Goal: Transaction & Acquisition: Purchase product/service

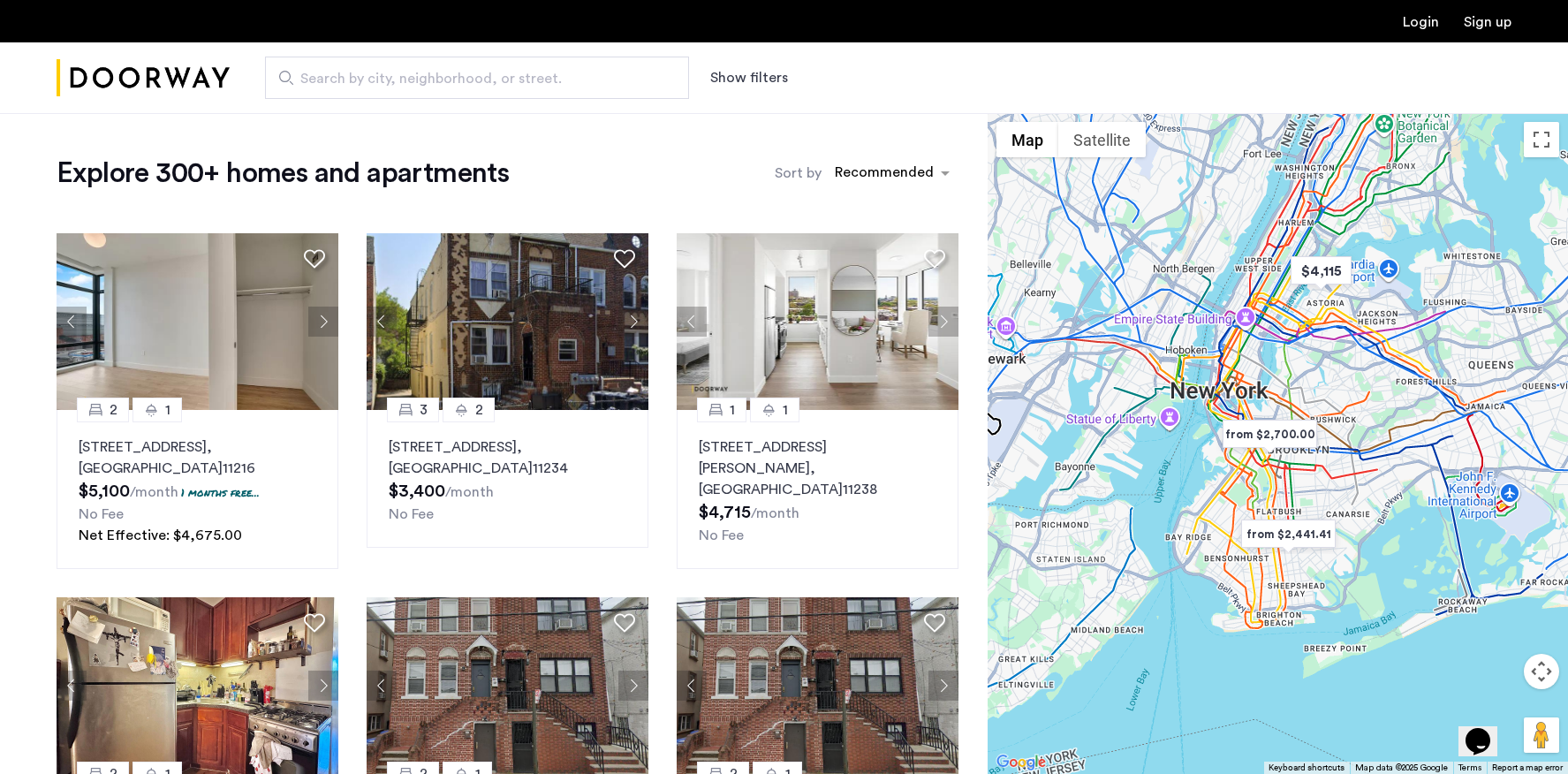
click at [511, 87] on span "Search by city, neighborhood, or street." at bounding box center [470, 78] width 339 height 21
click at [511, 87] on input "Search by city, neighborhood, or street." at bounding box center [477, 77] width 424 height 42
type input "*"
type input "**********"
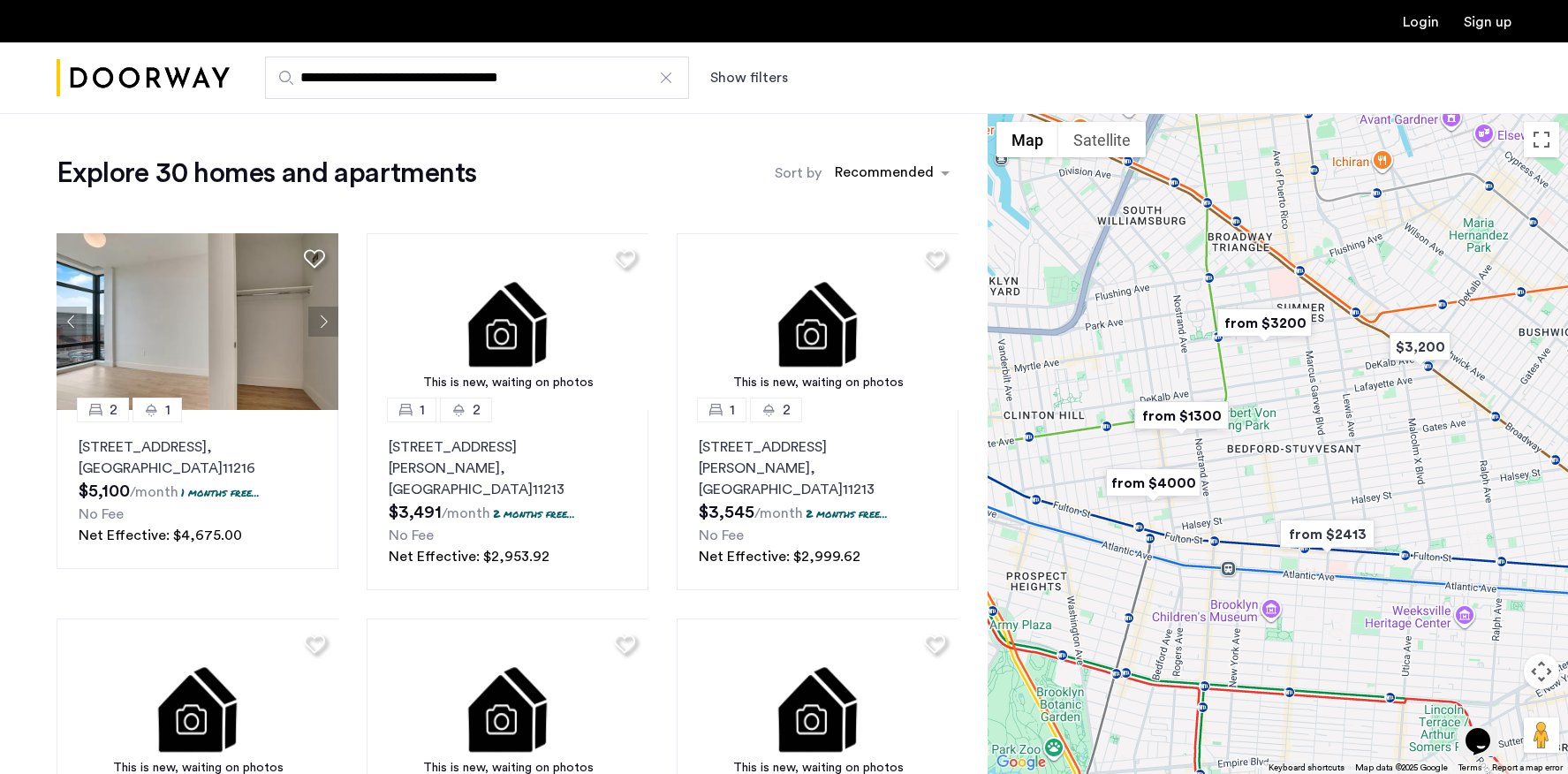
click at [1179, 414] on img "from $1300" at bounding box center [1182, 415] width 109 height 40
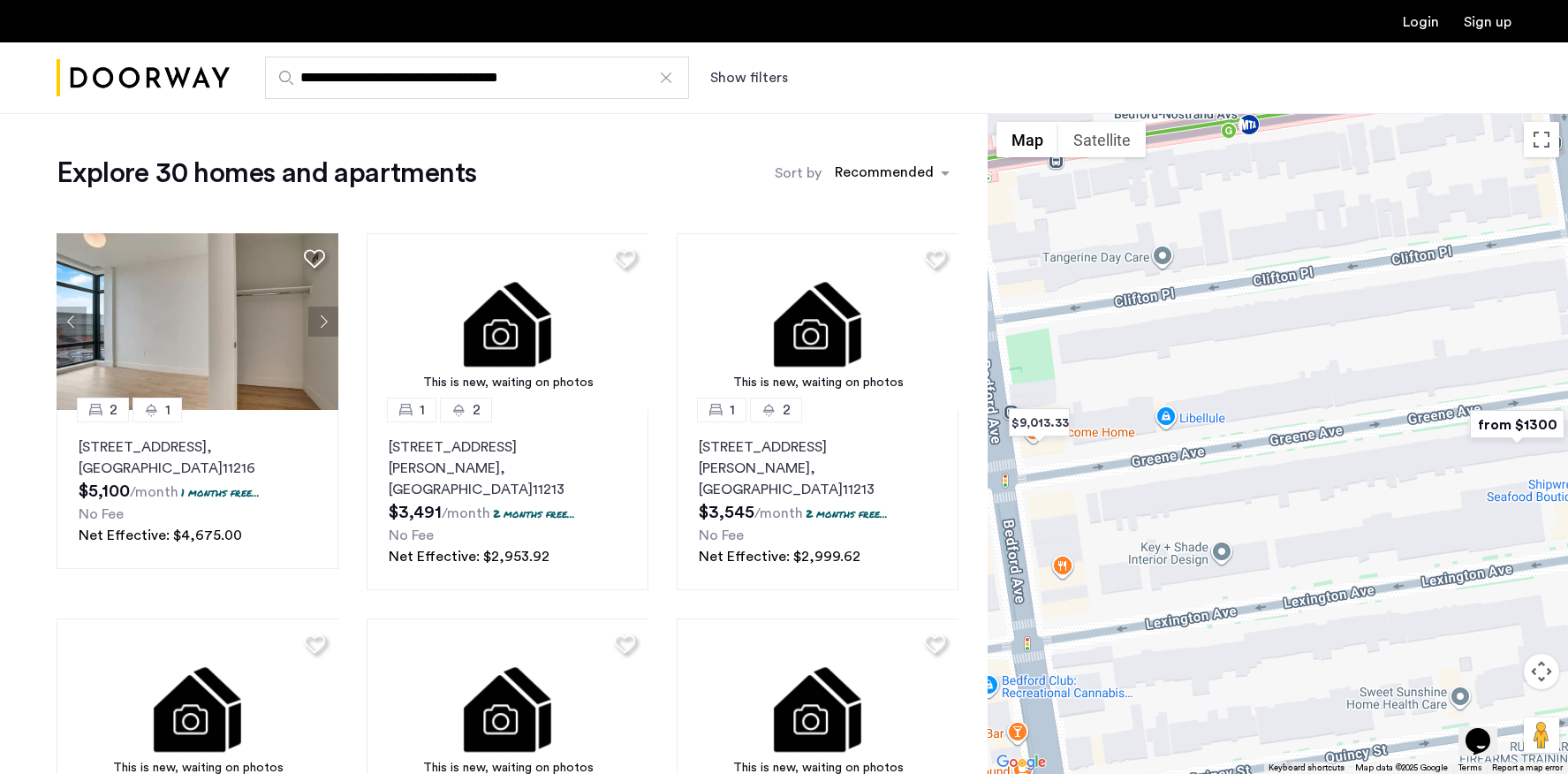
click at [1537, 424] on img "from $1300" at bounding box center [1517, 424] width 109 height 40
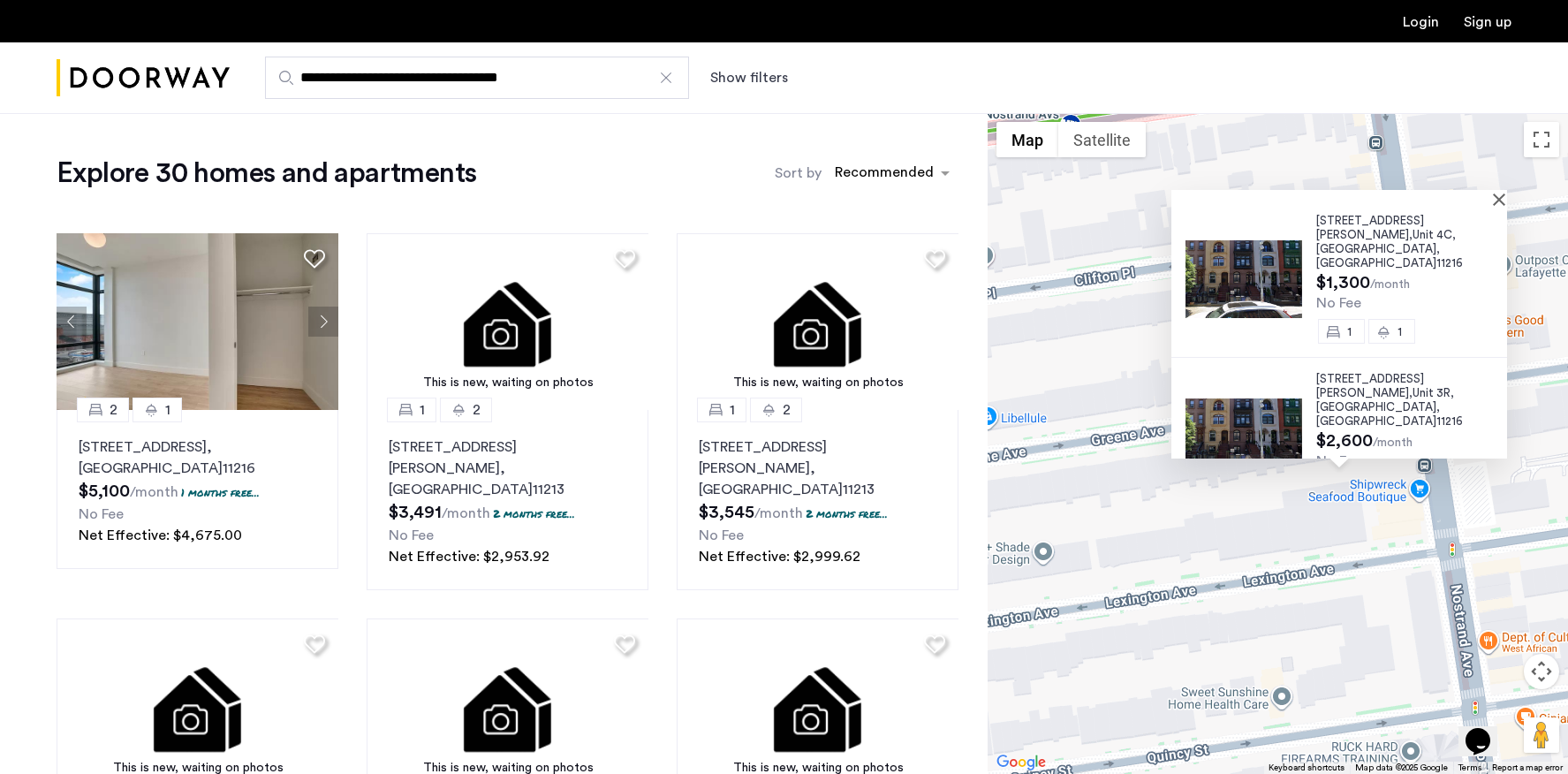
scroll to position [7, 0]
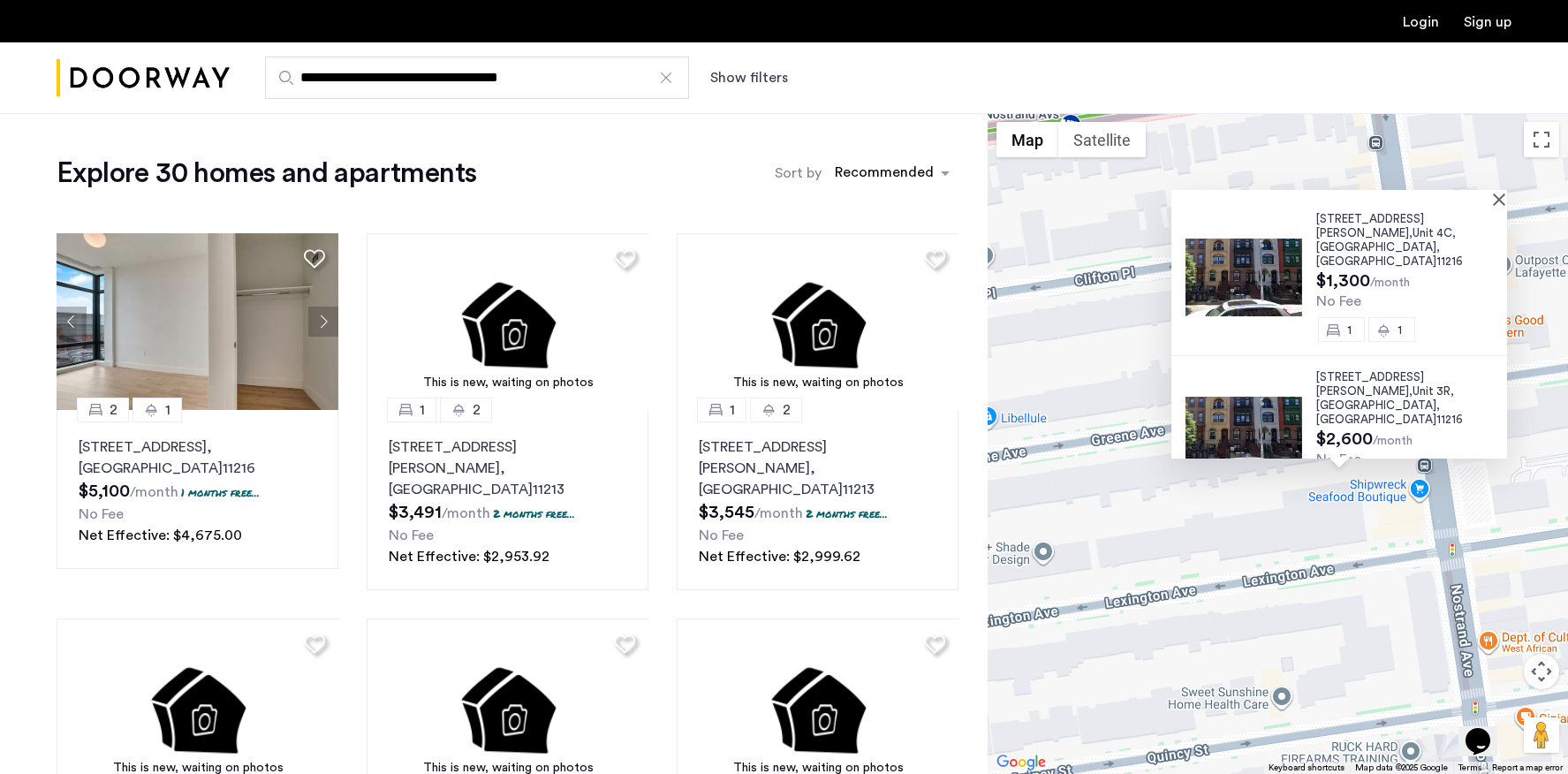
click at [1381, 223] on span "480 Greene Avenue," at bounding box center [1370, 226] width 108 height 26
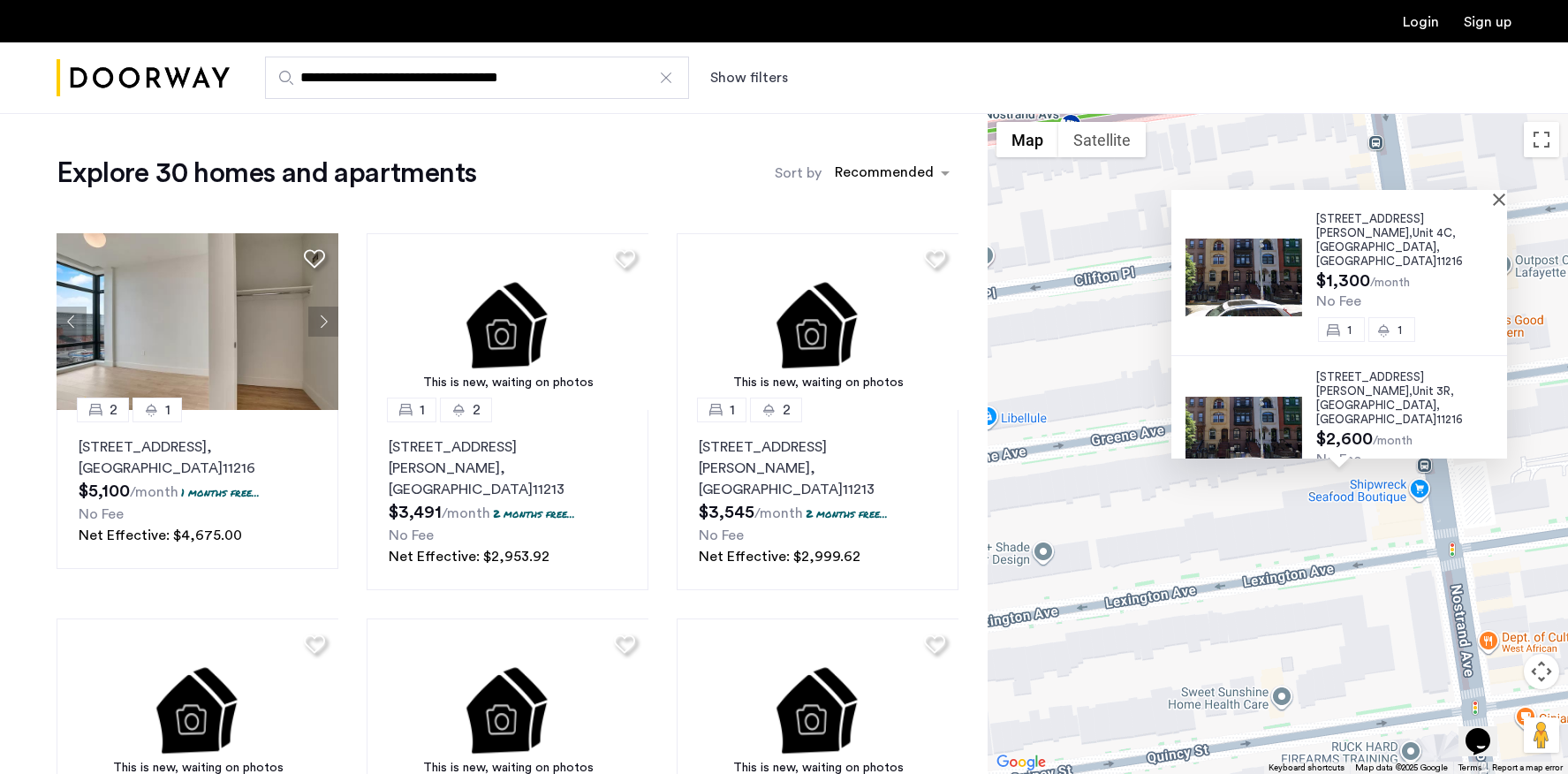
click at [1436, 414] on span "11216" at bounding box center [1449, 419] width 27 height 11
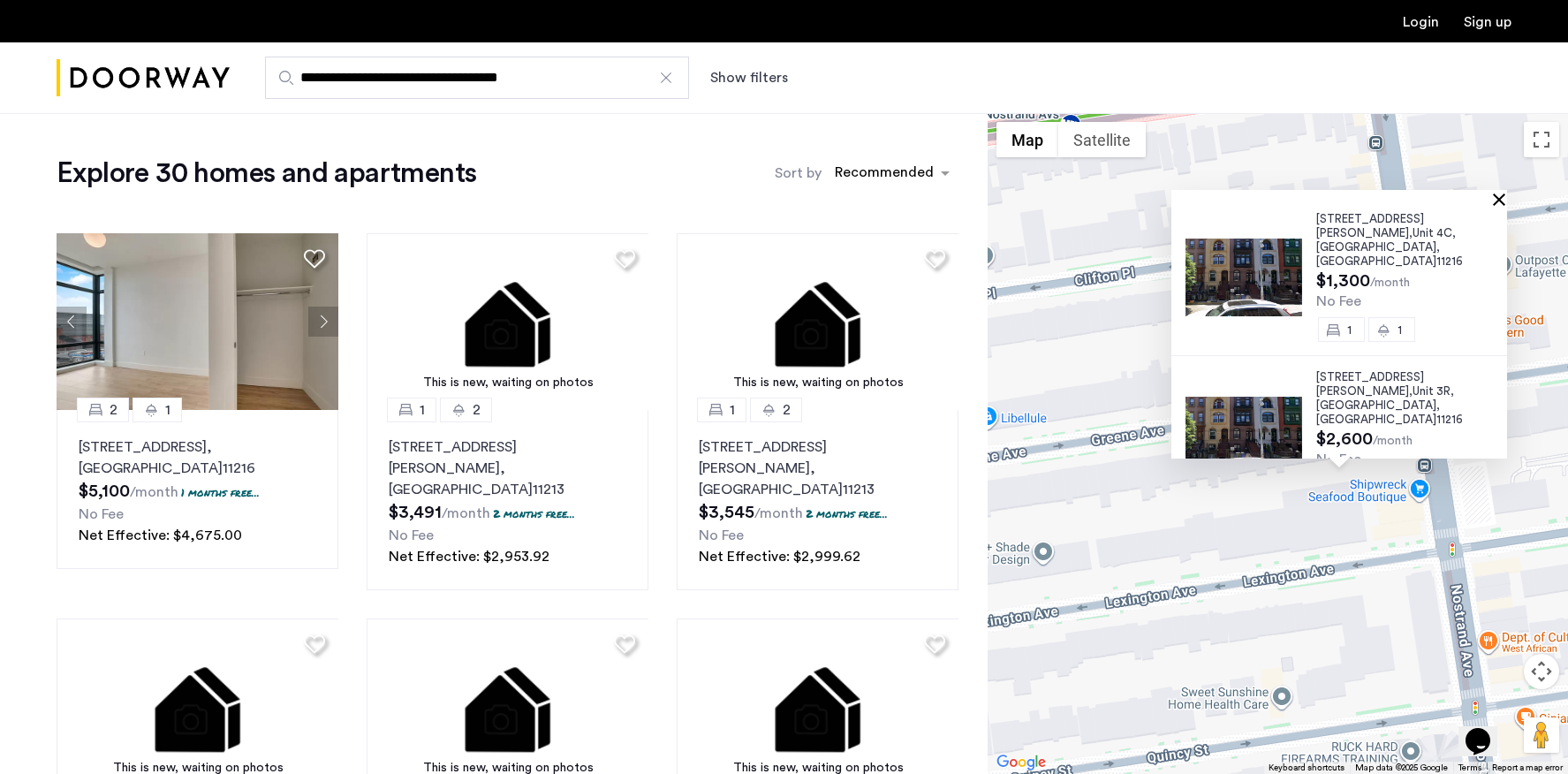
click at [1505, 201] on button "Close" at bounding box center [1503, 198] width 12 height 12
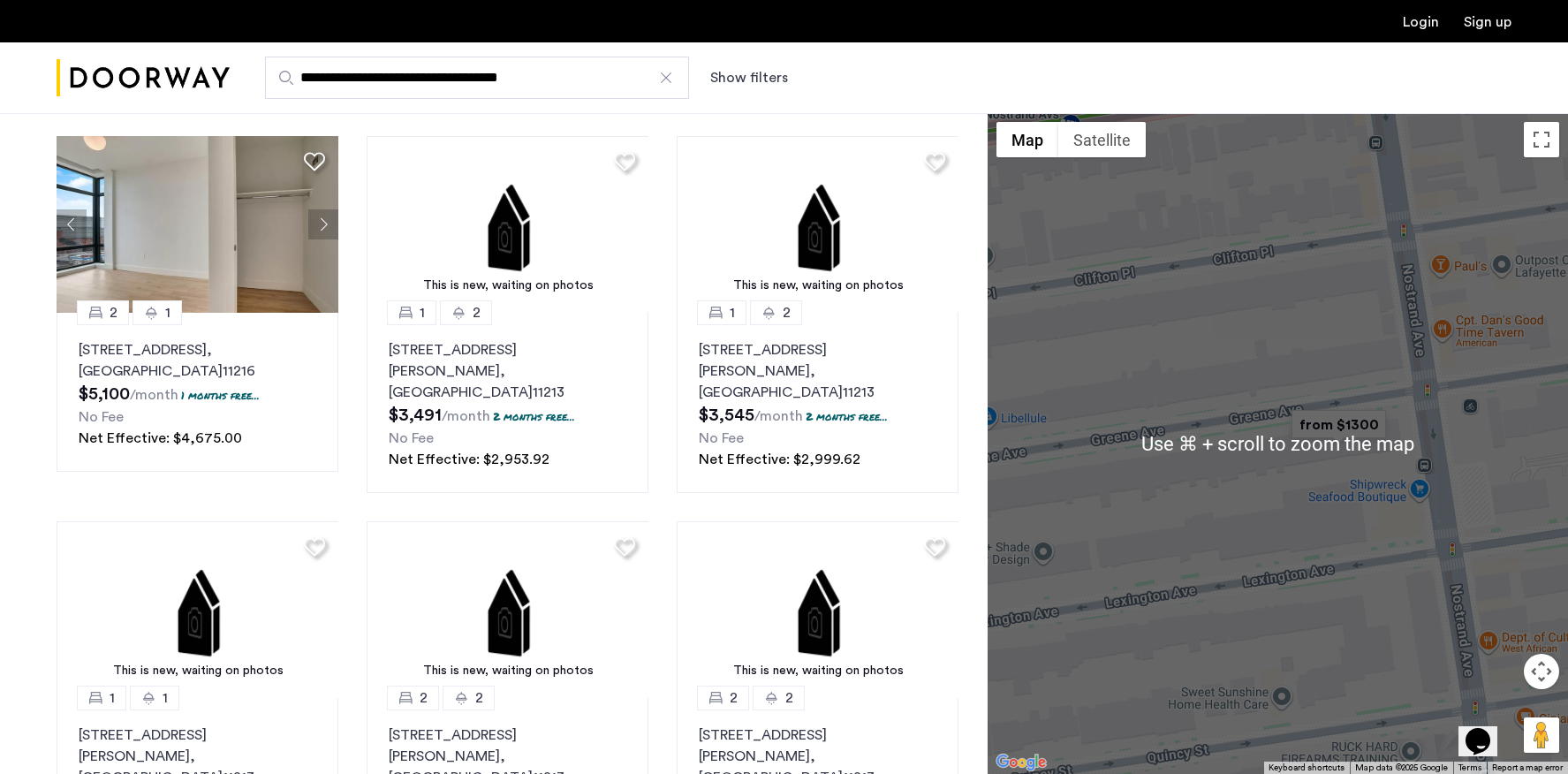
scroll to position [227, 0]
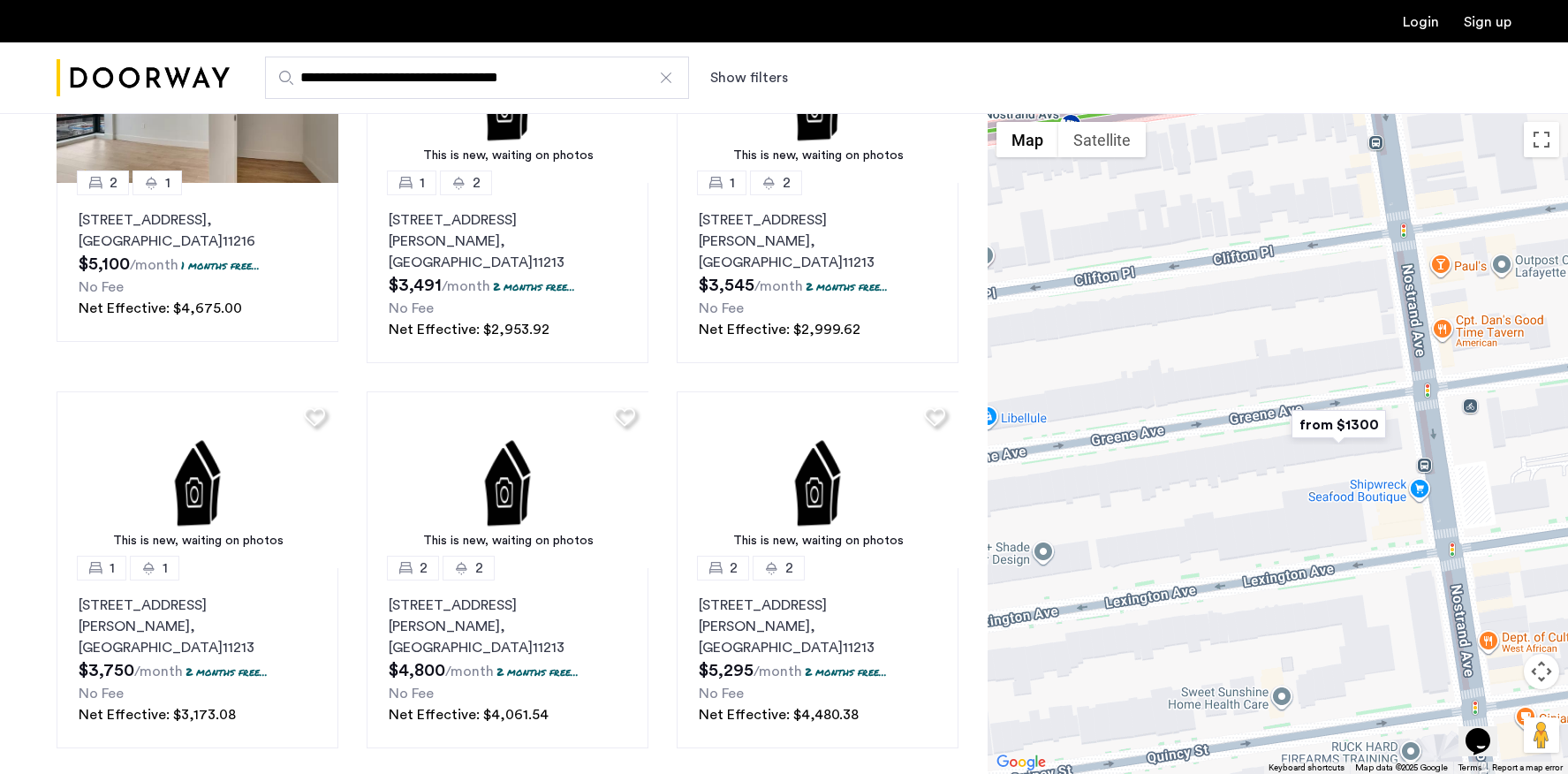
click at [1295, 567] on div "To navigate, press the arrow keys." at bounding box center [1279, 443] width 581 height 661
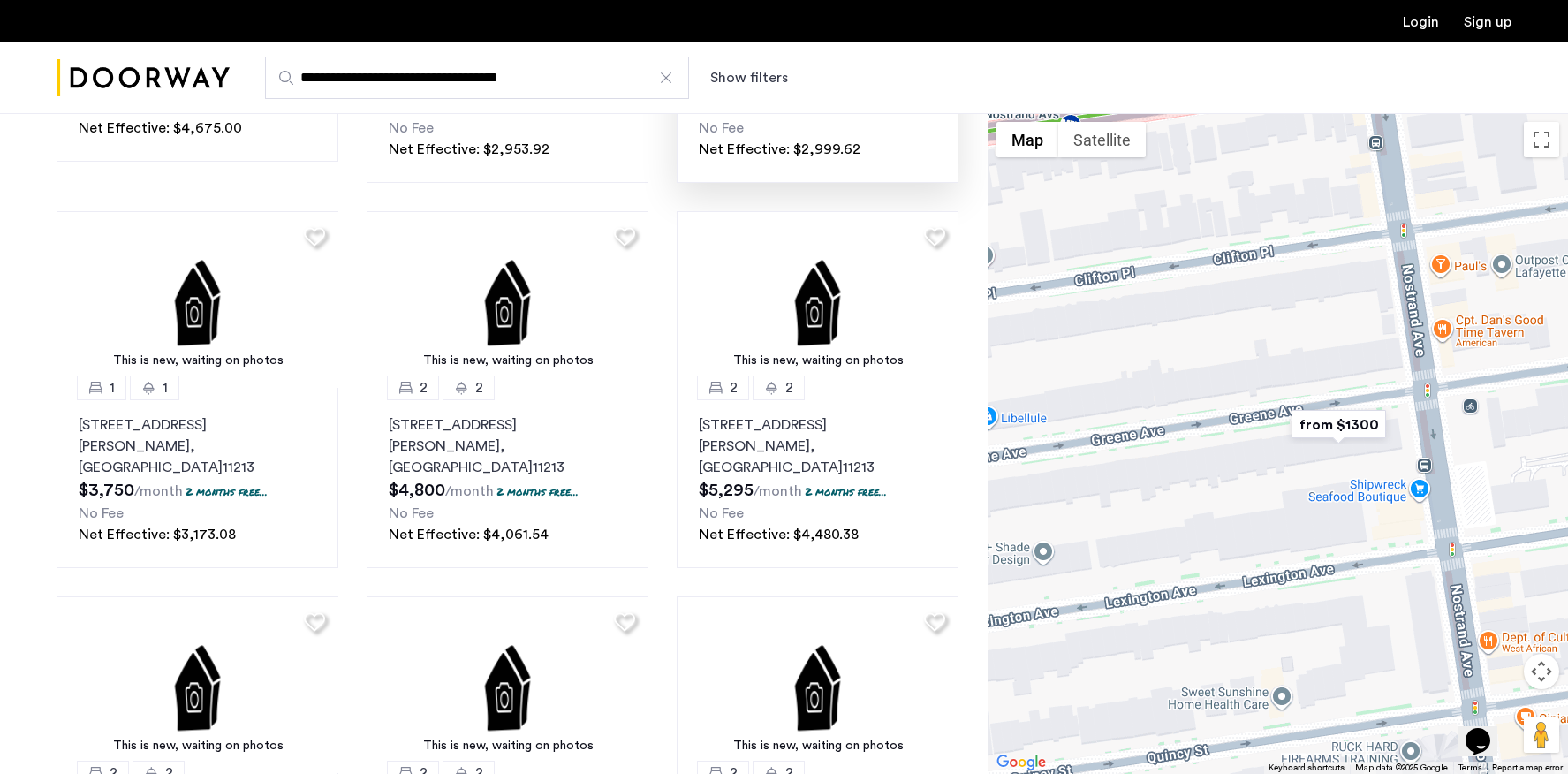
scroll to position [1274, 0]
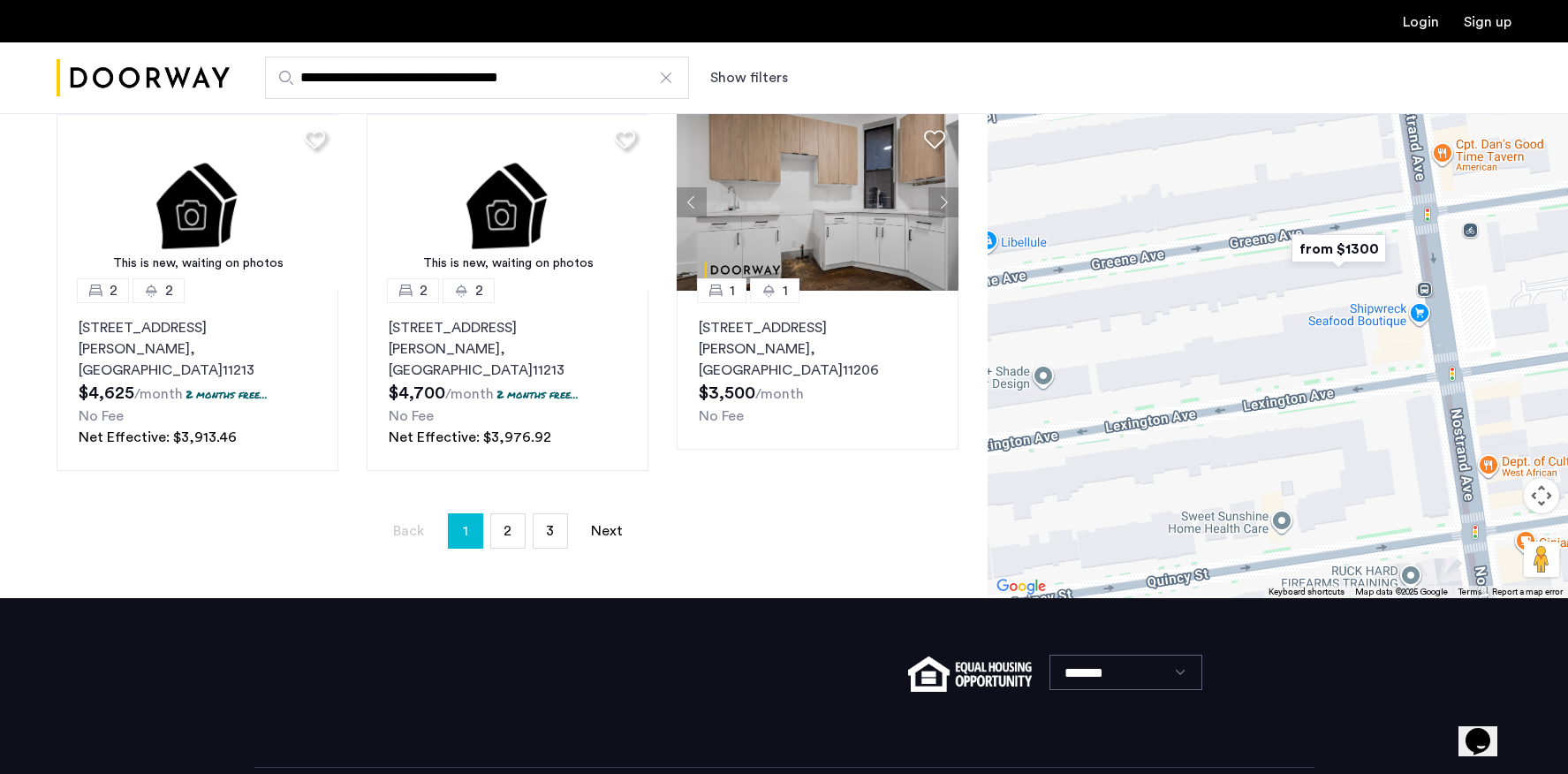
click at [1552, 477] on button "Map camera controls" at bounding box center [1541, 495] width 35 height 35
click at [1496, 522] on button "Zoom out" at bounding box center [1497, 539] width 35 height 35
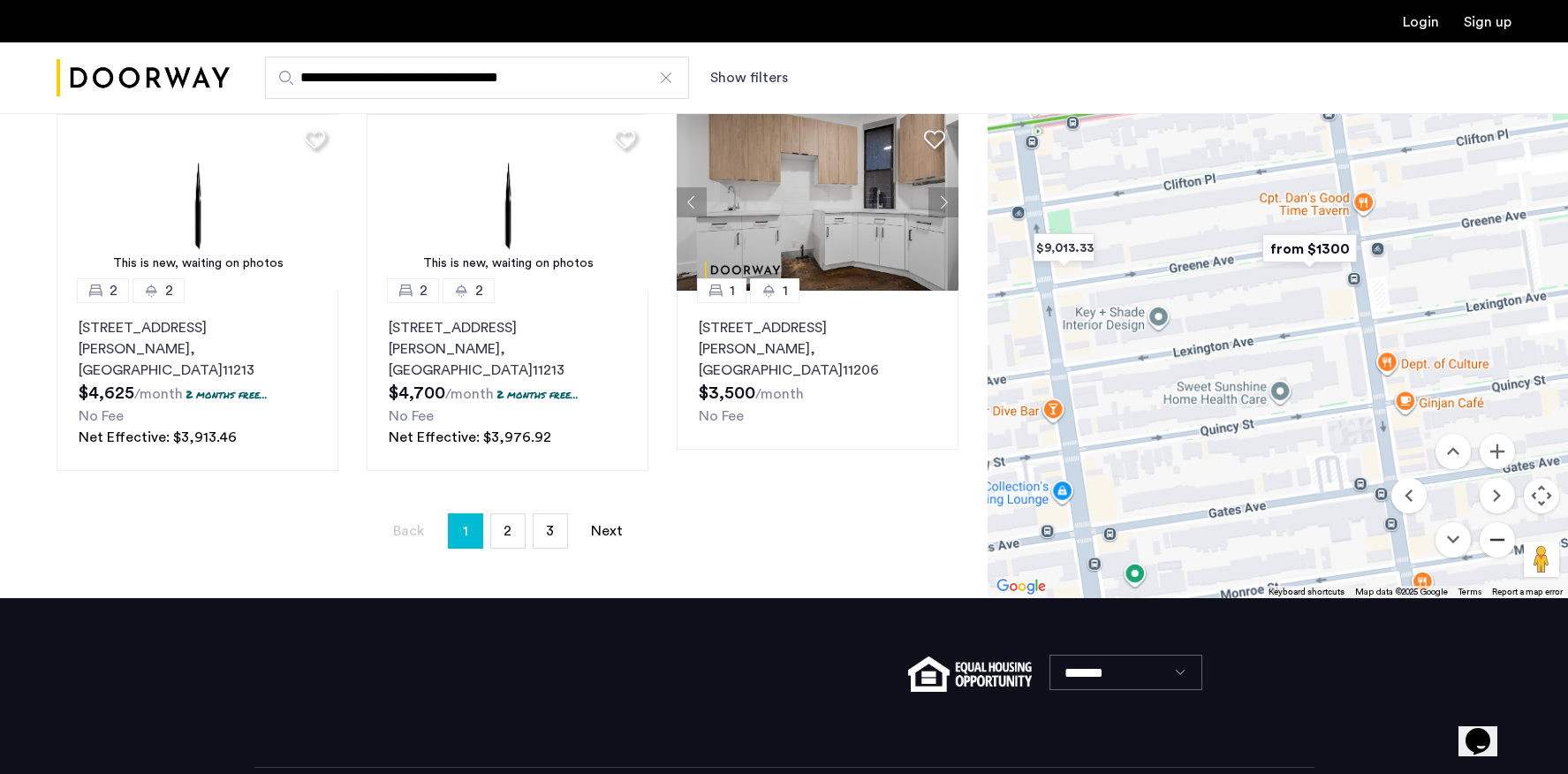
click at [1496, 522] on button "Zoom out" at bounding box center [1497, 539] width 35 height 35
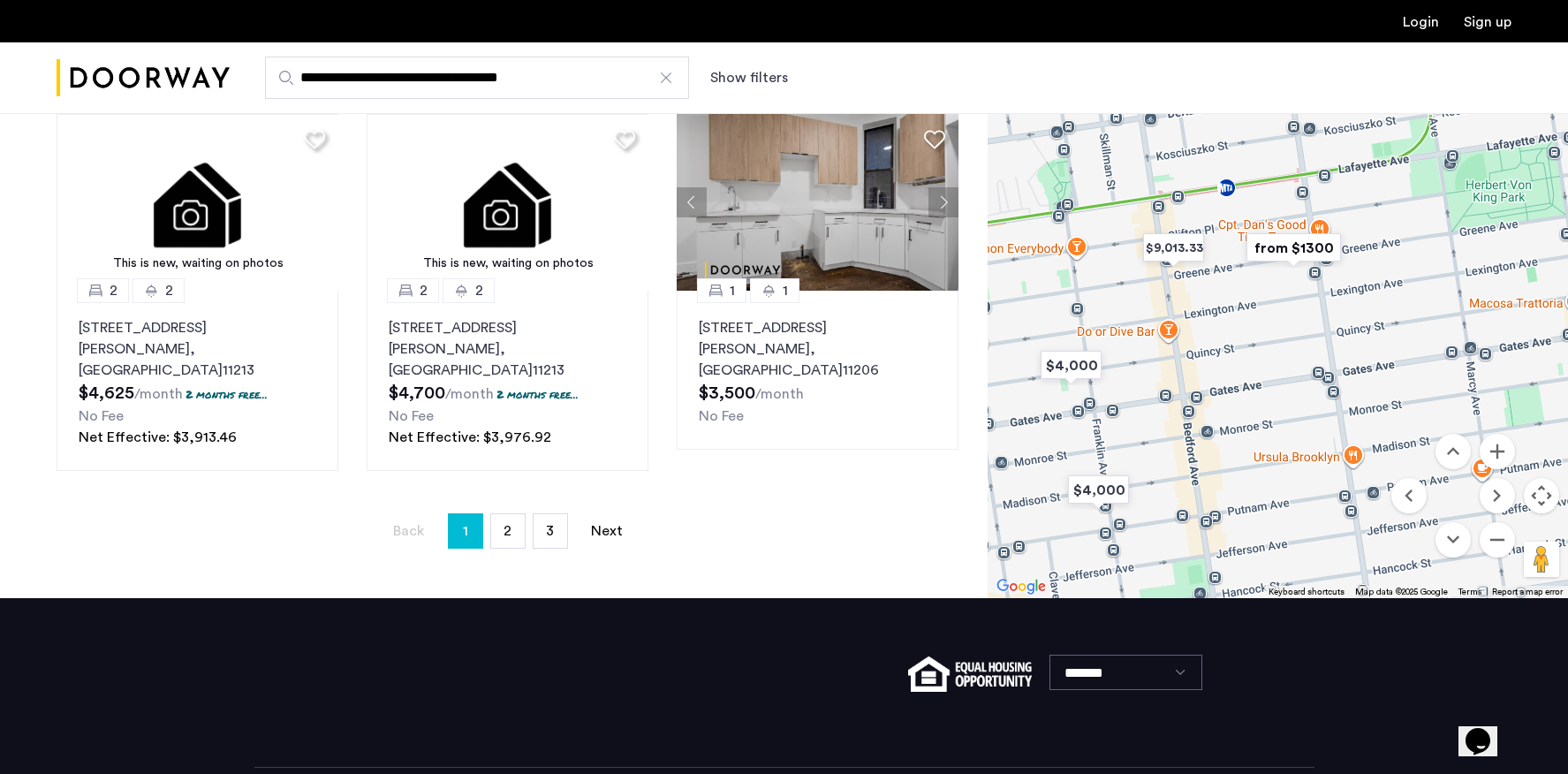
click at [1546, 477] on button "Map camera controls" at bounding box center [1541, 495] width 35 height 35
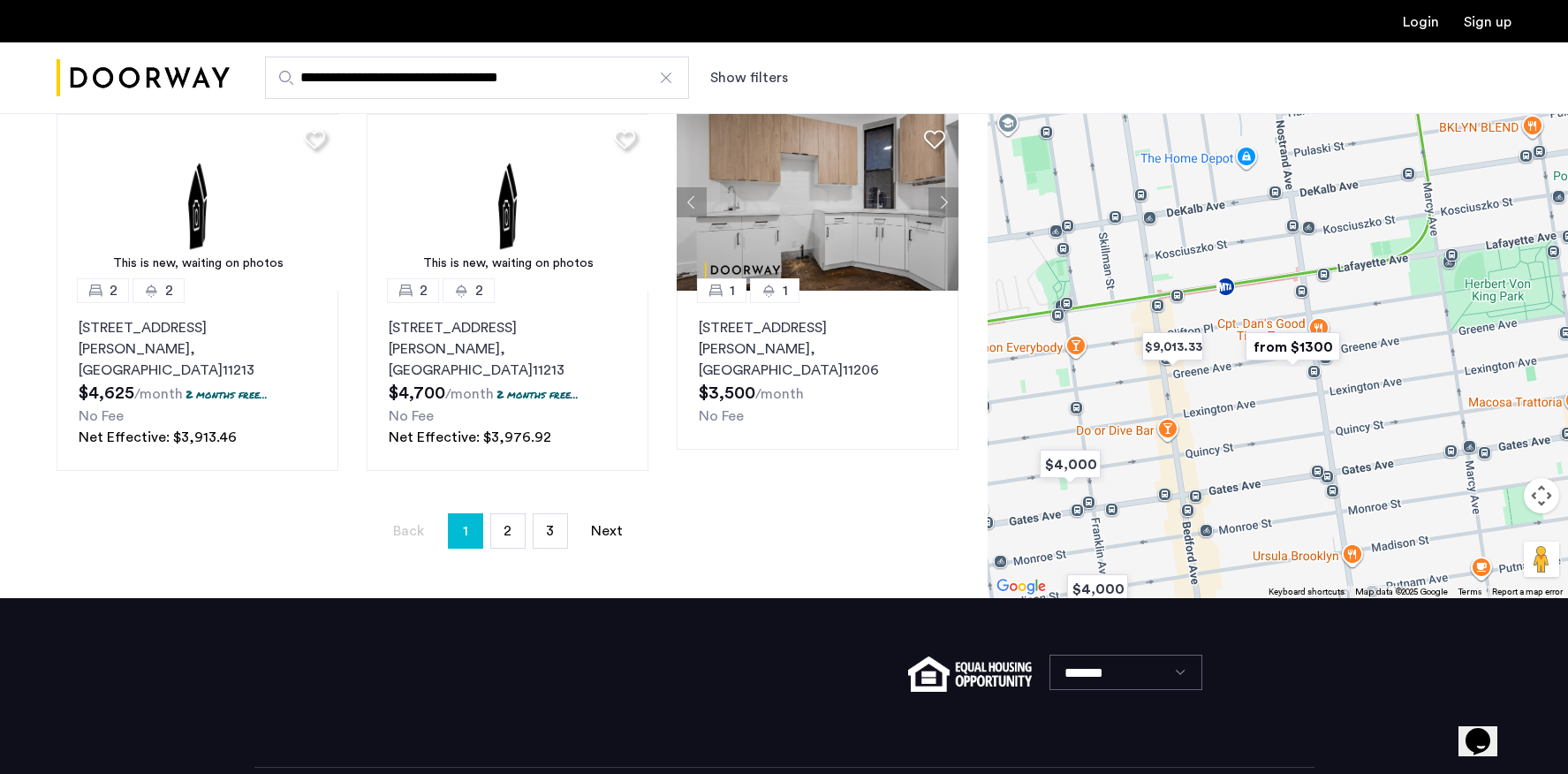
drag, startPoint x: 1325, startPoint y: 282, endPoint x: 1318, endPoint y: 369, distance: 87.3
click at [1318, 369] on div at bounding box center [1279, 267] width 581 height 661
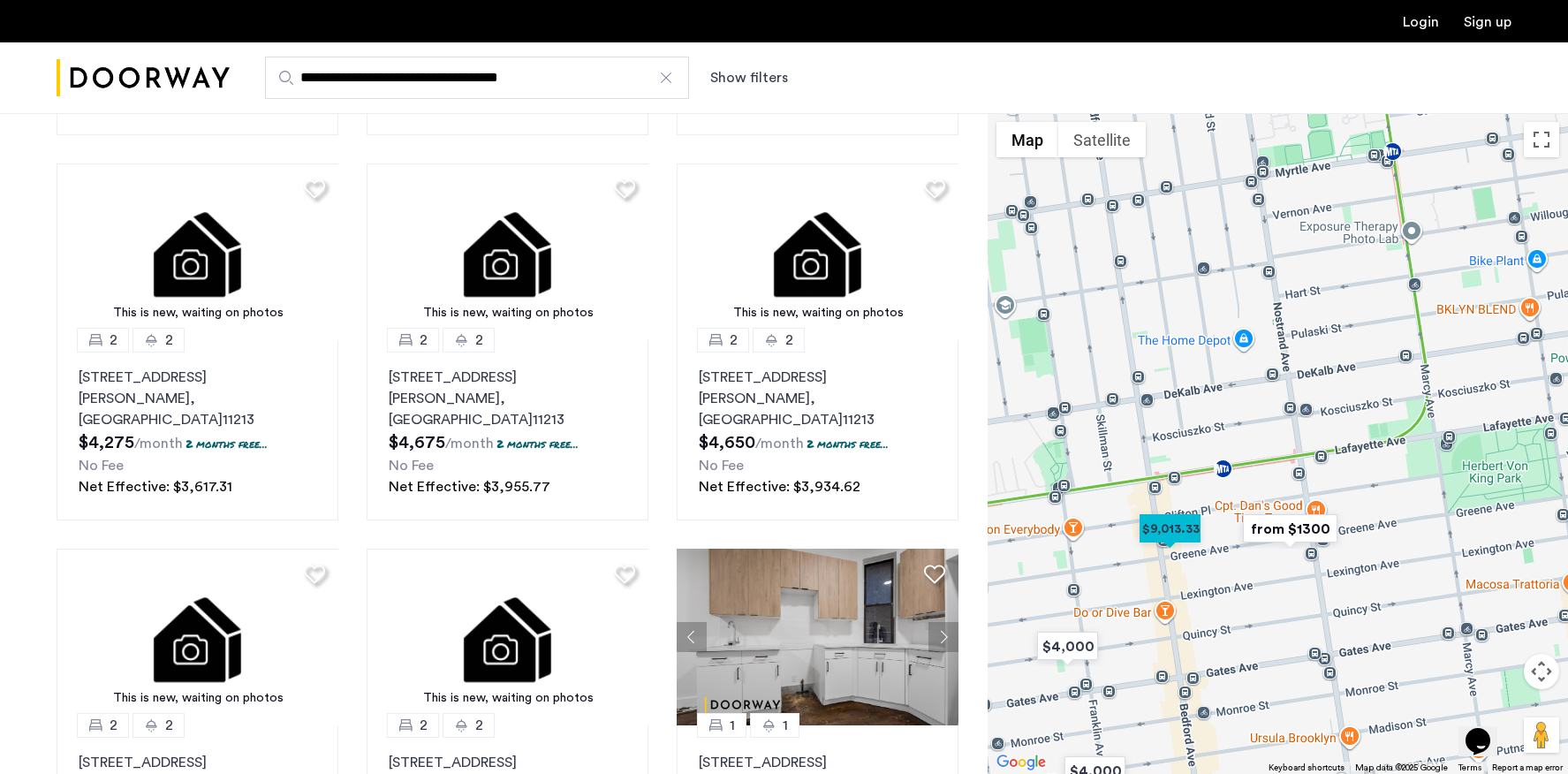
scroll to position [737, 0]
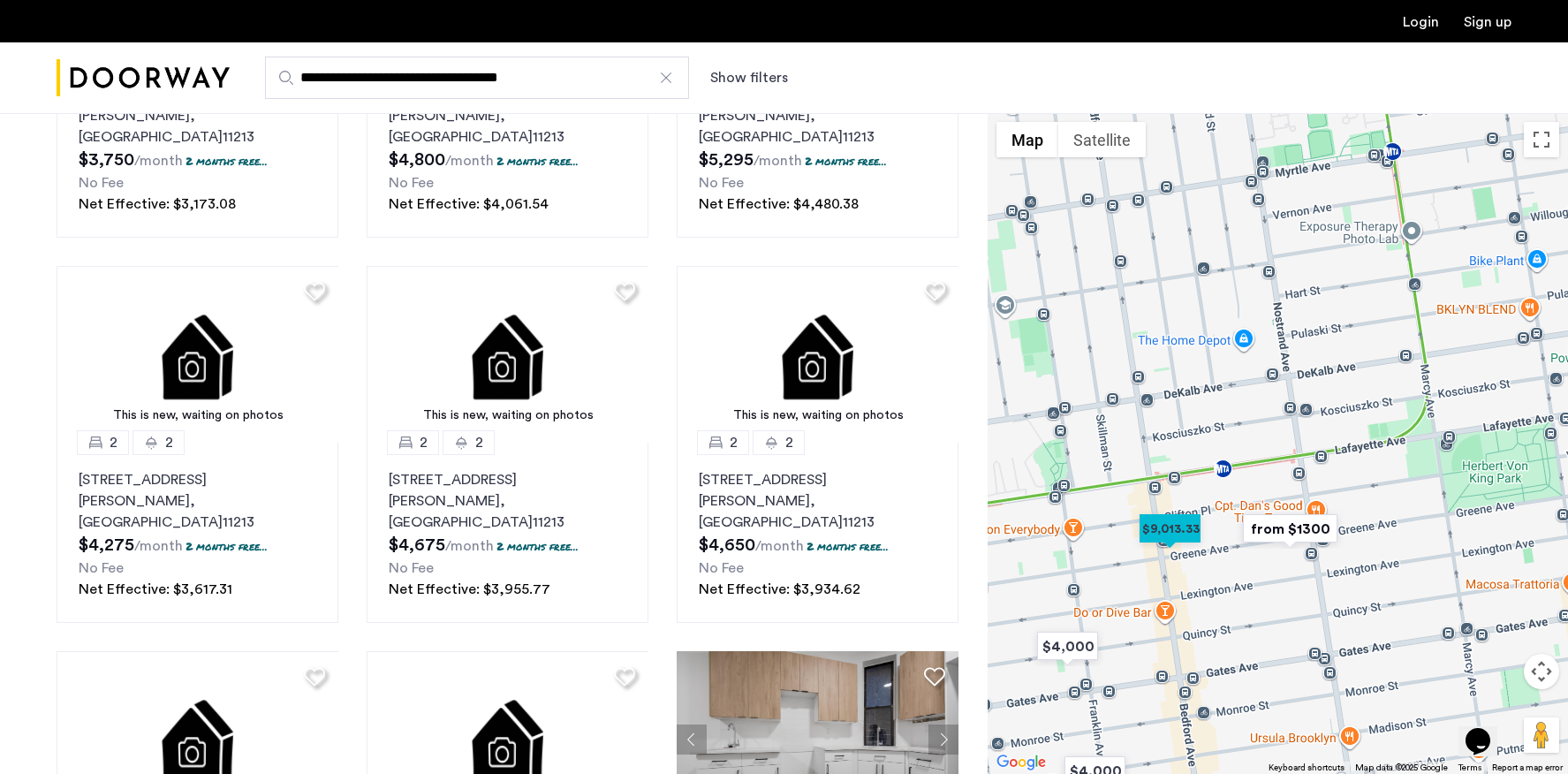
click at [1536, 681] on button "Map camera controls" at bounding box center [1541, 671] width 35 height 35
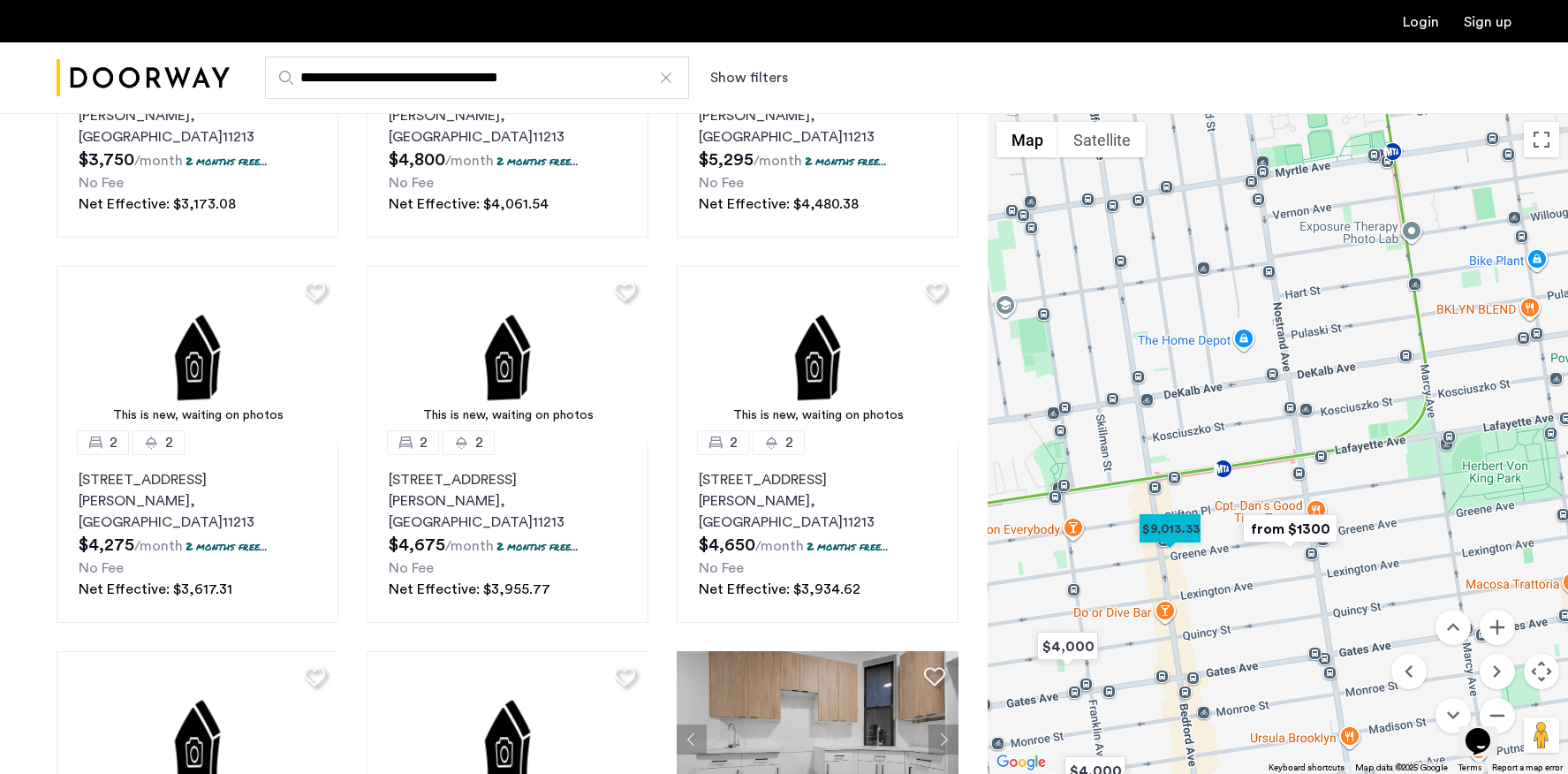
click at [1507, 710] on div "Opens Chat This icon Opens the chat window." at bounding box center [1487, 710] width 42 height 0
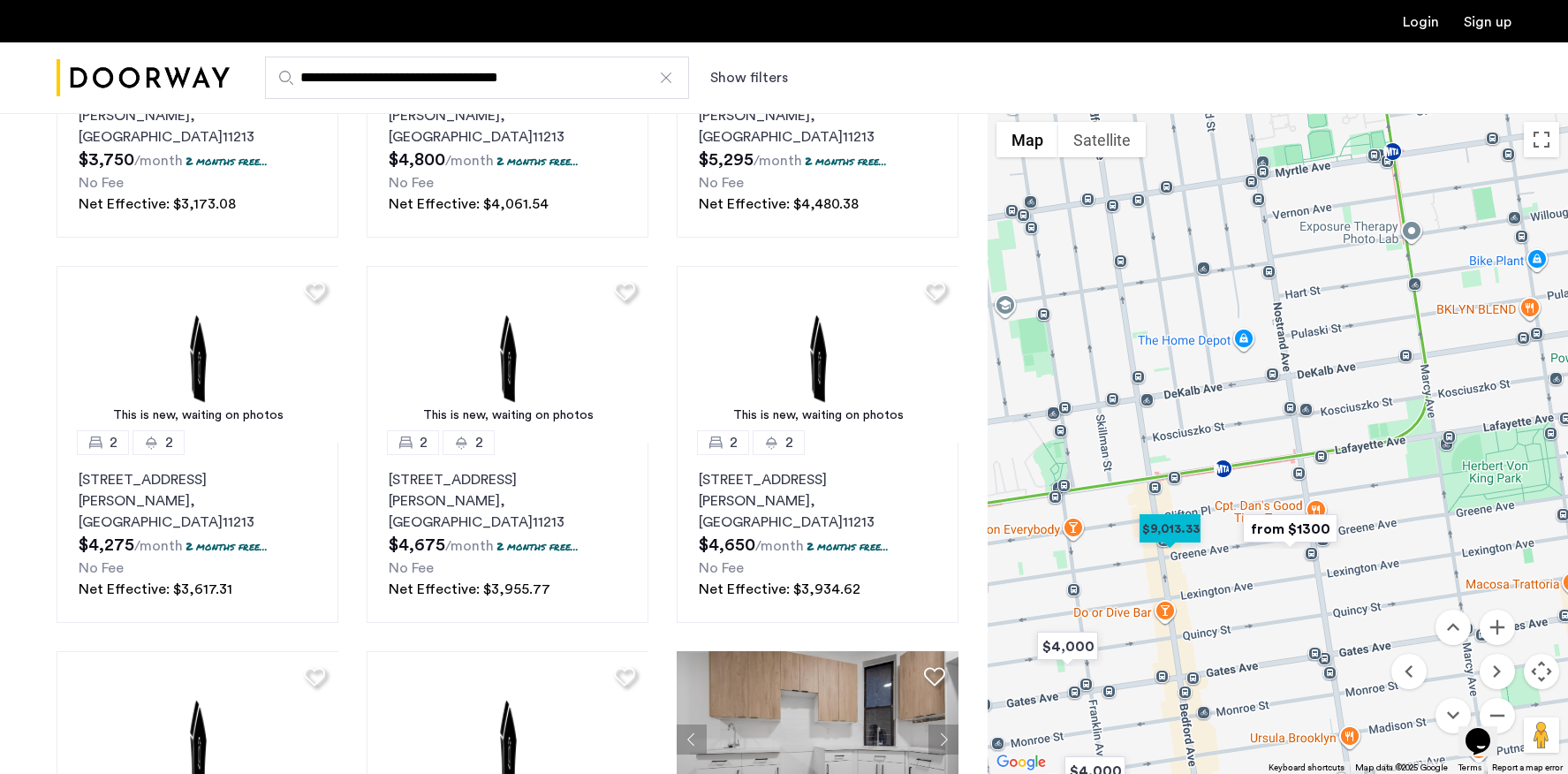
click at [1503, 710] on div "Opens Chat This icon Opens the chat window." at bounding box center [1487, 710] width 42 height 0
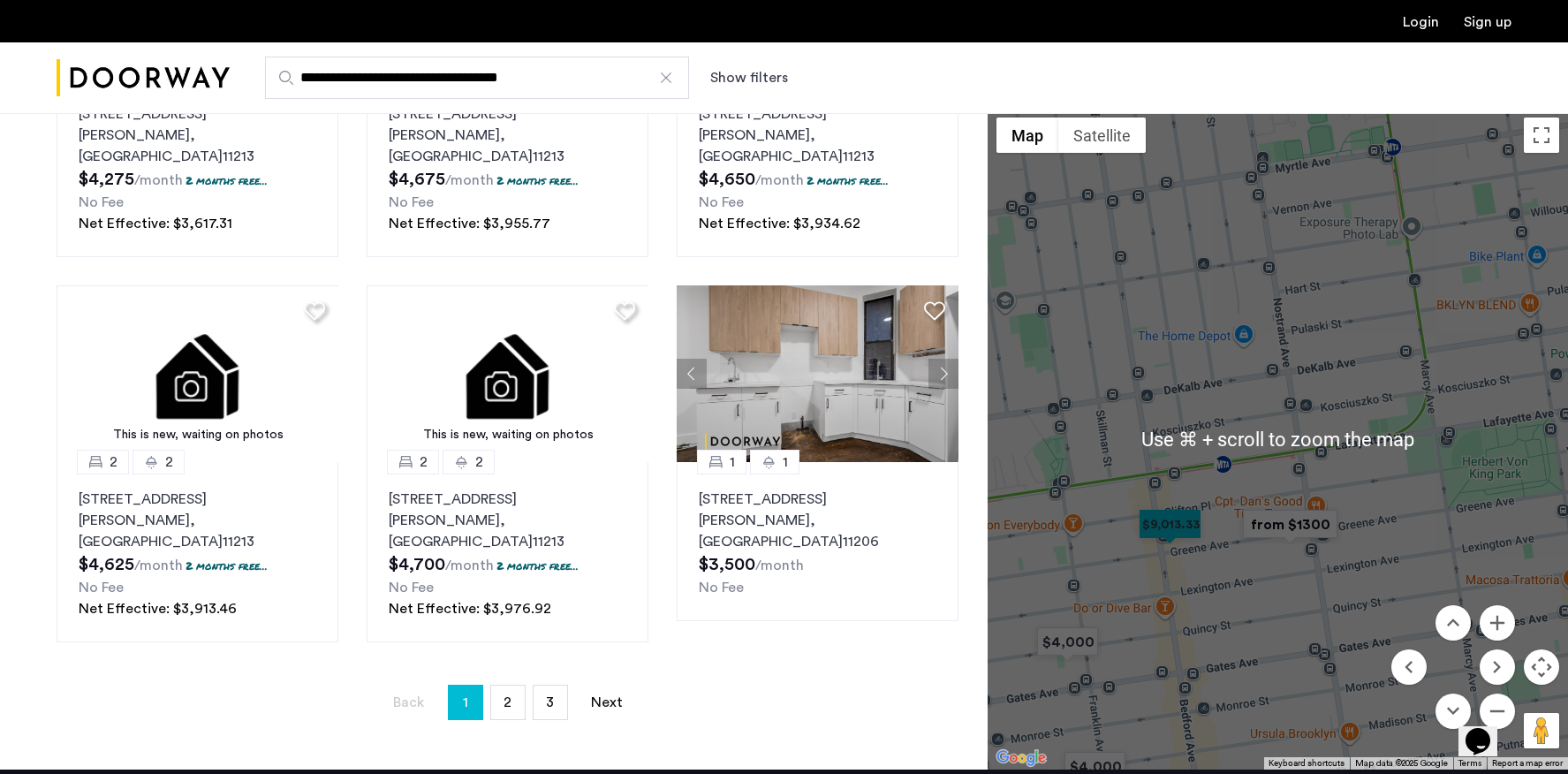
scroll to position [1120, 0]
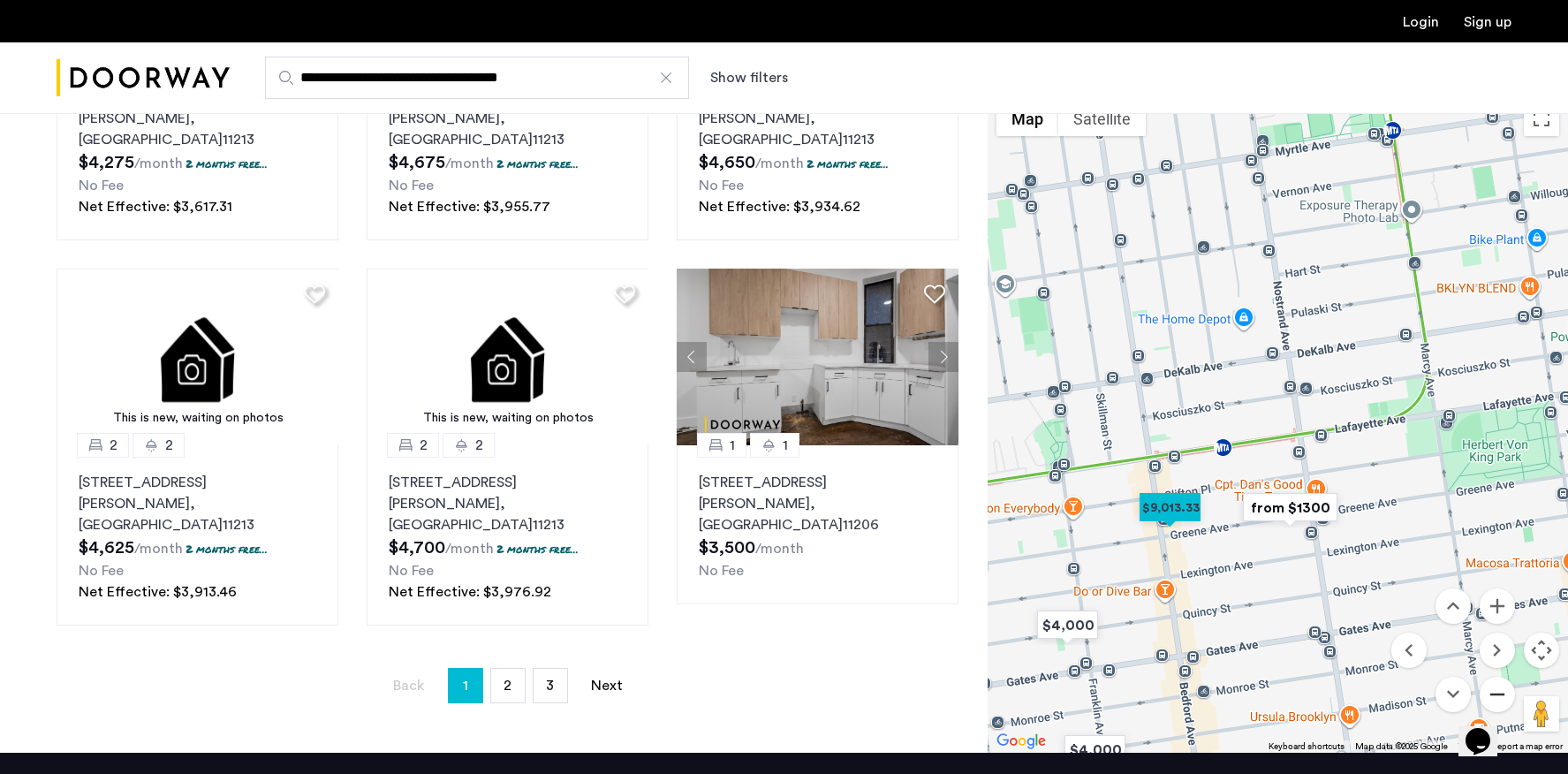
click at [1502, 676] on button "Zoom out" at bounding box center [1497, 694] width 35 height 35
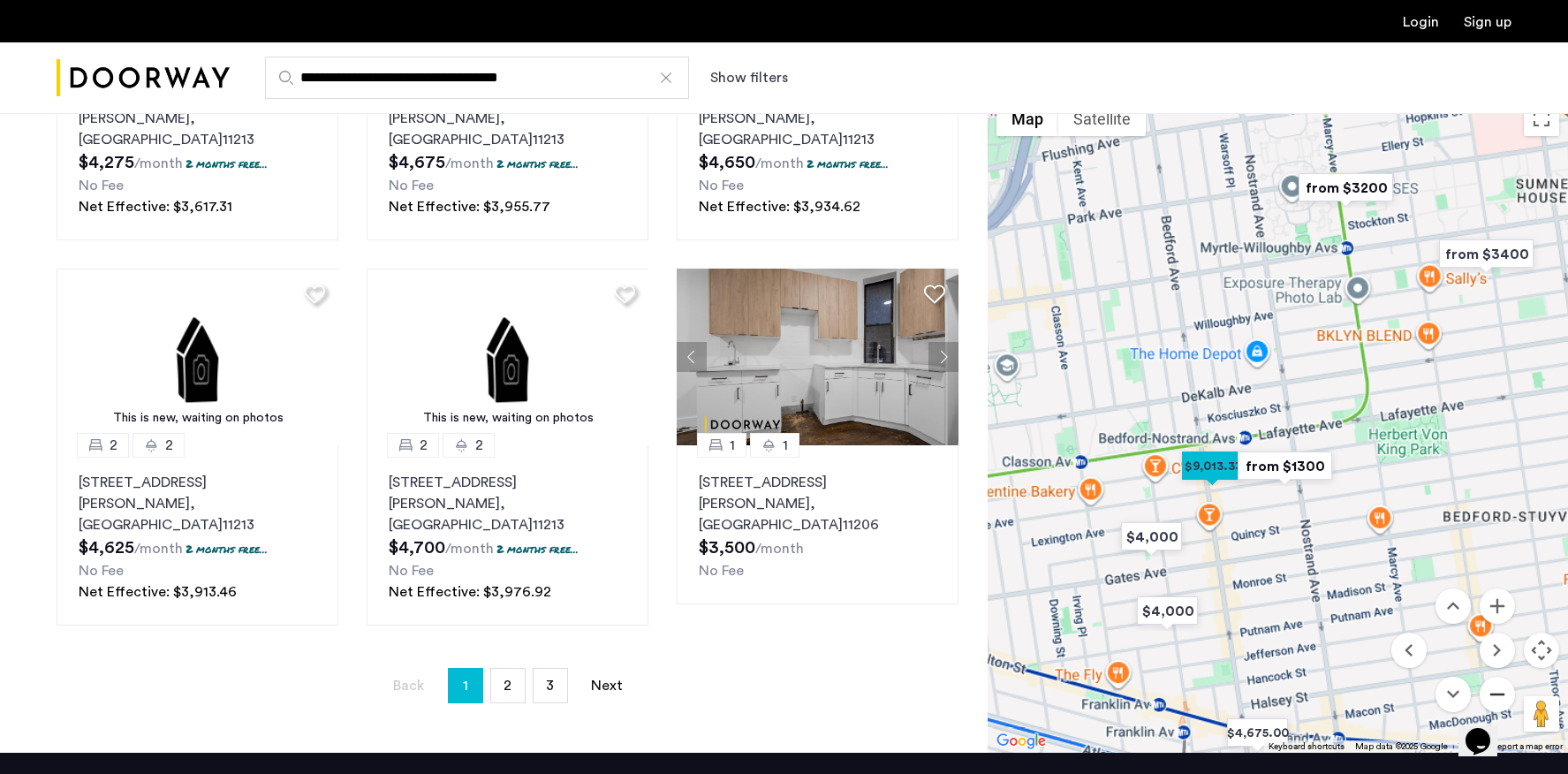
click at [1502, 676] on button "Zoom out" at bounding box center [1497, 694] width 35 height 35
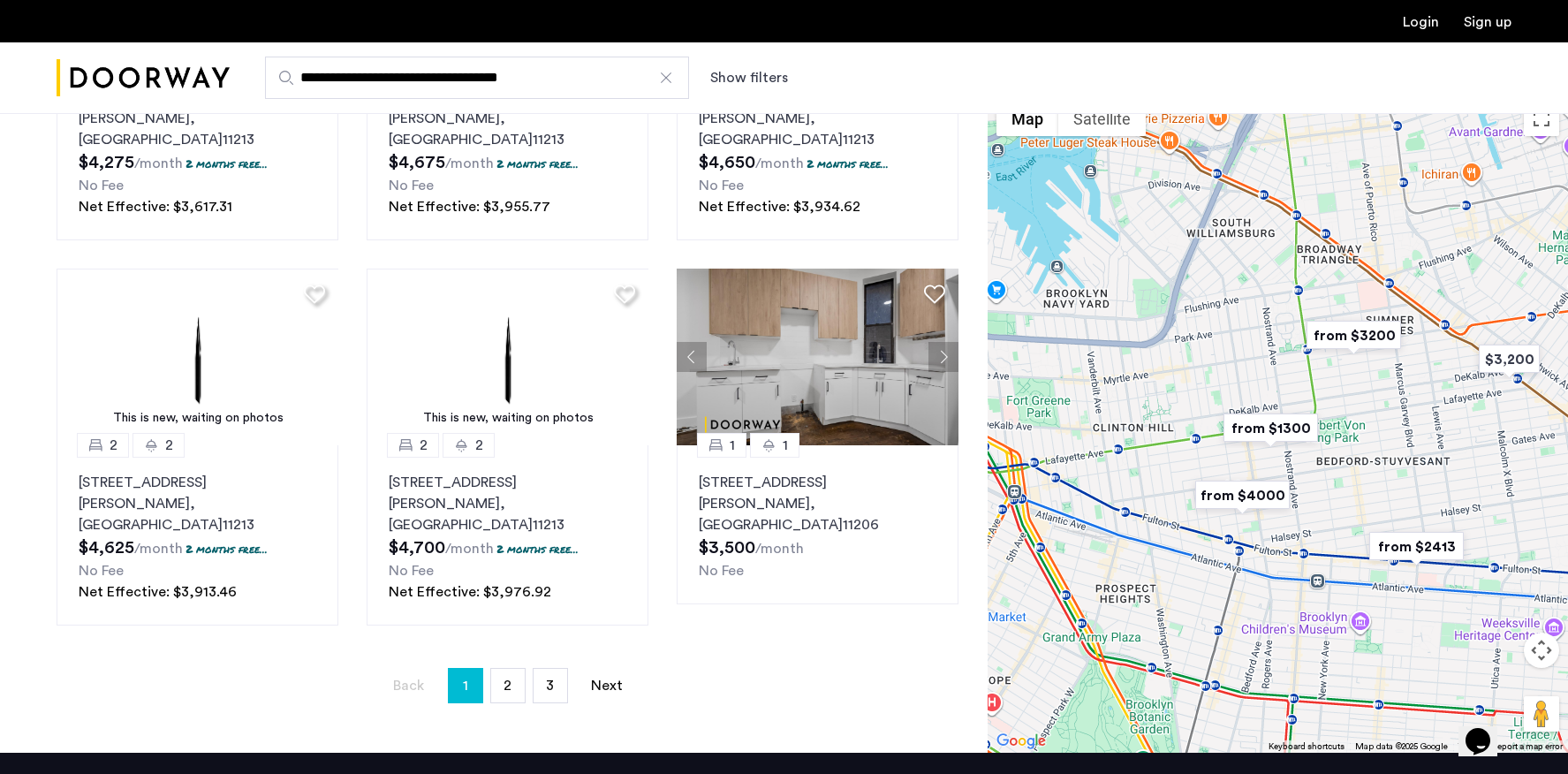
click at [1425, 526] on img "from $2413" at bounding box center [1417, 545] width 109 height 40
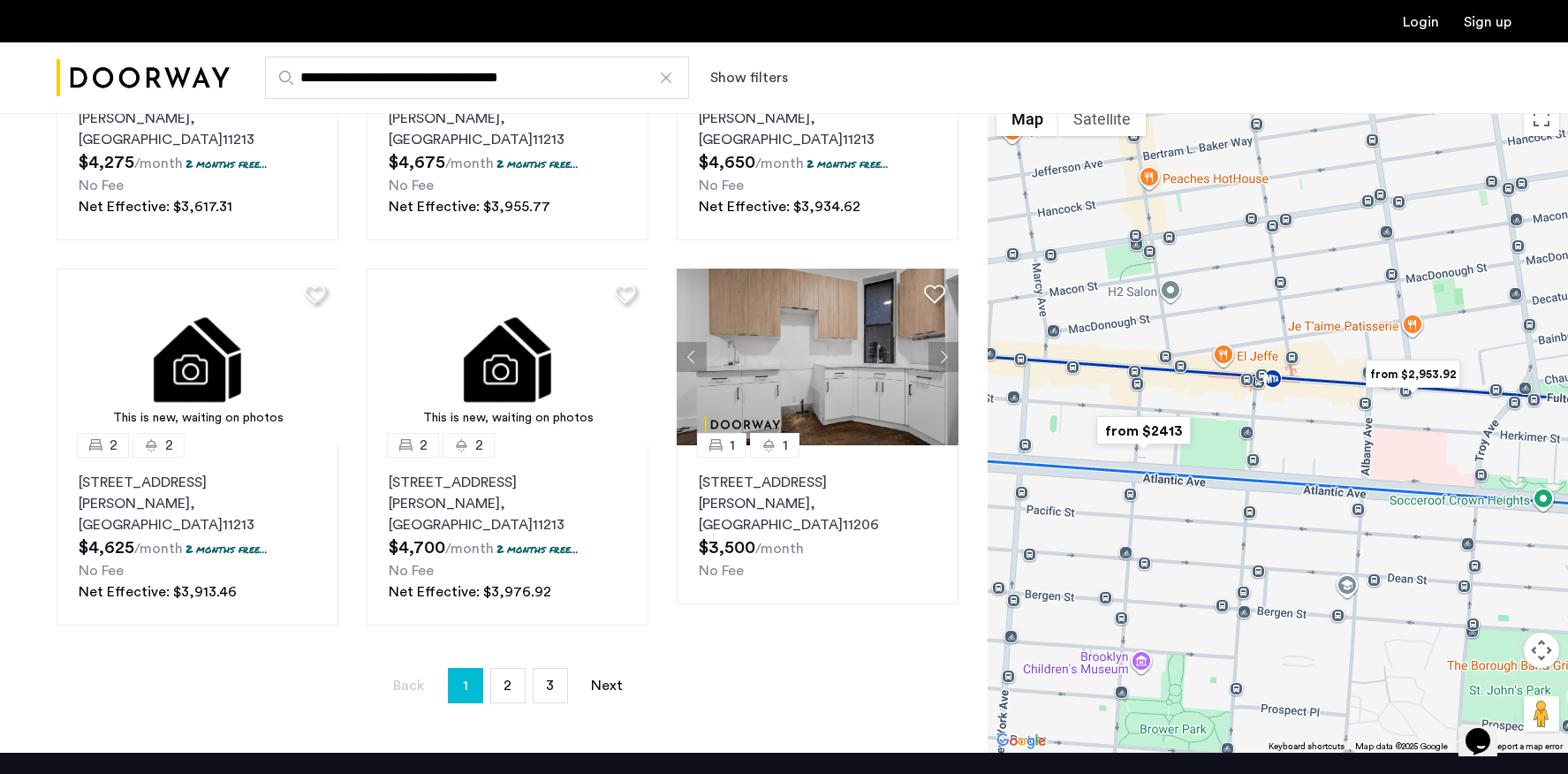
click at [1138, 411] on img "from $2413" at bounding box center [1144, 430] width 109 height 40
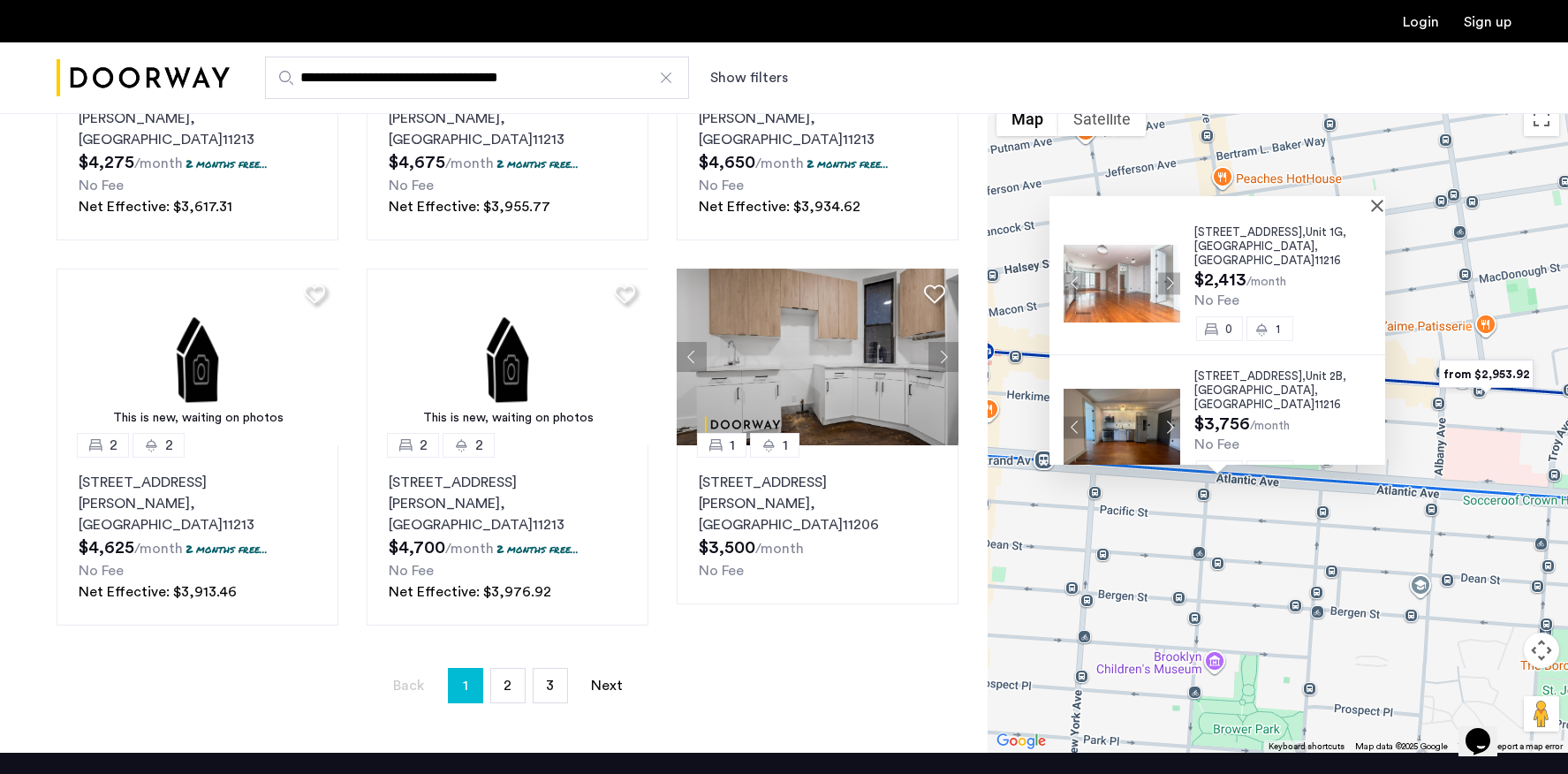
click at [1315, 254] on span "11216" at bounding box center [1327, 260] width 27 height 11
drag, startPoint x: 1384, startPoint y: 123, endPoint x: 1437, endPoint y: 235, distance: 123.9
click at [1385, 199] on button "Close" at bounding box center [1380, 205] width 12 height 12
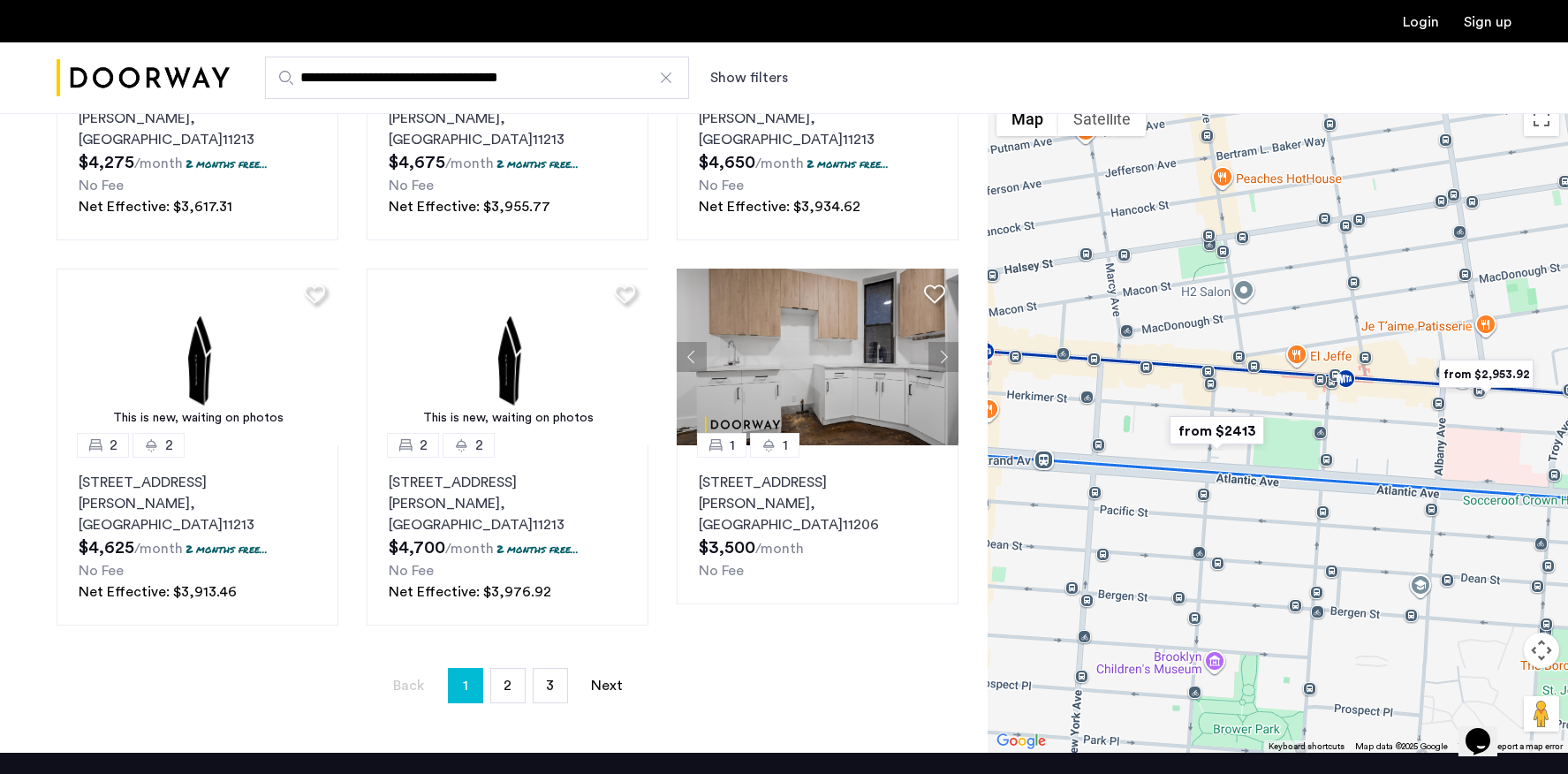
drag, startPoint x: 1549, startPoint y: 569, endPoint x: 1519, endPoint y: 594, distance: 39.1
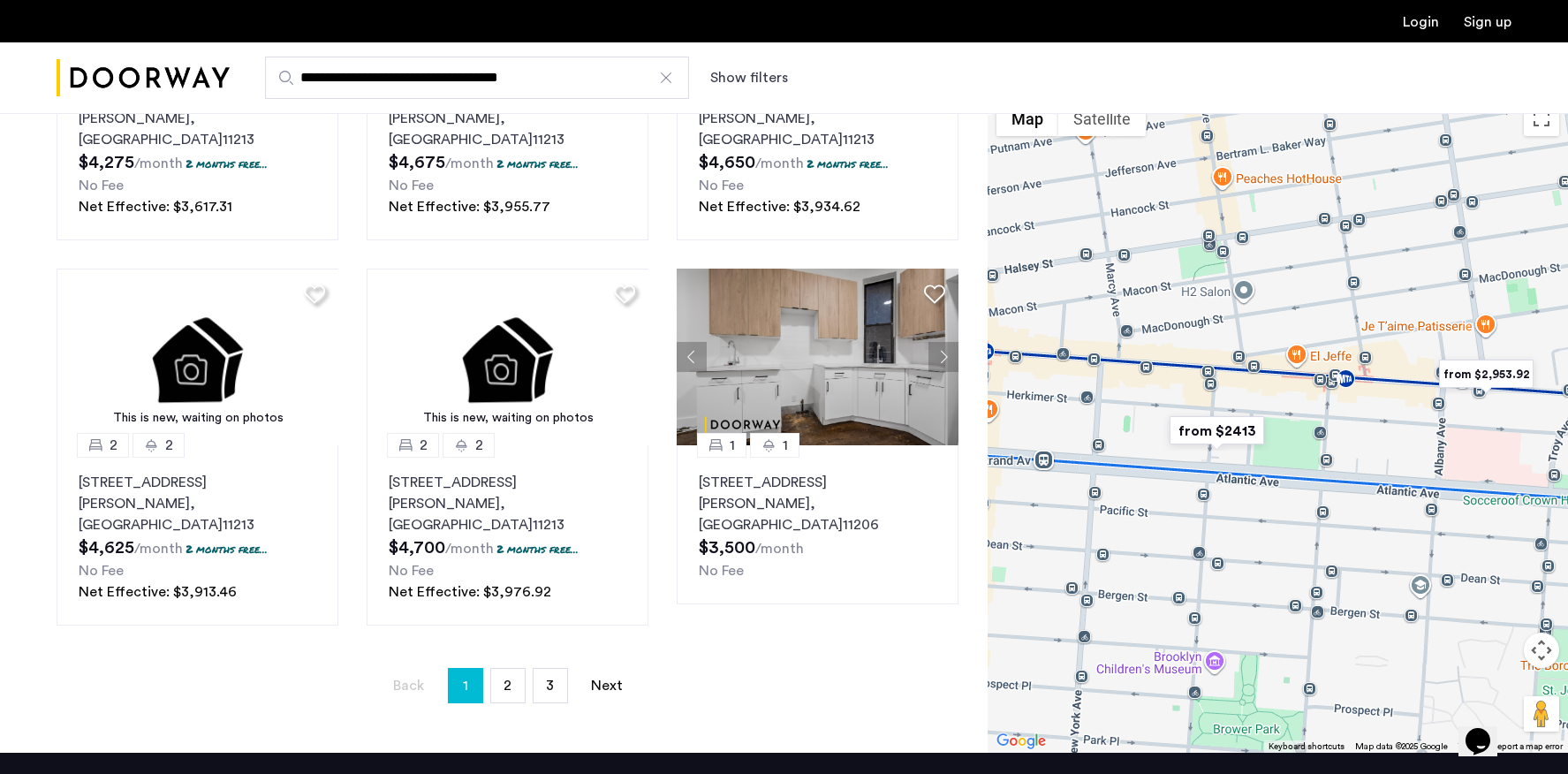
click at [1549, 632] on button "Map camera controls" at bounding box center [1541, 650] width 35 height 35
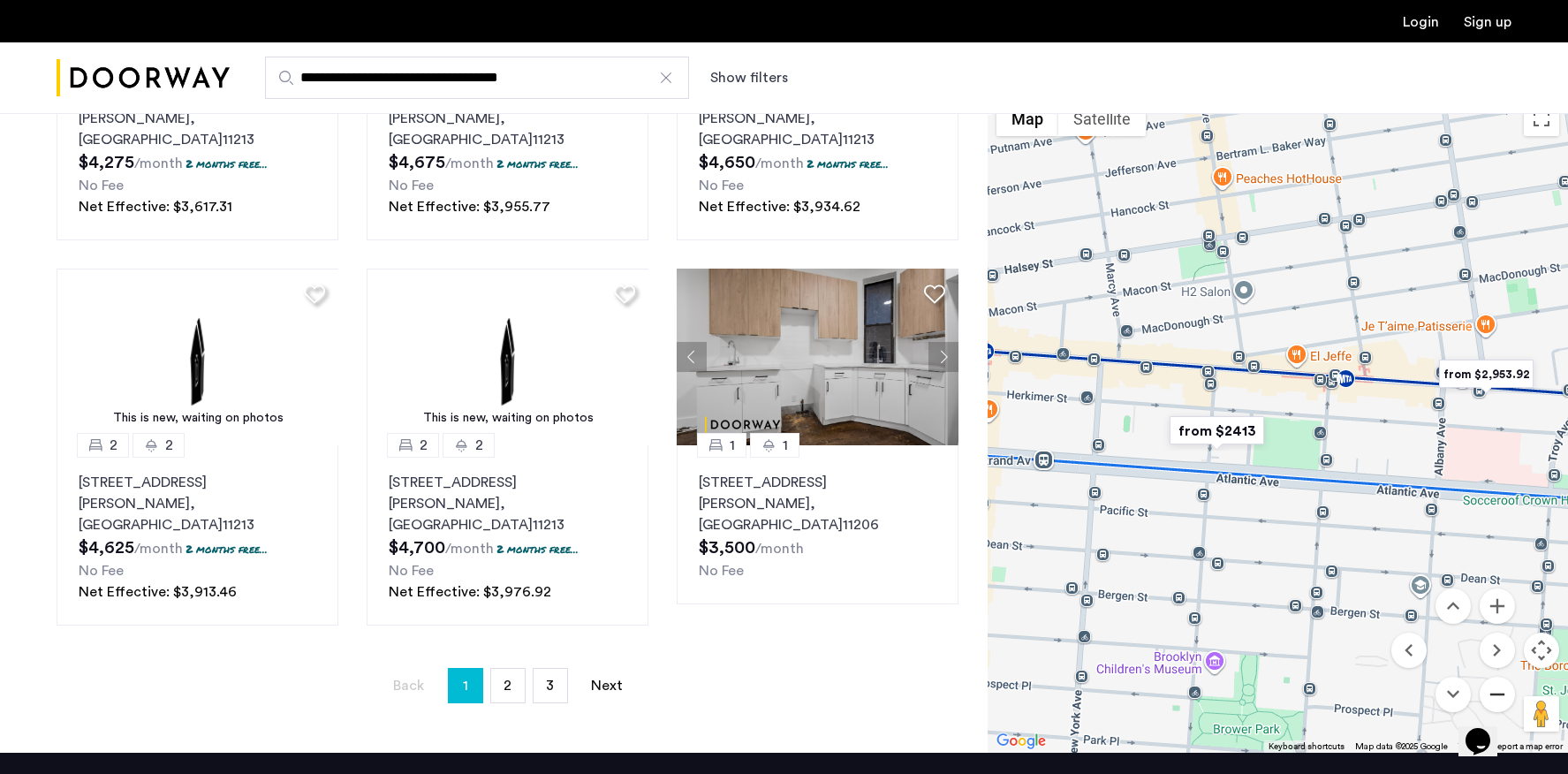
click at [1489, 676] on button "Zoom out" at bounding box center [1497, 694] width 35 height 35
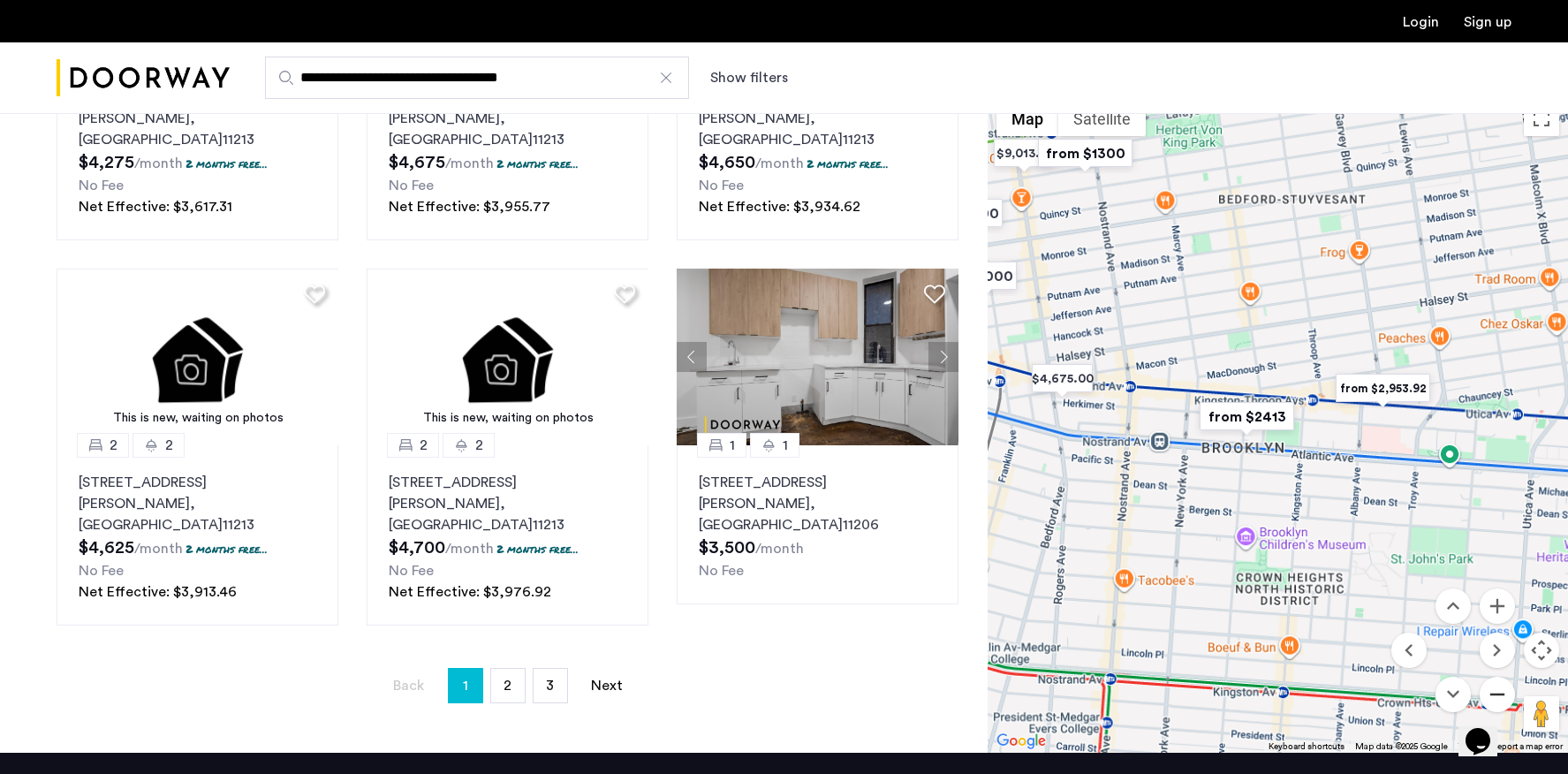
click at [1489, 676] on button "Zoom out" at bounding box center [1497, 694] width 35 height 35
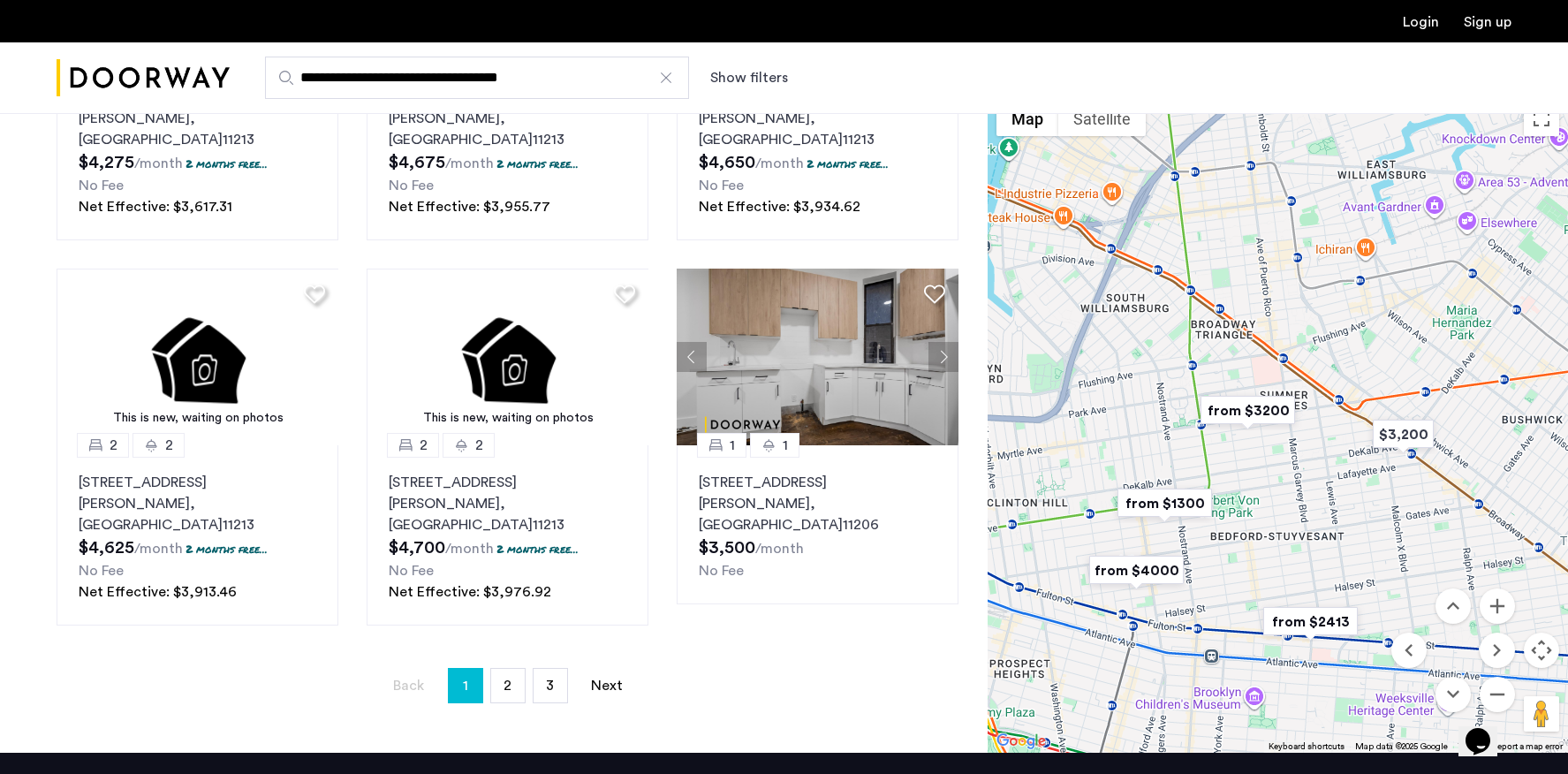
drag, startPoint x: 1478, startPoint y: 306, endPoint x: 1465, endPoint y: 568, distance: 262.3
click at [1464, 561] on div "$3,200 from $4000 from $2413 from $3200 from $1300 Use ⌘ + scroll to zoom the m…" at bounding box center [1279, 422] width 581 height 661
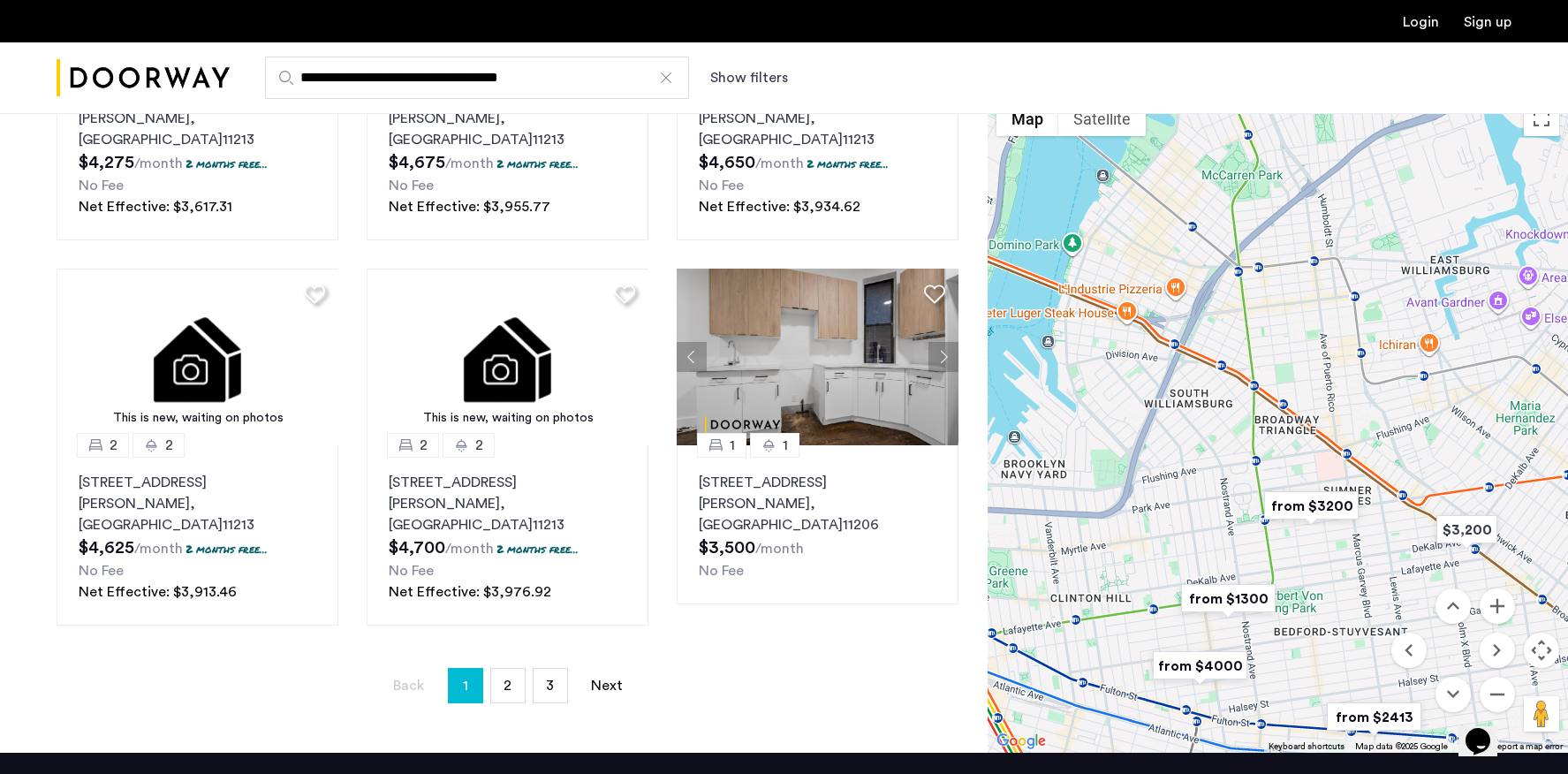
drag, startPoint x: 1261, startPoint y: 213, endPoint x: 1335, endPoint y: 251, distance: 83.2
click at [1335, 251] on div at bounding box center [1279, 422] width 581 height 661
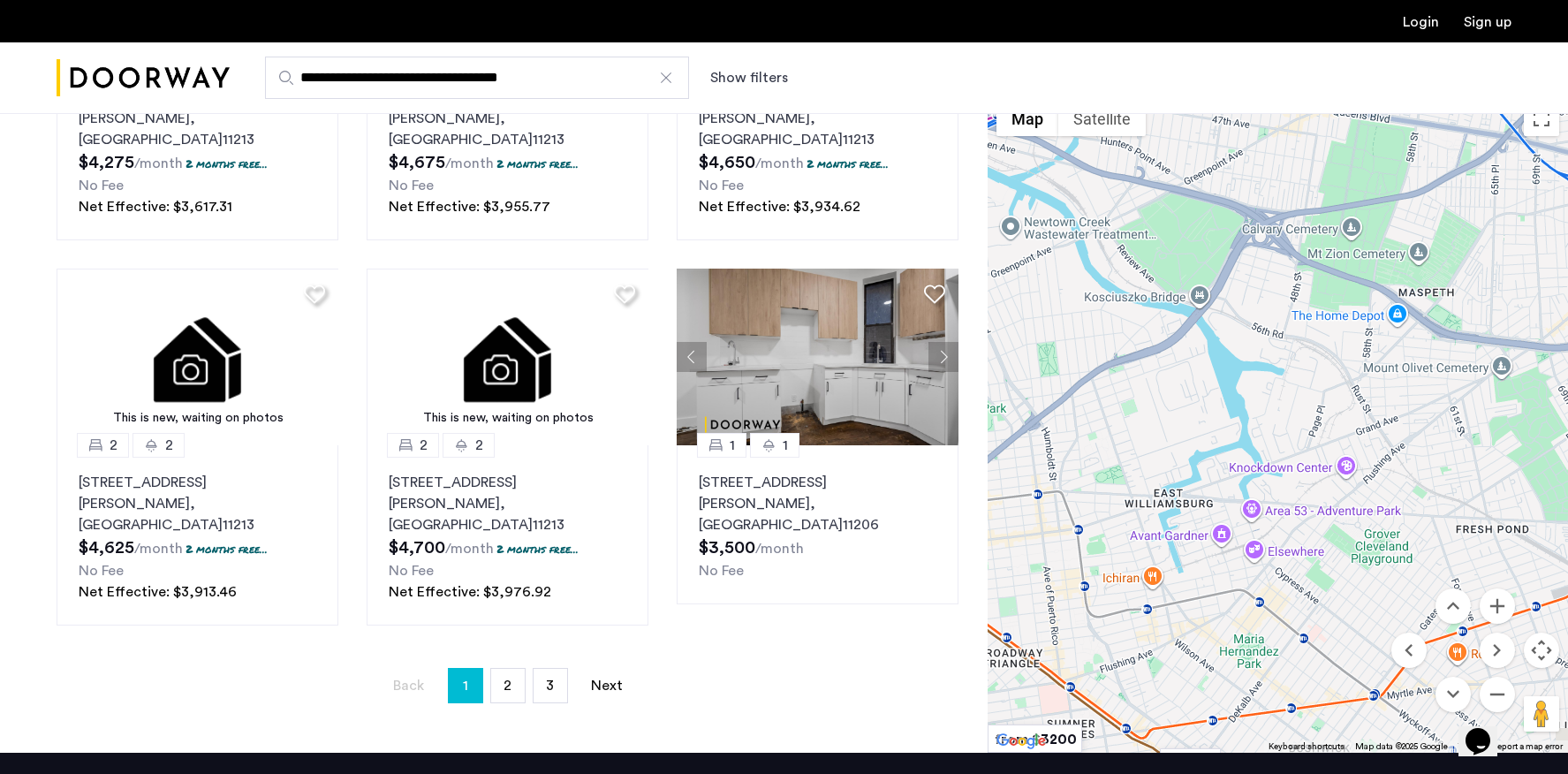
drag, startPoint x: 1351, startPoint y: 263, endPoint x: 1087, endPoint y: 474, distance: 338.0
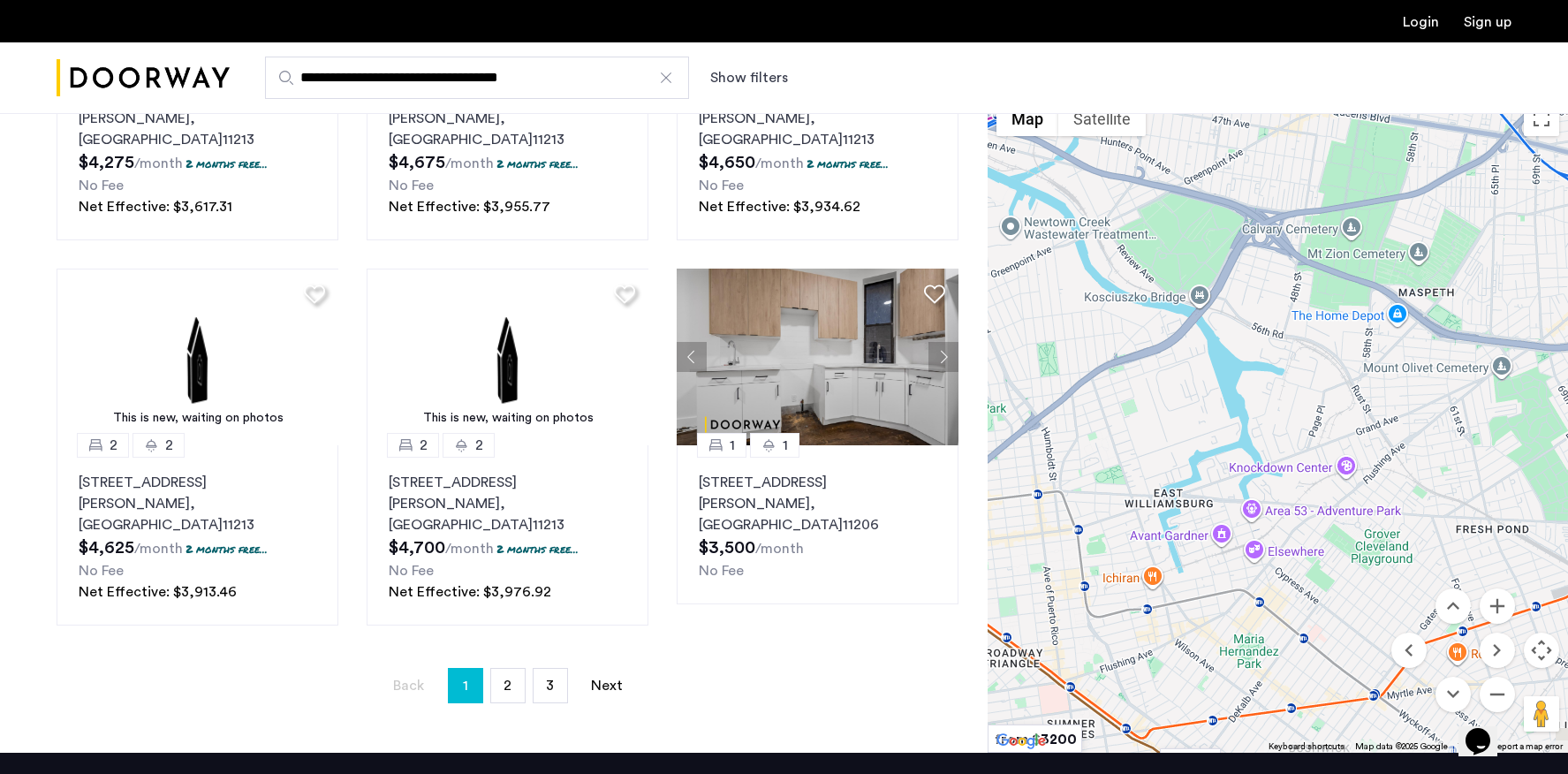
click at [1087, 477] on div at bounding box center [1279, 422] width 581 height 661
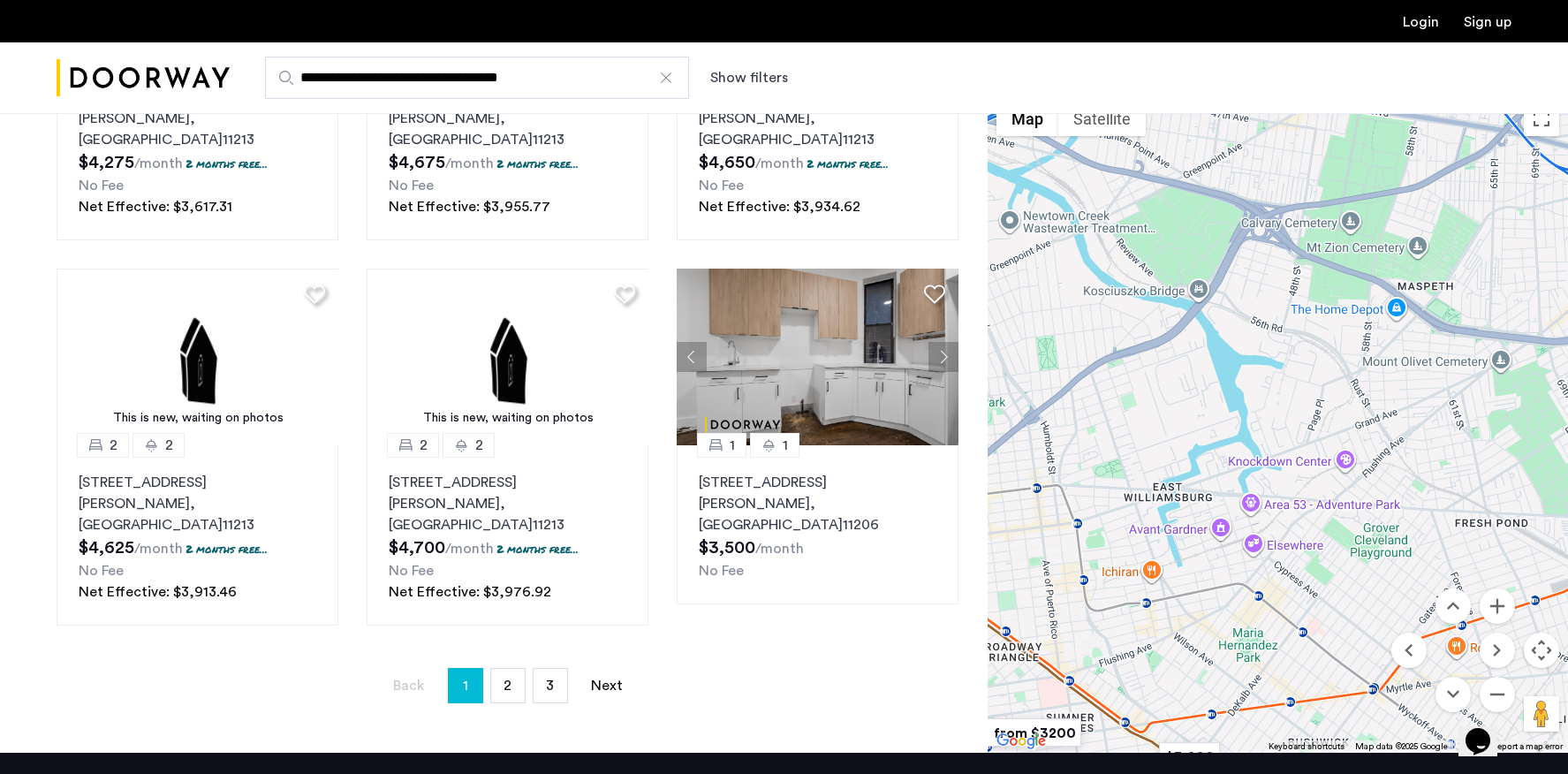
click at [663, 77] on div at bounding box center [666, 77] width 18 height 18
click at [663, 77] on input "**********" at bounding box center [477, 77] width 424 height 42
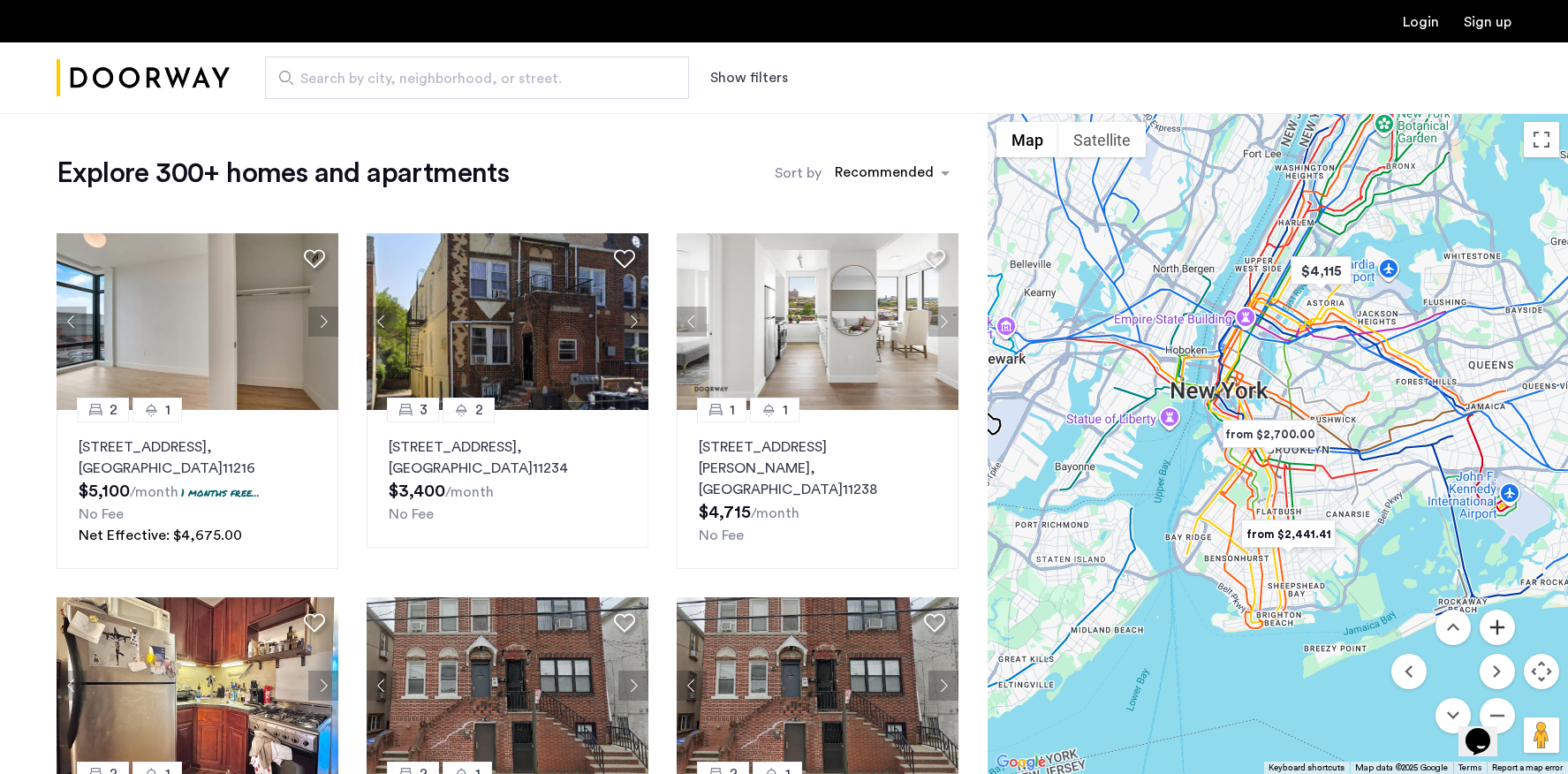
click at [1504, 627] on button "Zoom in" at bounding box center [1497, 627] width 35 height 35
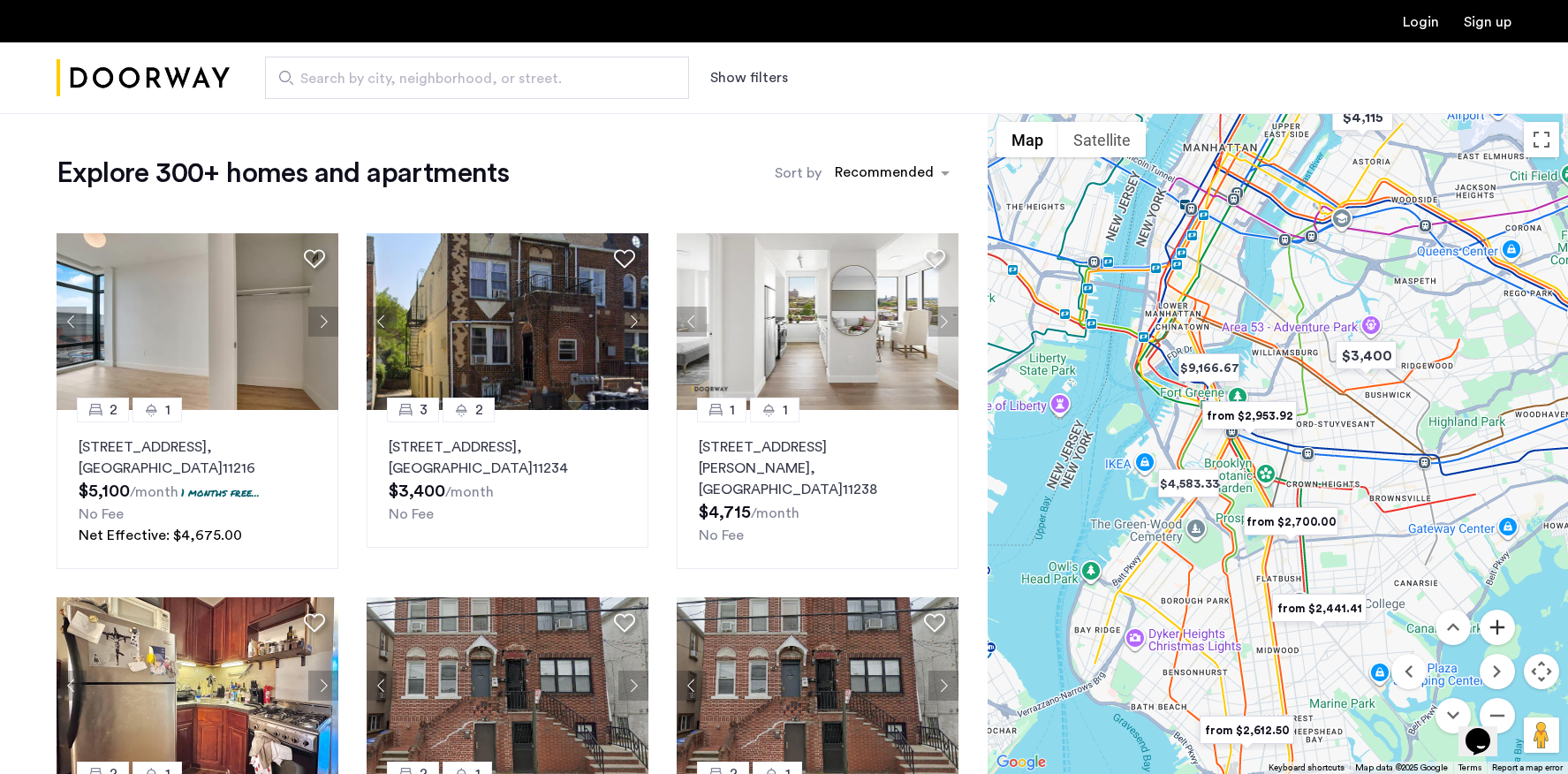
click at [1504, 627] on button "Zoom in" at bounding box center [1497, 627] width 35 height 35
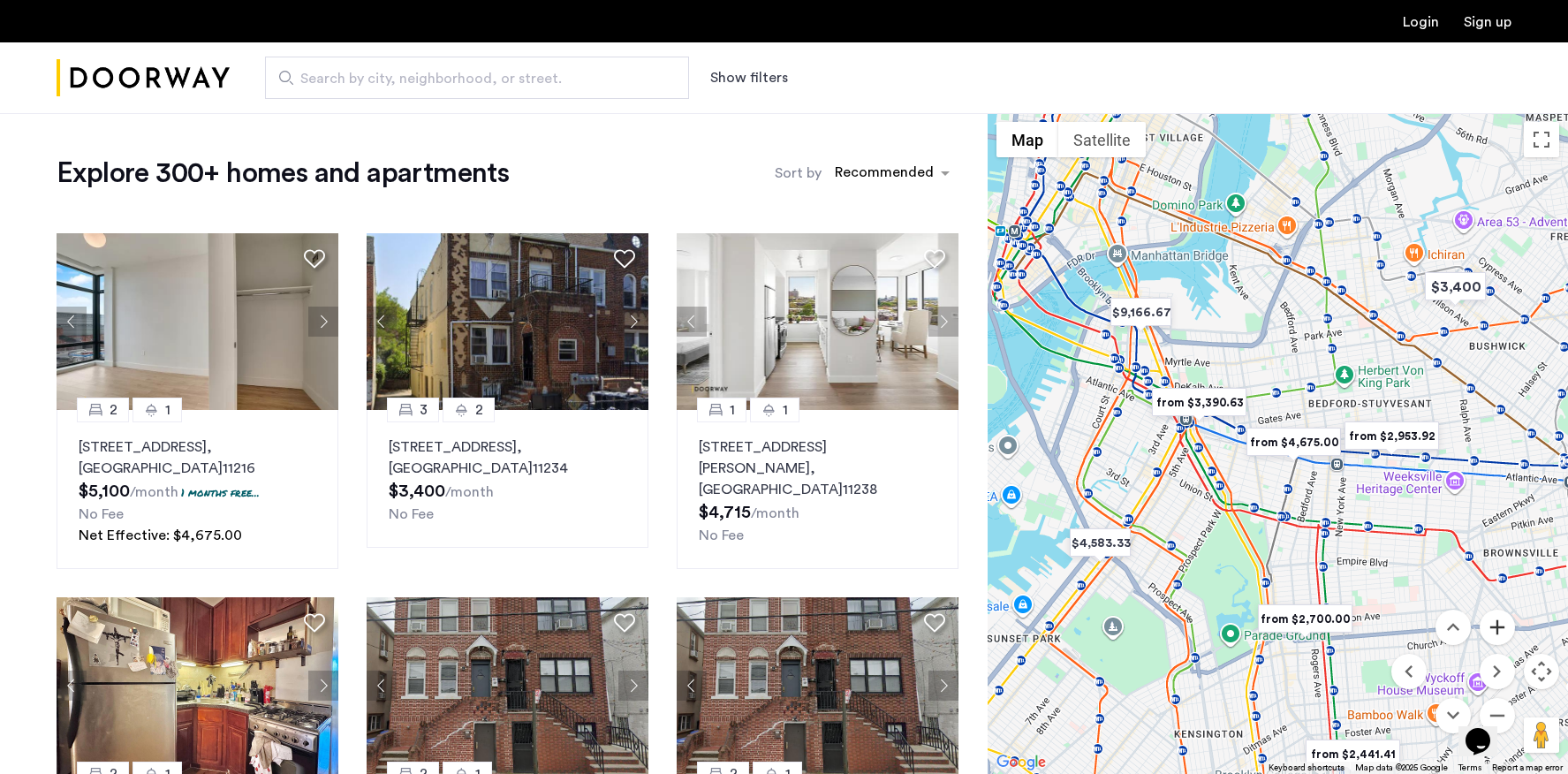
click at [1504, 627] on button "Zoom in" at bounding box center [1497, 627] width 35 height 35
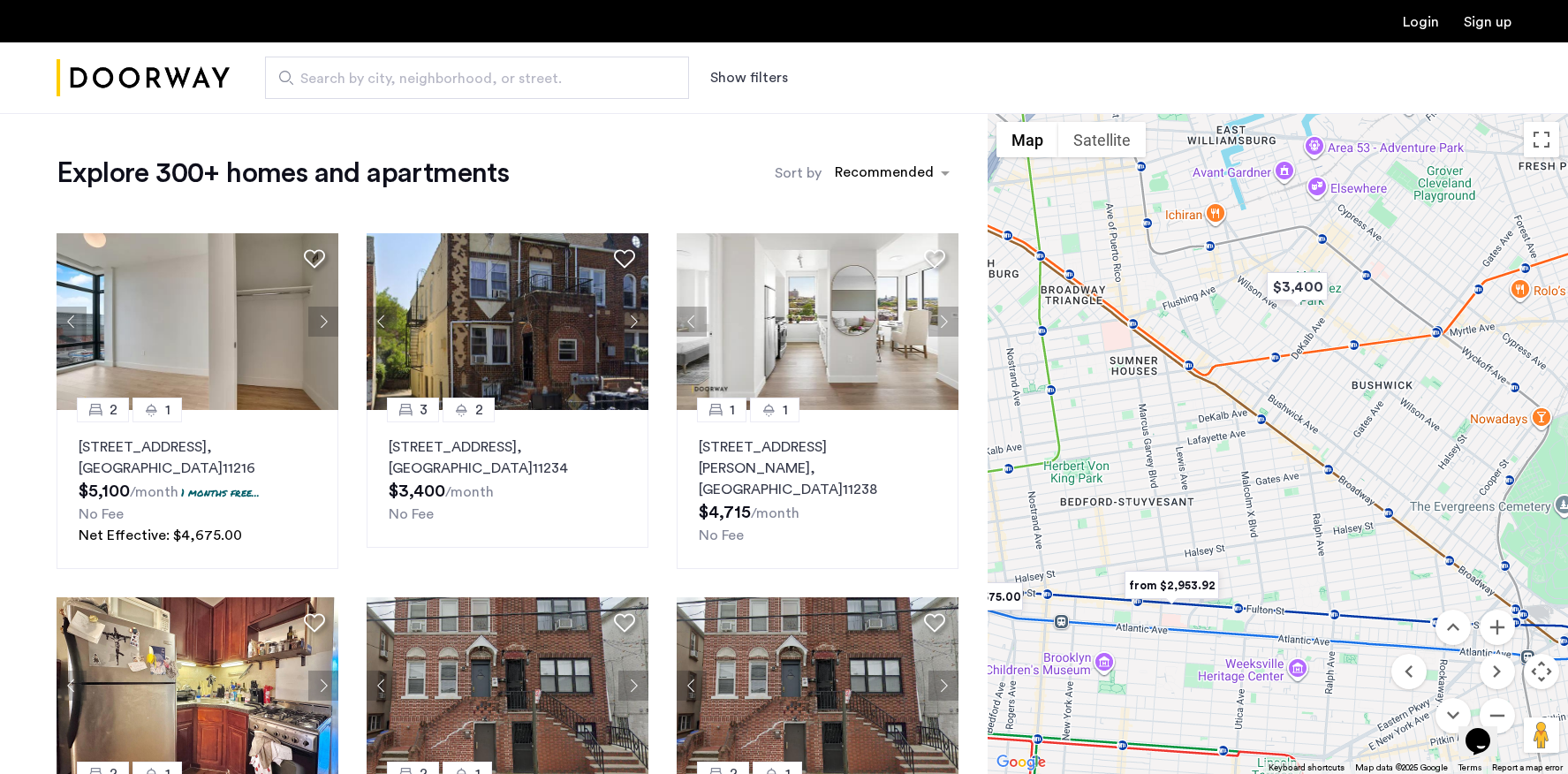
drag, startPoint x: 1515, startPoint y: 291, endPoint x: 1169, endPoint y: 429, distance: 372.5
click at [1169, 429] on div at bounding box center [1279, 443] width 581 height 661
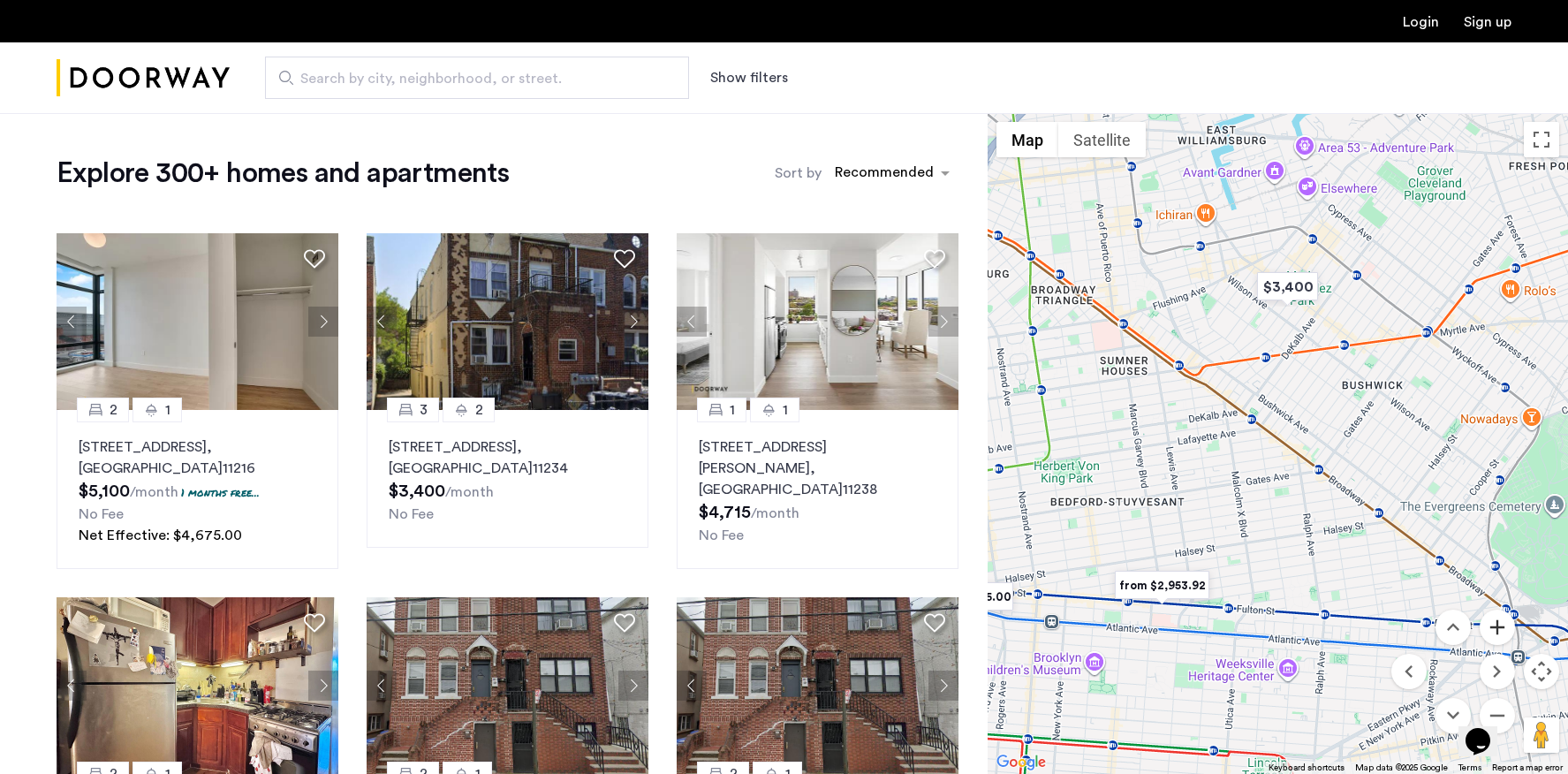
click at [1487, 625] on button "Zoom in" at bounding box center [1497, 627] width 35 height 35
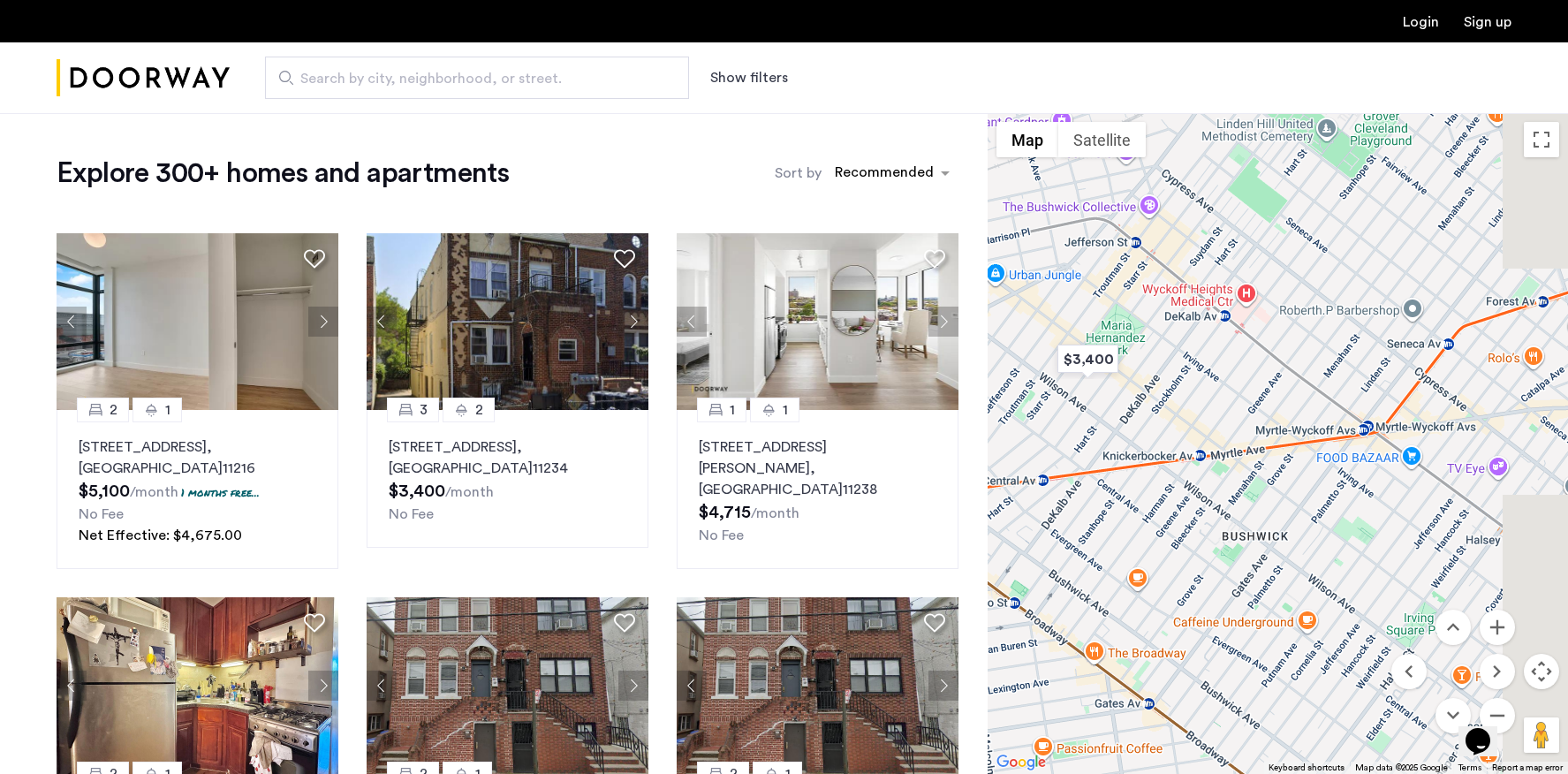
drag, startPoint x: 1492, startPoint y: 281, endPoint x: 1279, endPoint y: 487, distance: 296.3
click at [1279, 487] on div at bounding box center [1279, 443] width 581 height 661
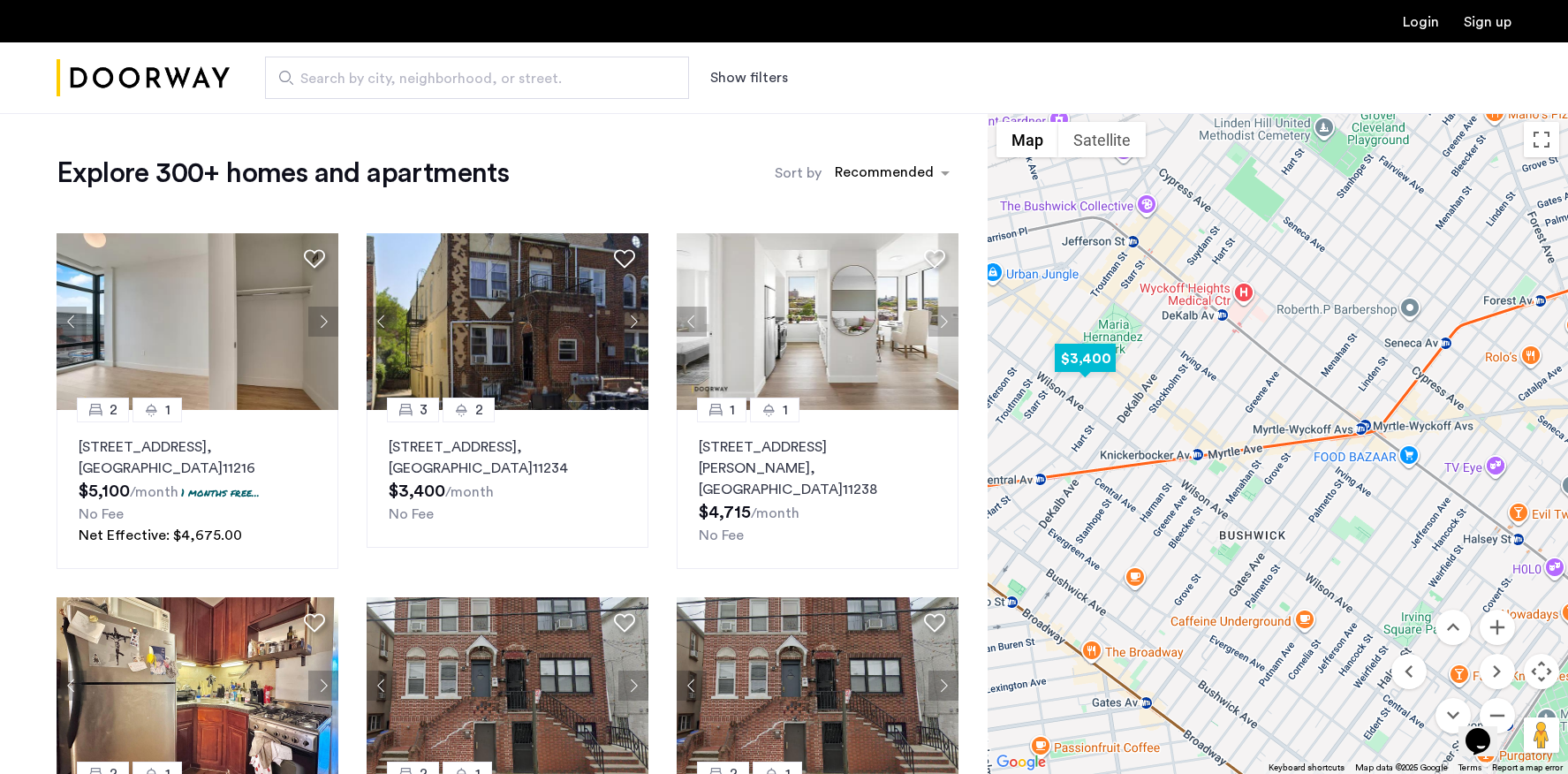
click at [1098, 369] on img "$3,400" at bounding box center [1085, 358] width 75 height 40
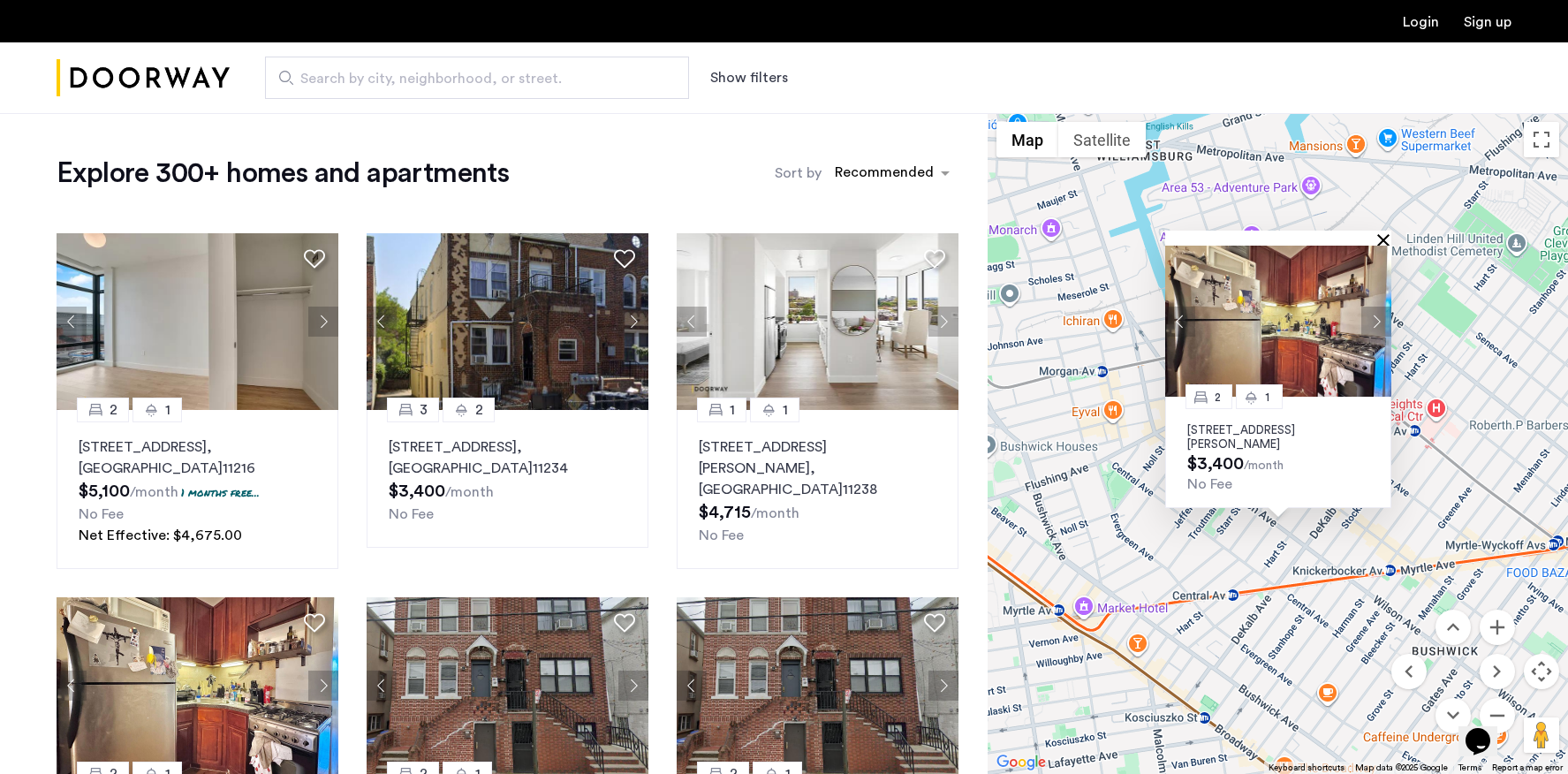
click at [1386, 233] on button "Close" at bounding box center [1386, 239] width 12 height 12
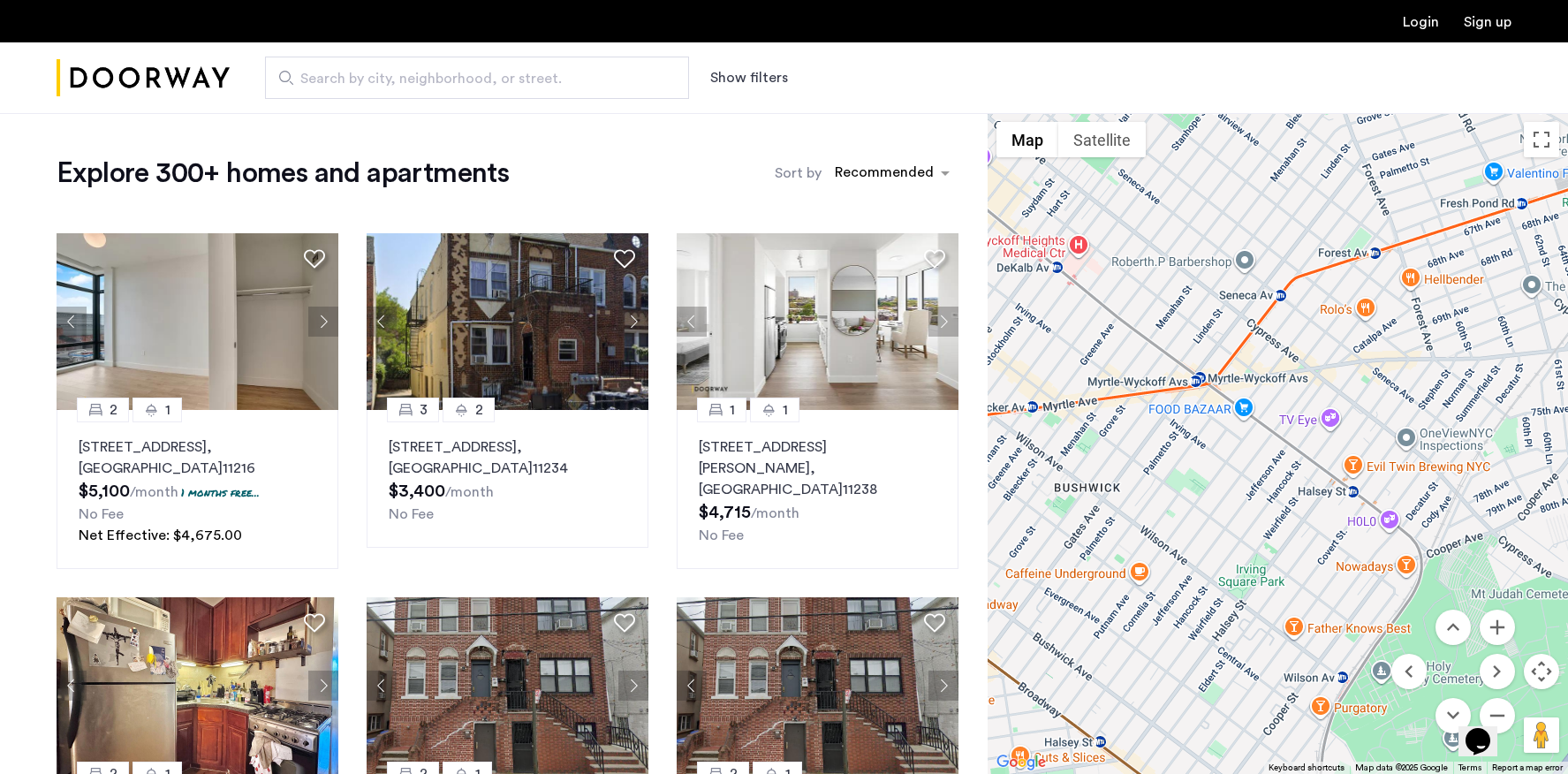
drag, startPoint x: 1470, startPoint y: 387, endPoint x: 1113, endPoint y: 223, distance: 392.9
click at [1113, 223] on div at bounding box center [1279, 443] width 581 height 661
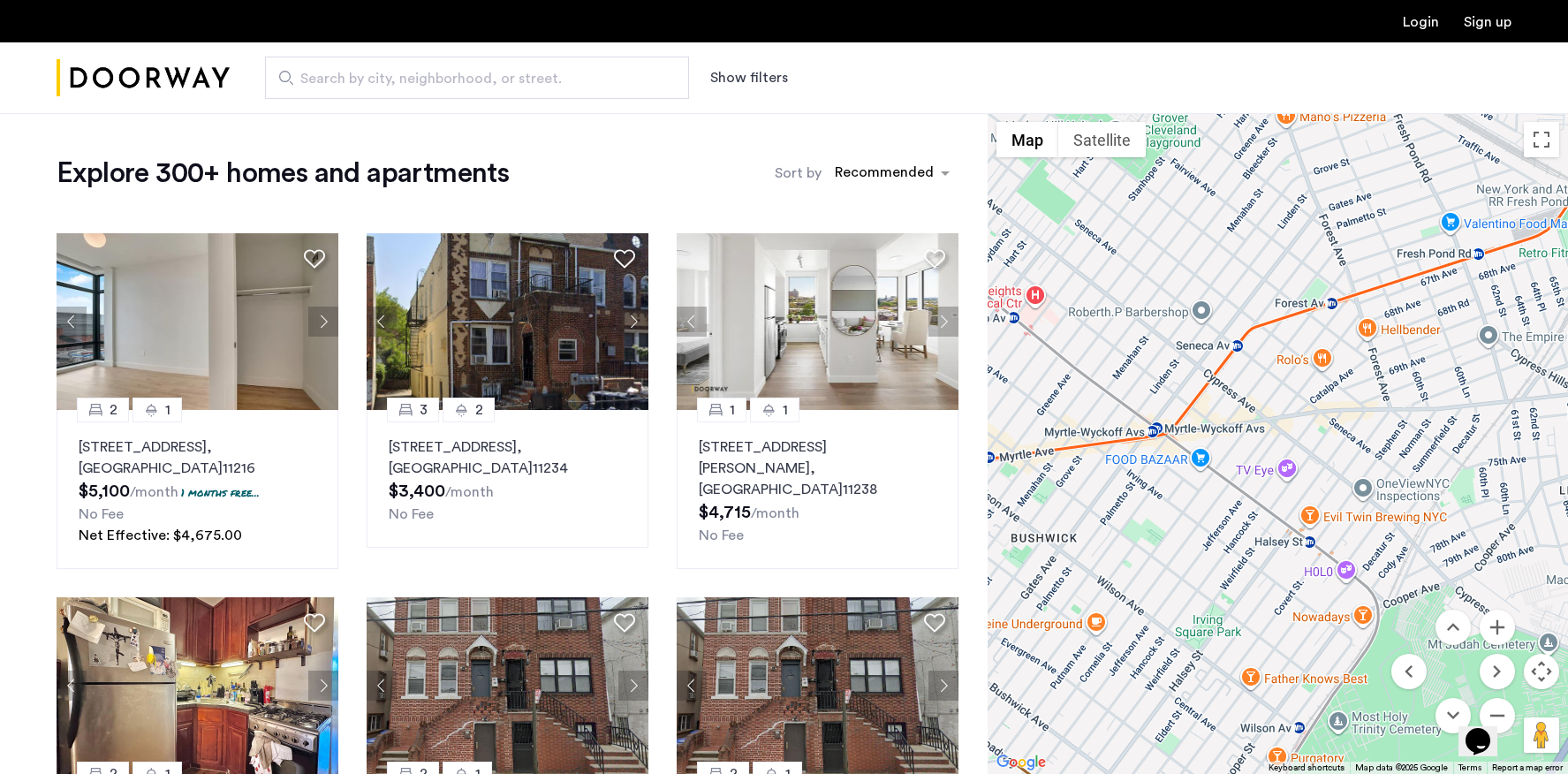
drag, startPoint x: 1406, startPoint y: 286, endPoint x: 1360, endPoint y: 335, distance: 67.2
click at [1360, 335] on div at bounding box center [1279, 443] width 581 height 661
click at [459, 73] on span "Search by city, neighborhood, or street." at bounding box center [470, 78] width 339 height 21
click at [459, 73] on input "Search by city, neighborhood, or street." at bounding box center [477, 77] width 424 height 42
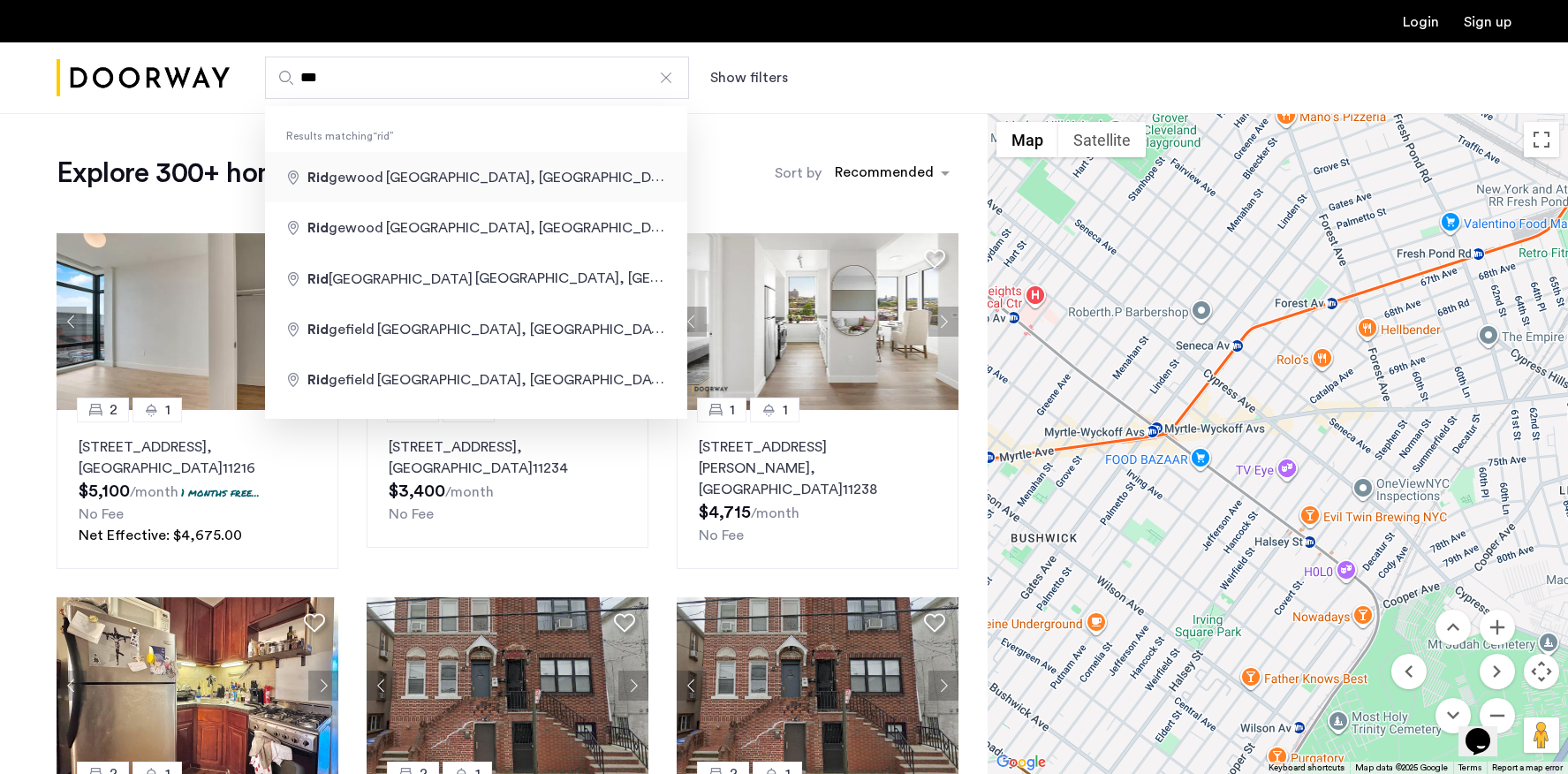
type input "**********"
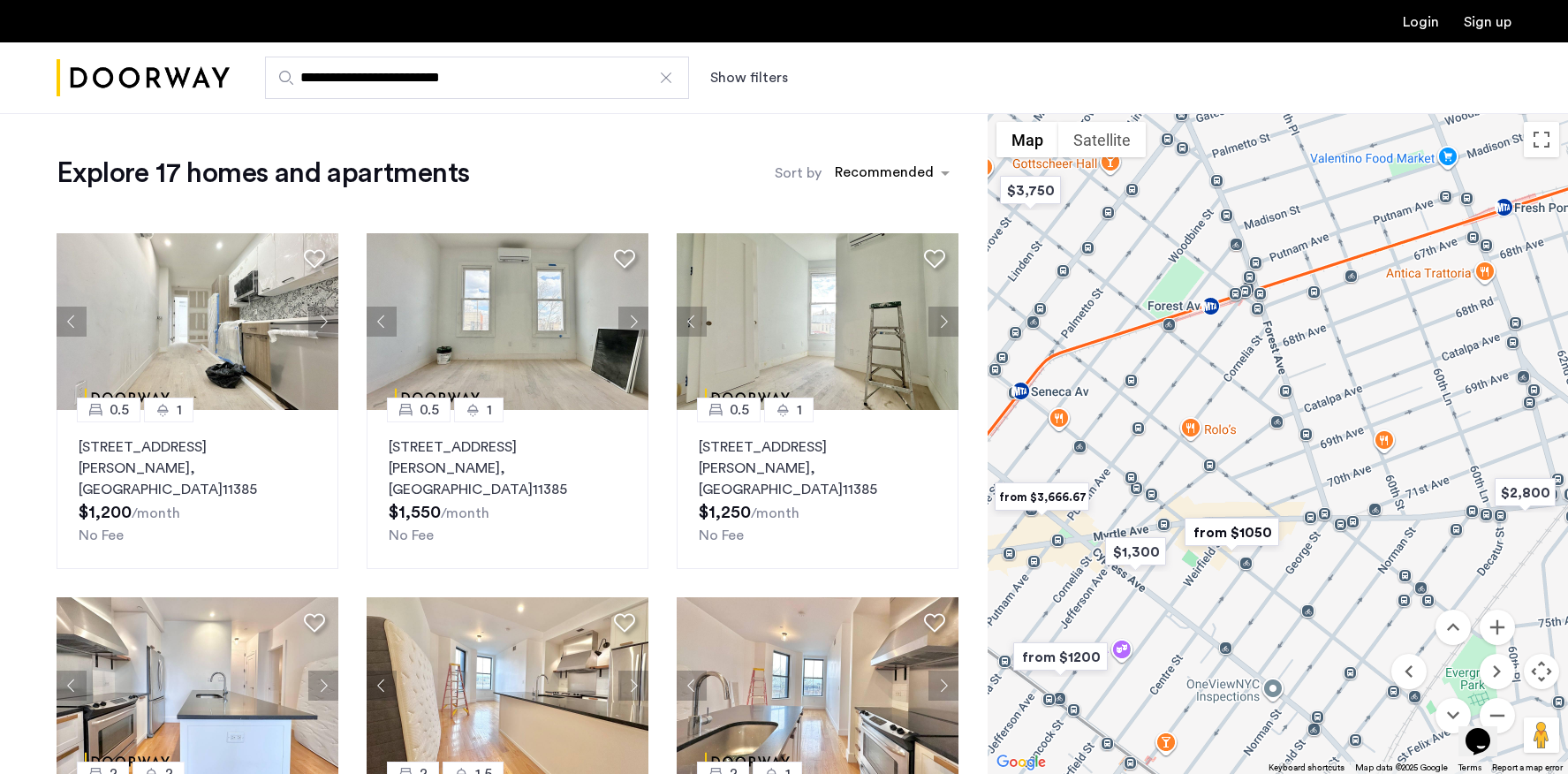
click at [1508, 710] on div "Opens Chat This icon Opens the chat window." at bounding box center [1487, 710] width 42 height 0
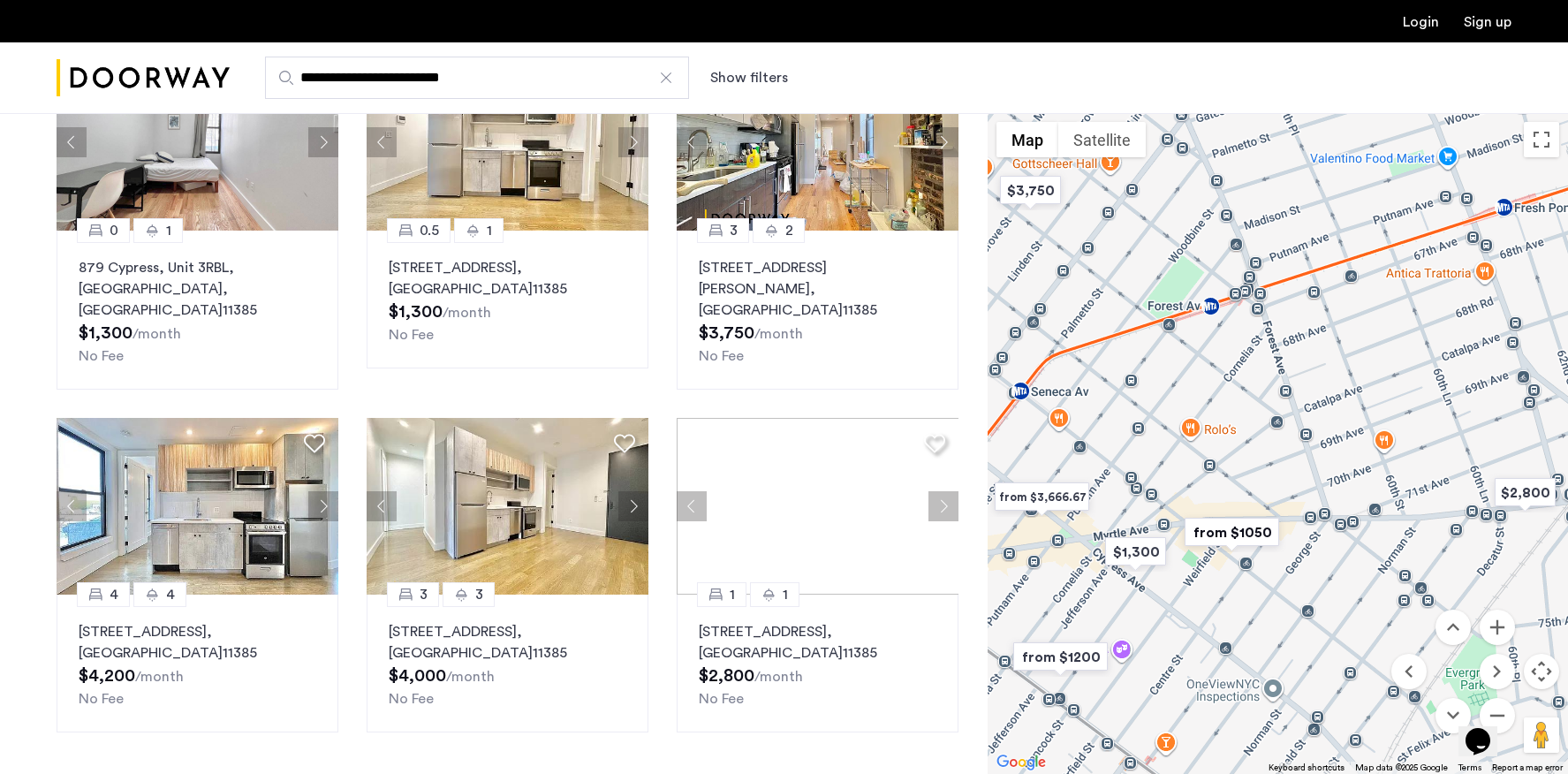
scroll to position [1208, 0]
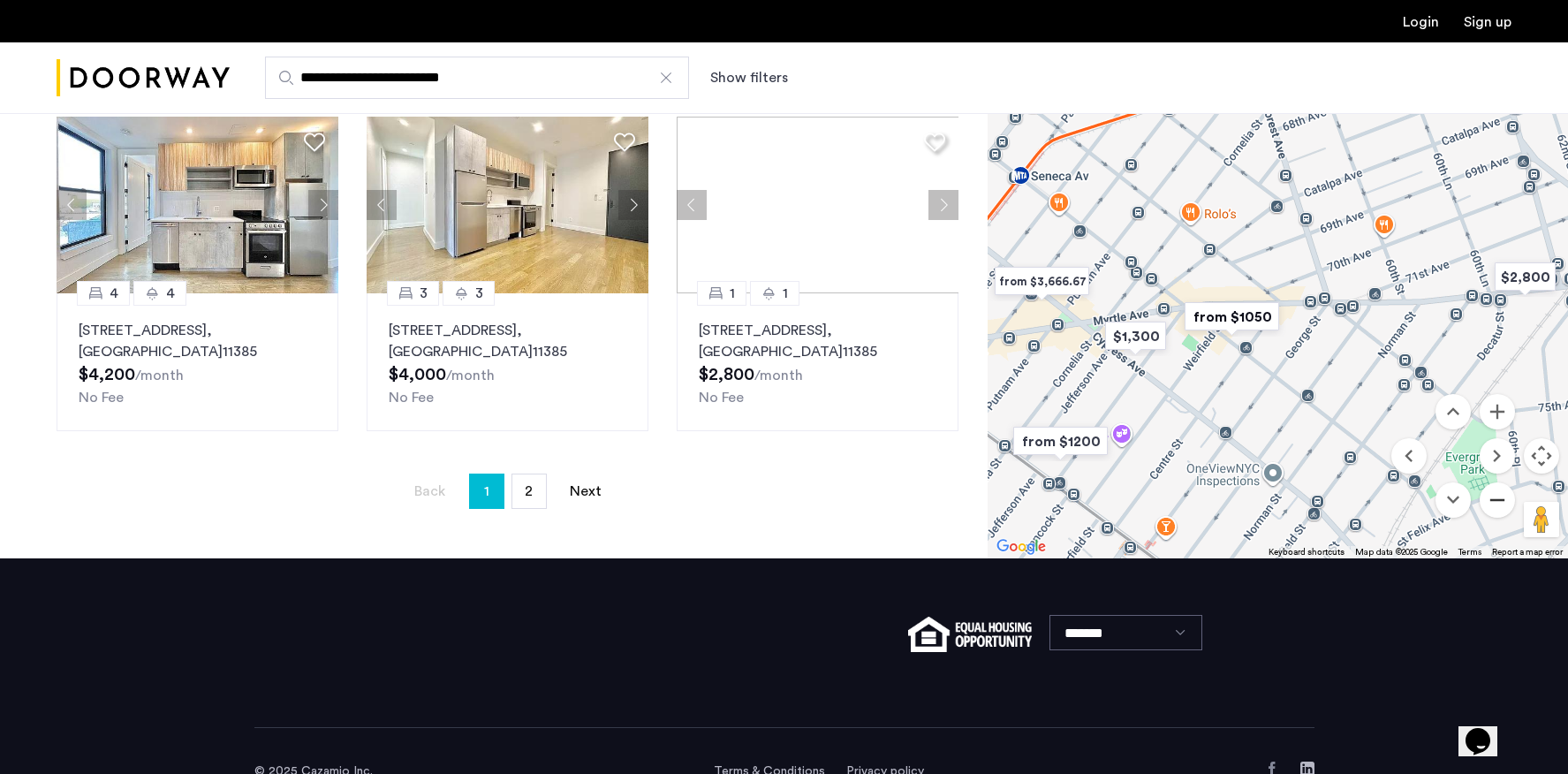
click at [1494, 482] on button "Zoom out" at bounding box center [1497, 499] width 35 height 35
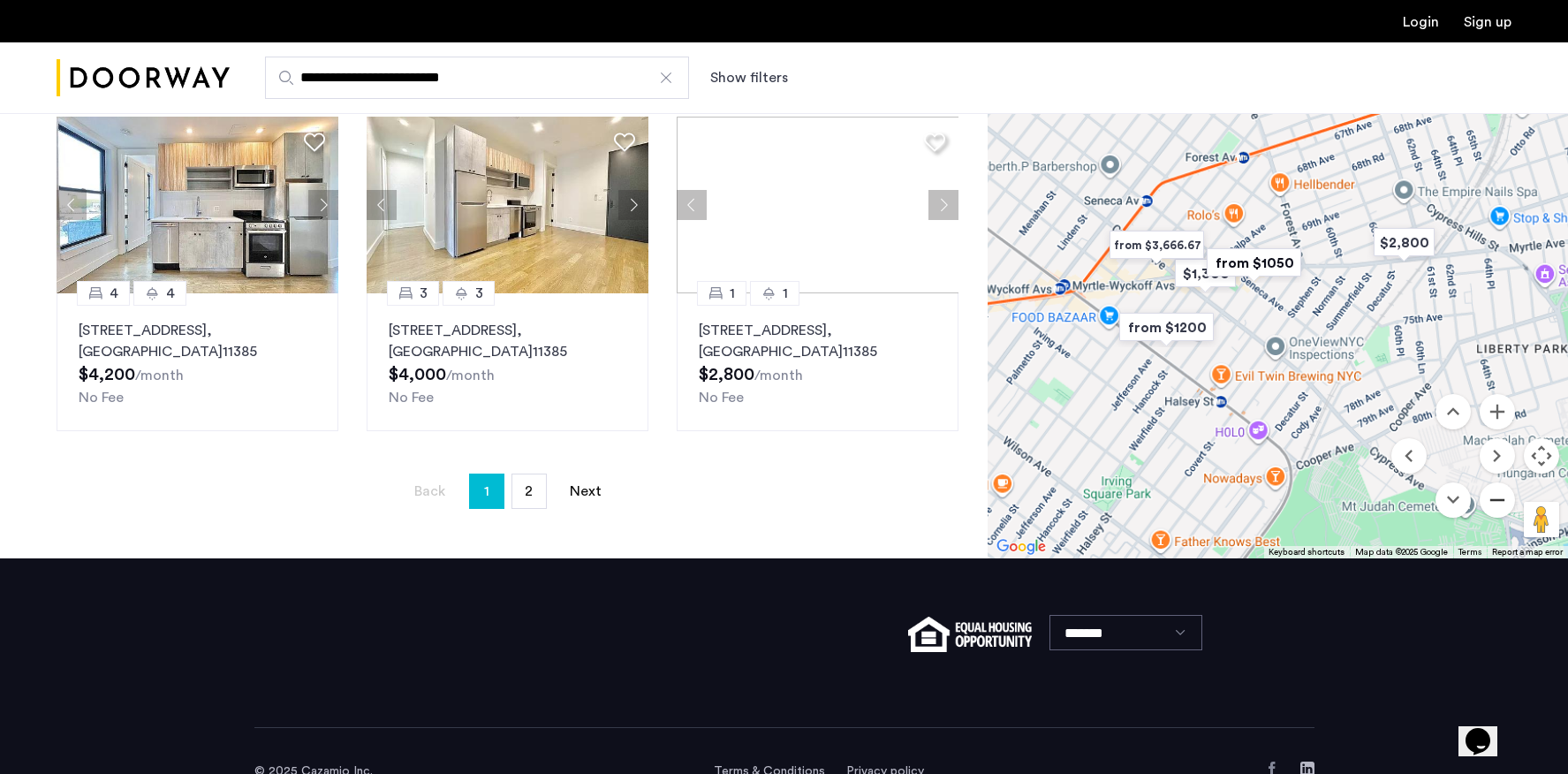
click at [1494, 482] on button "Zoom out" at bounding box center [1497, 499] width 35 height 35
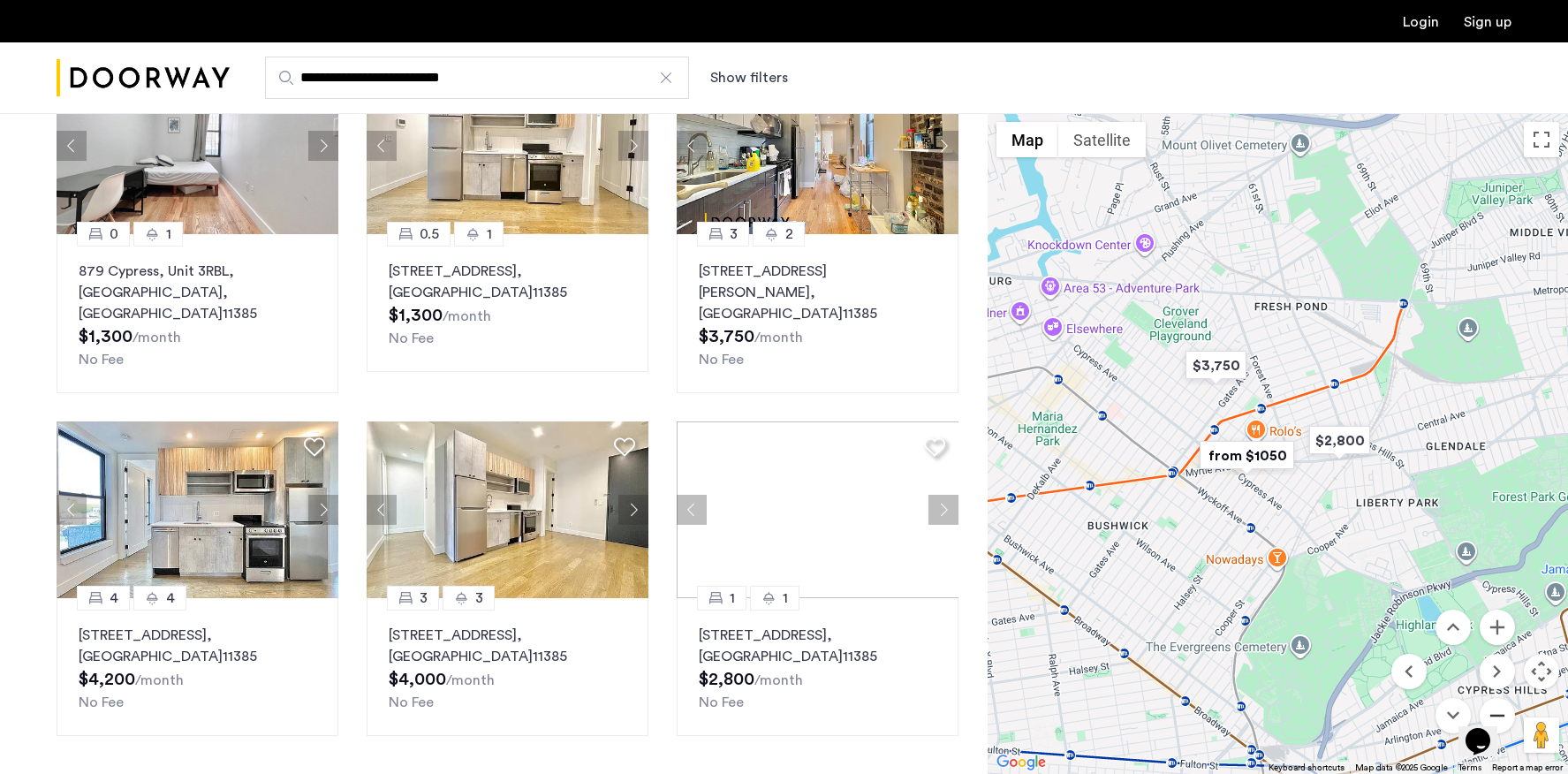
scroll to position [775, 0]
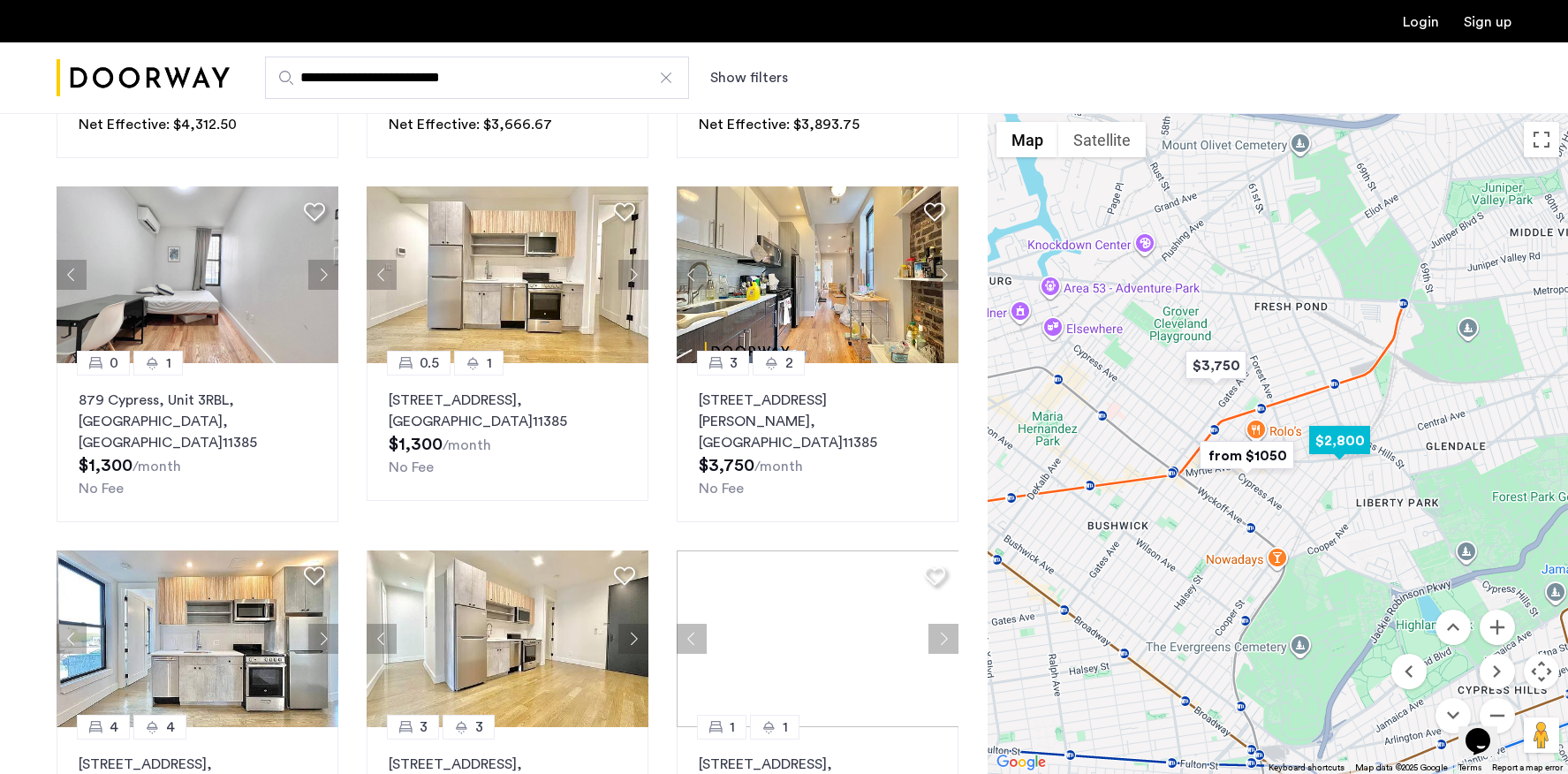
click at [1327, 440] on img "$2,800" at bounding box center [1339, 440] width 75 height 40
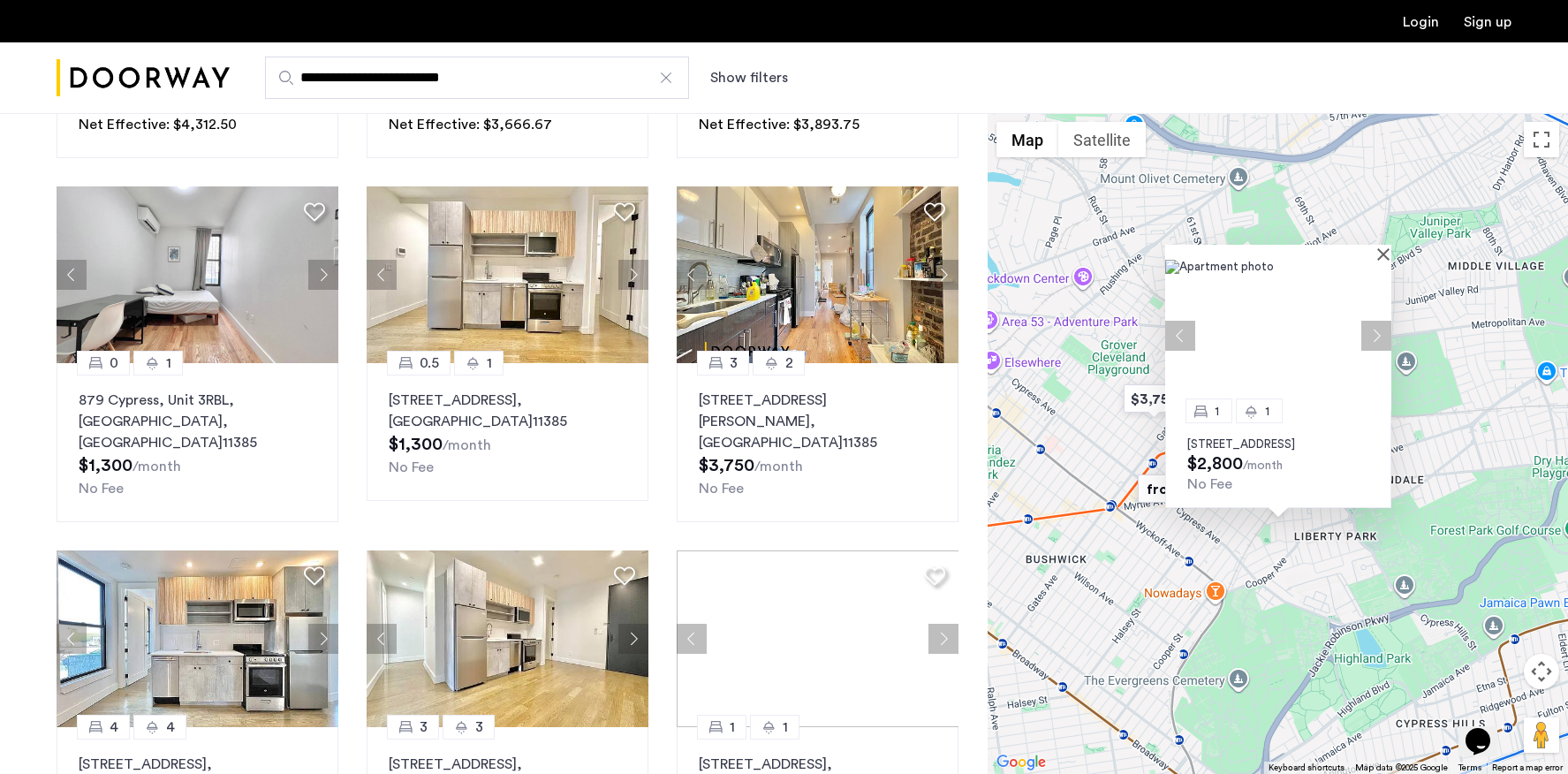
click at [1310, 297] on img at bounding box center [1278, 335] width 226 height 151
click at [1103, 479] on div "1 1 60-80 Myrtle Avenue, Unit 3G, Queens, NY 11385 $2,800 /month No Fee" at bounding box center [1279, 443] width 581 height 661
click at [1157, 494] on img "from $1050" at bounding box center [1185, 488] width 109 height 40
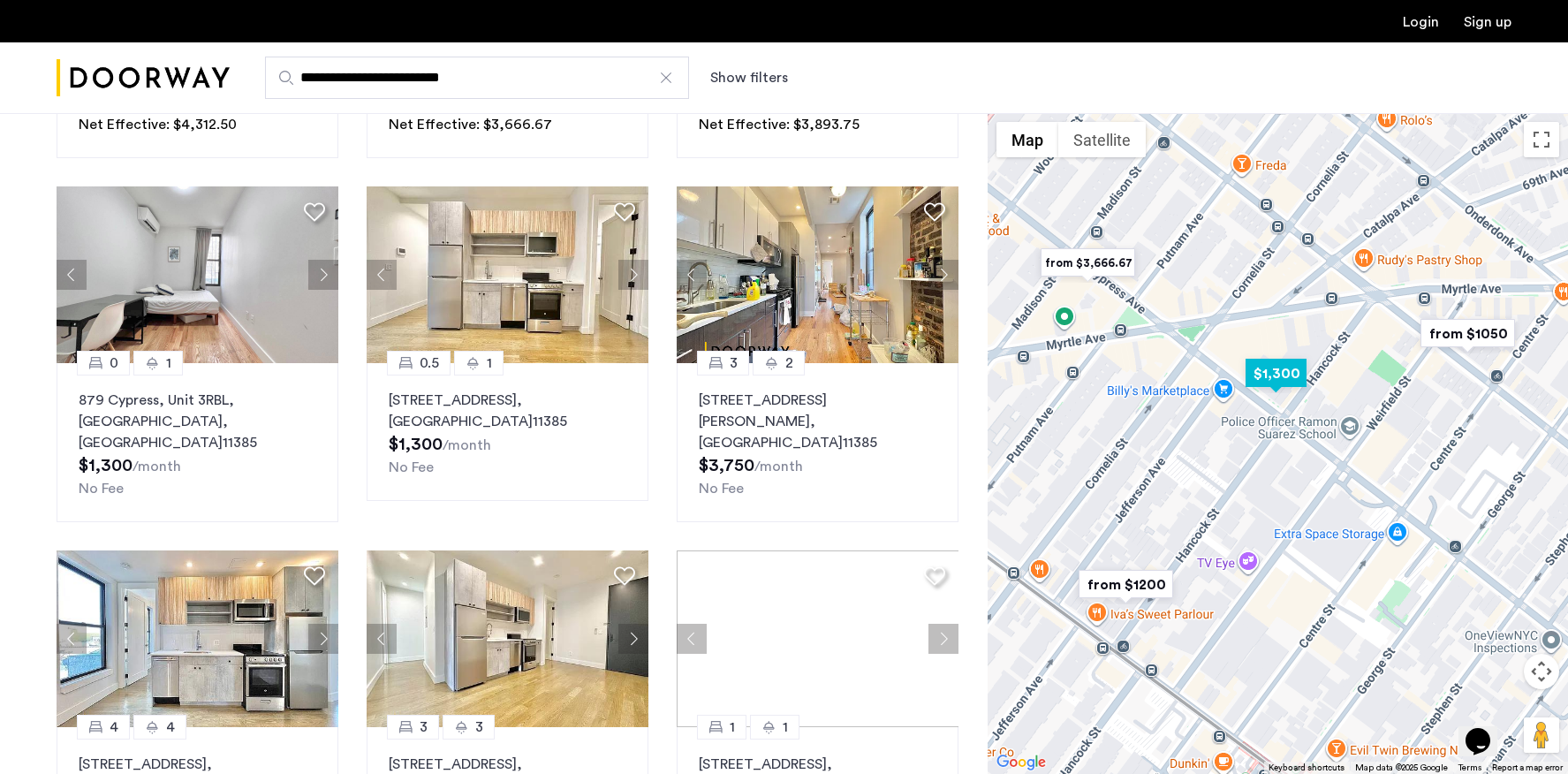
click at [1283, 376] on img "$1,300" at bounding box center [1276, 372] width 75 height 40
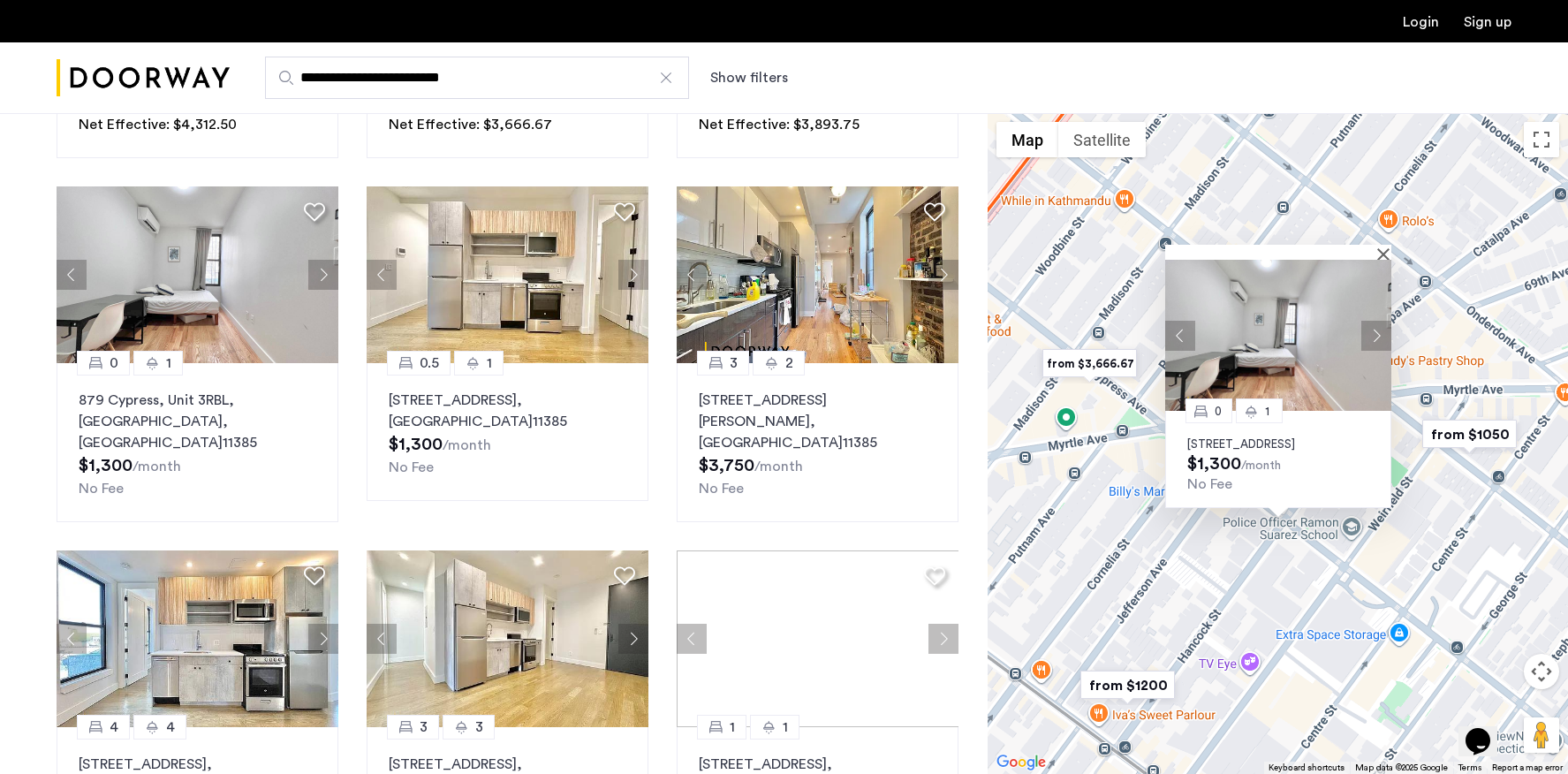
click at [1379, 323] on button "Next apartment" at bounding box center [1376, 335] width 30 height 30
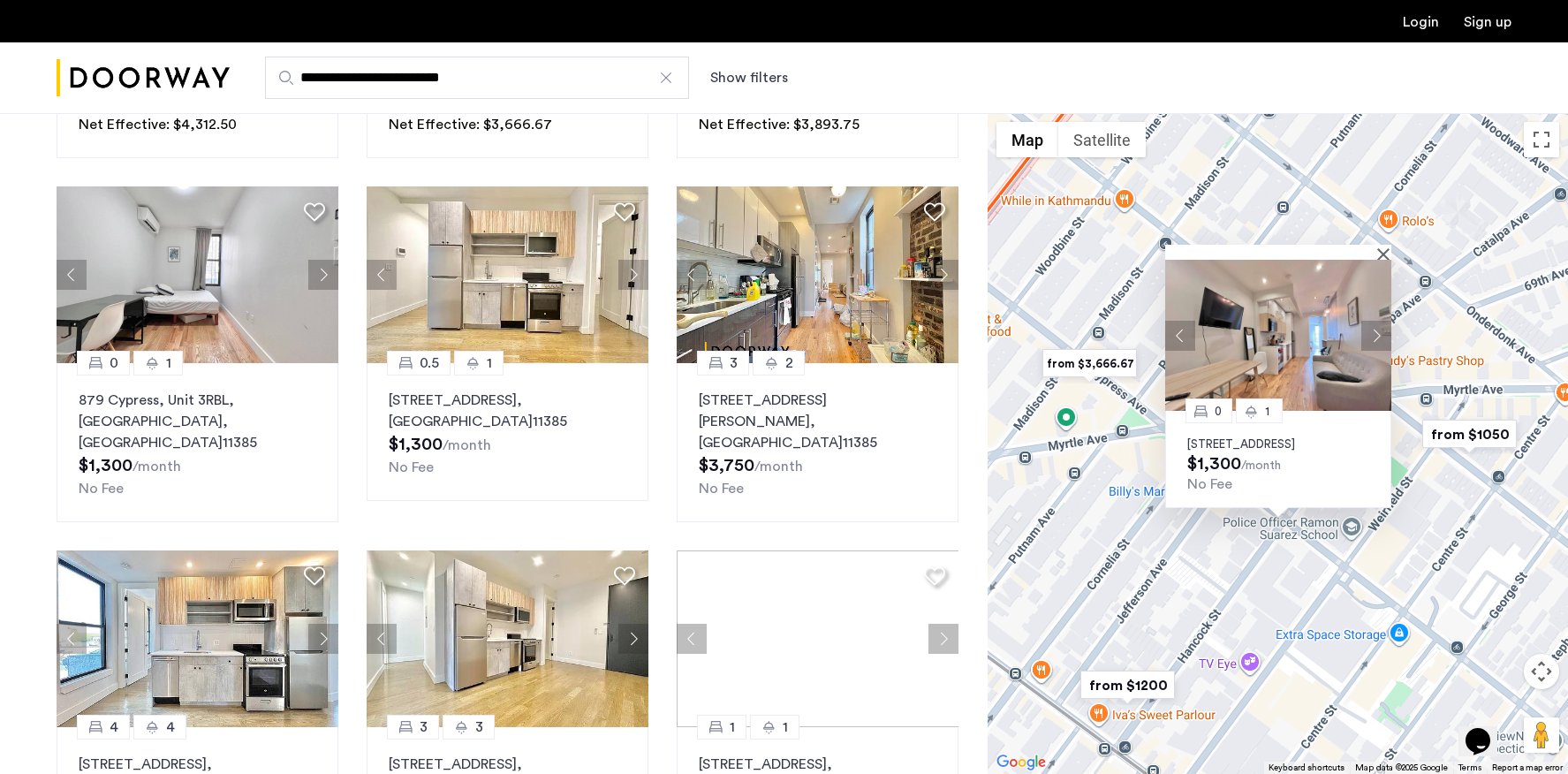
click at [1297, 437] on p "879 Cypress, Unit 3RBL, Queens, NY 11385" at bounding box center [1278, 443] width 182 height 14
click at [1112, 683] on img "from $1200" at bounding box center [1127, 685] width 109 height 40
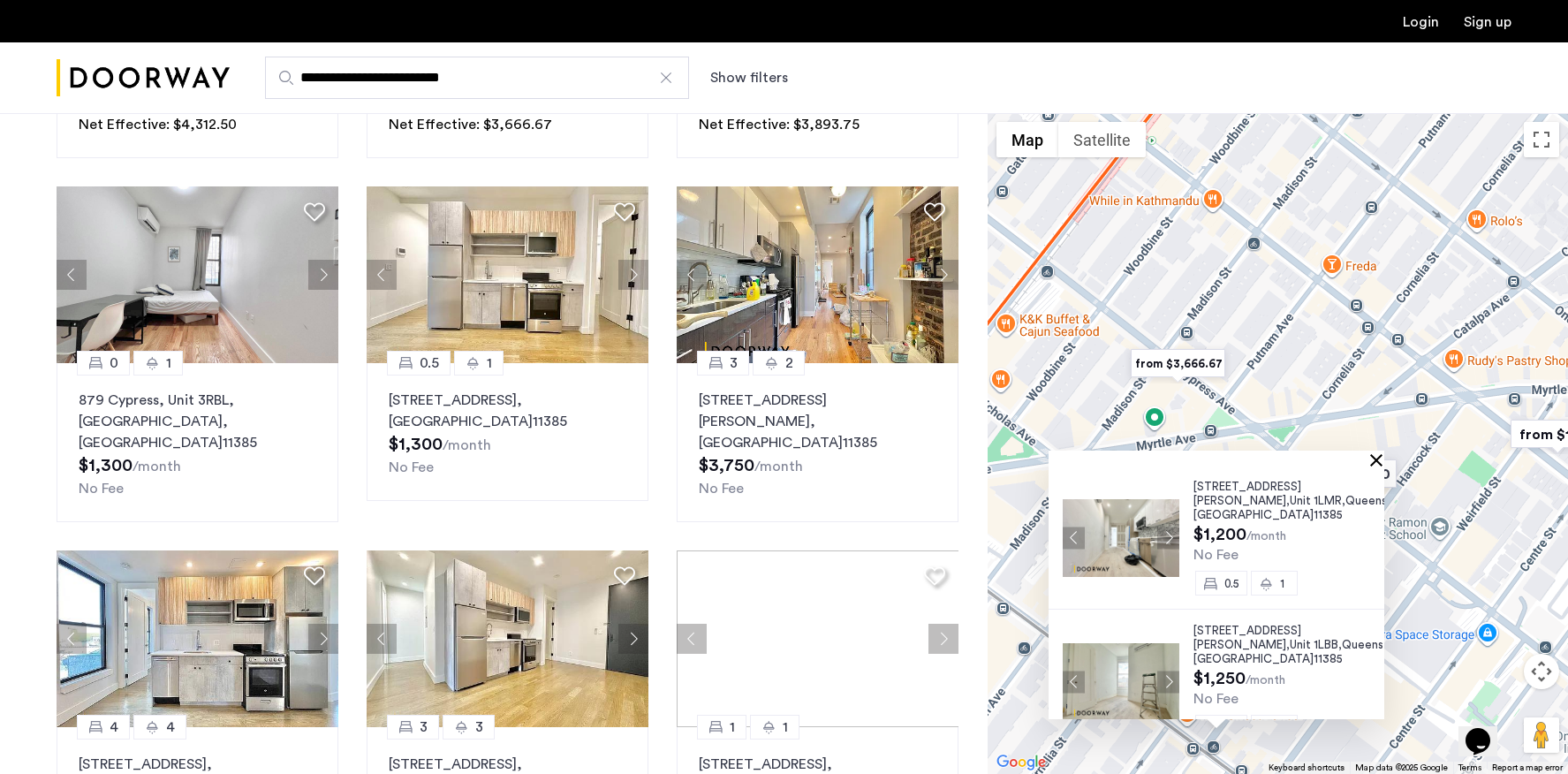
click at [1386, 458] on button "Close" at bounding box center [1379, 459] width 12 height 12
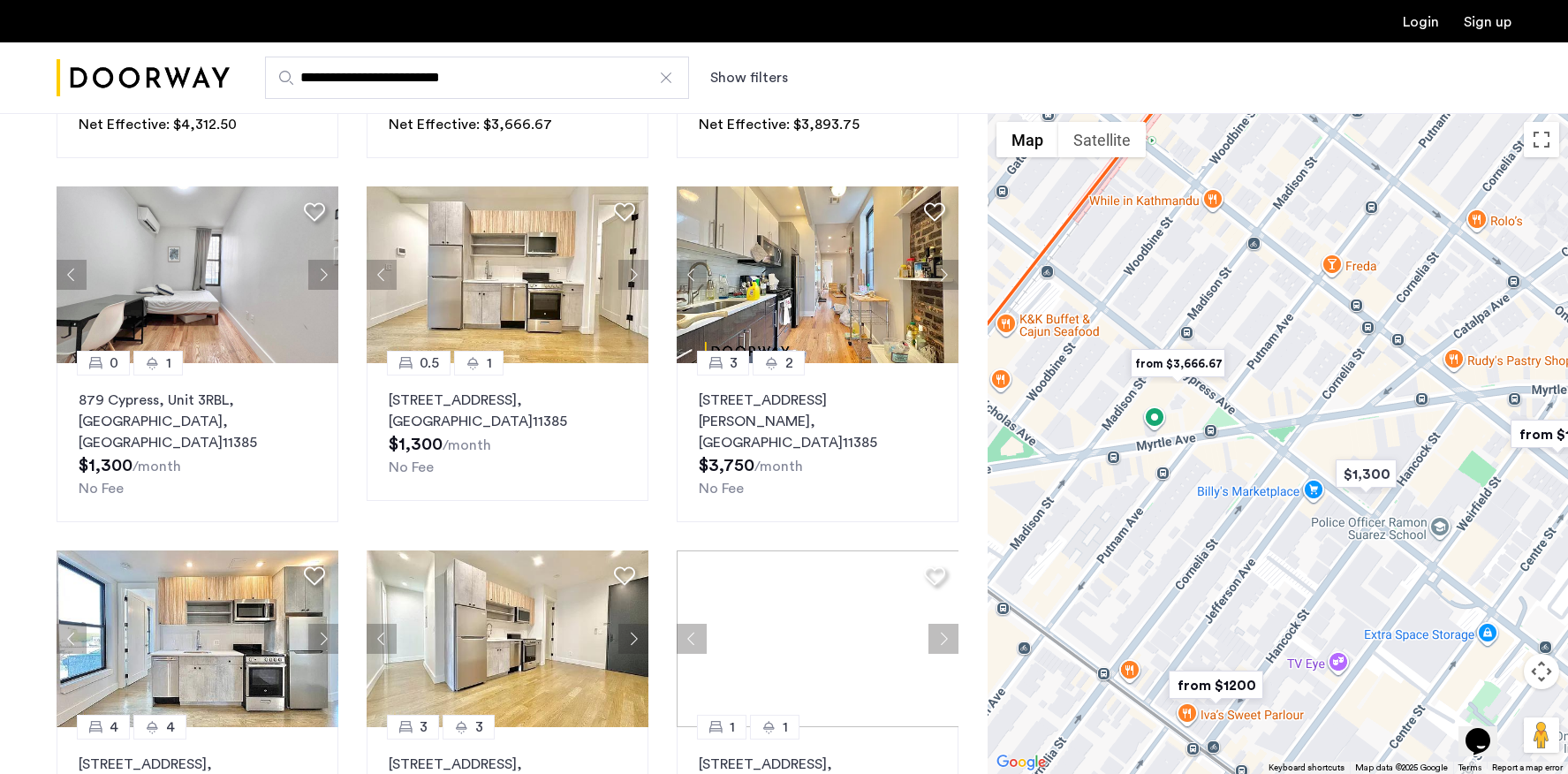
click at [1538, 668] on button "Map camera controls" at bounding box center [1541, 671] width 35 height 35
click at [1505, 710] on div "Opens Chat This icon Opens the chat window." at bounding box center [1487, 710] width 42 height 0
click at [1507, 710] on div "Opens Chat This icon Opens the chat window." at bounding box center [1487, 710] width 42 height 0
drag, startPoint x: 1492, startPoint y: 727, endPoint x: 1367, endPoint y: 596, distance: 181.1
click at [1458, 703] on html "Opens Chat This icon Opens the chat window." at bounding box center [1486, 730] width 56 height 53
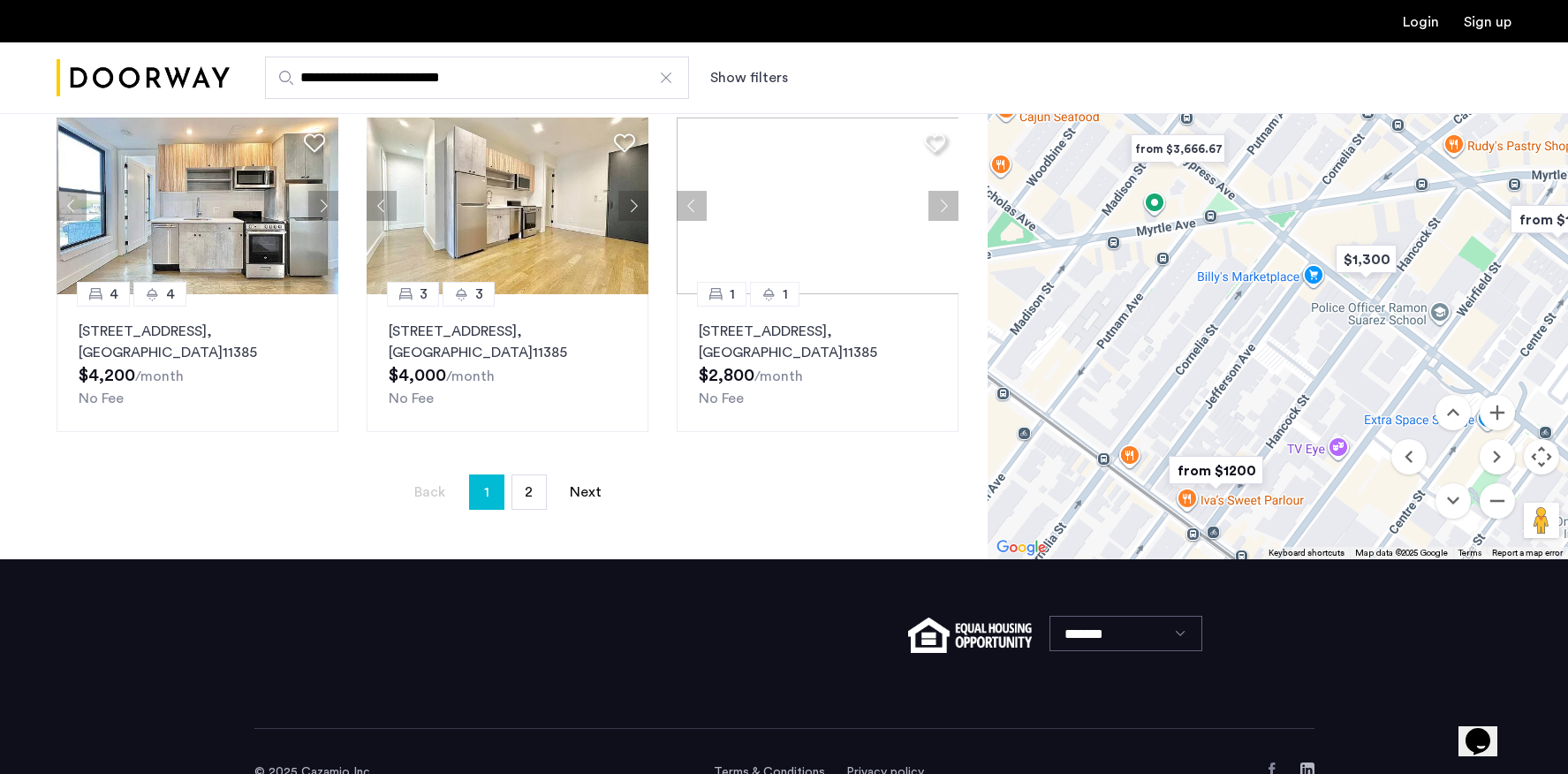
scroll to position [1208, 0]
click at [538, 475] on link "page 2" at bounding box center [529, 491] width 33 height 33
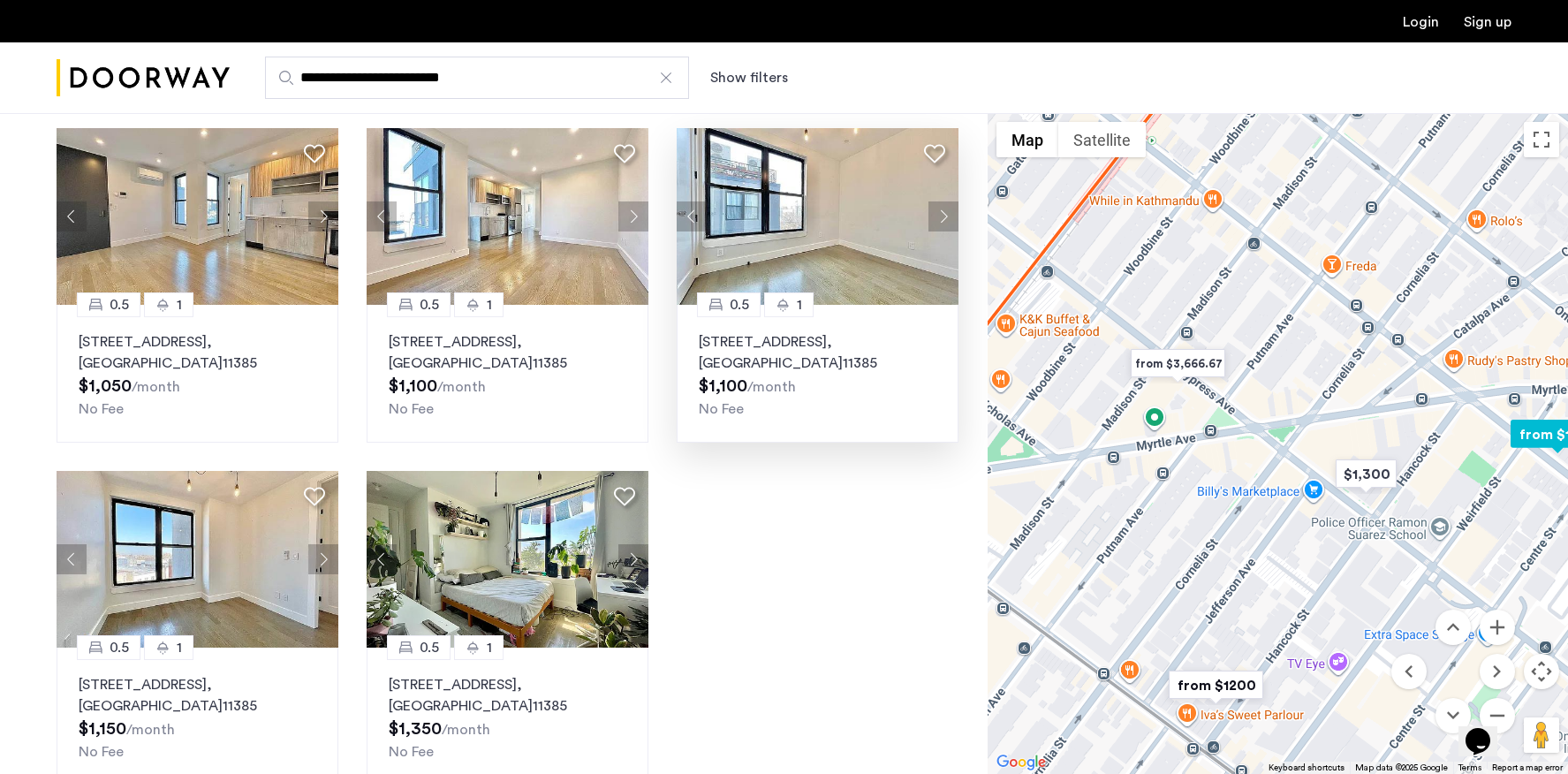
scroll to position [387, 0]
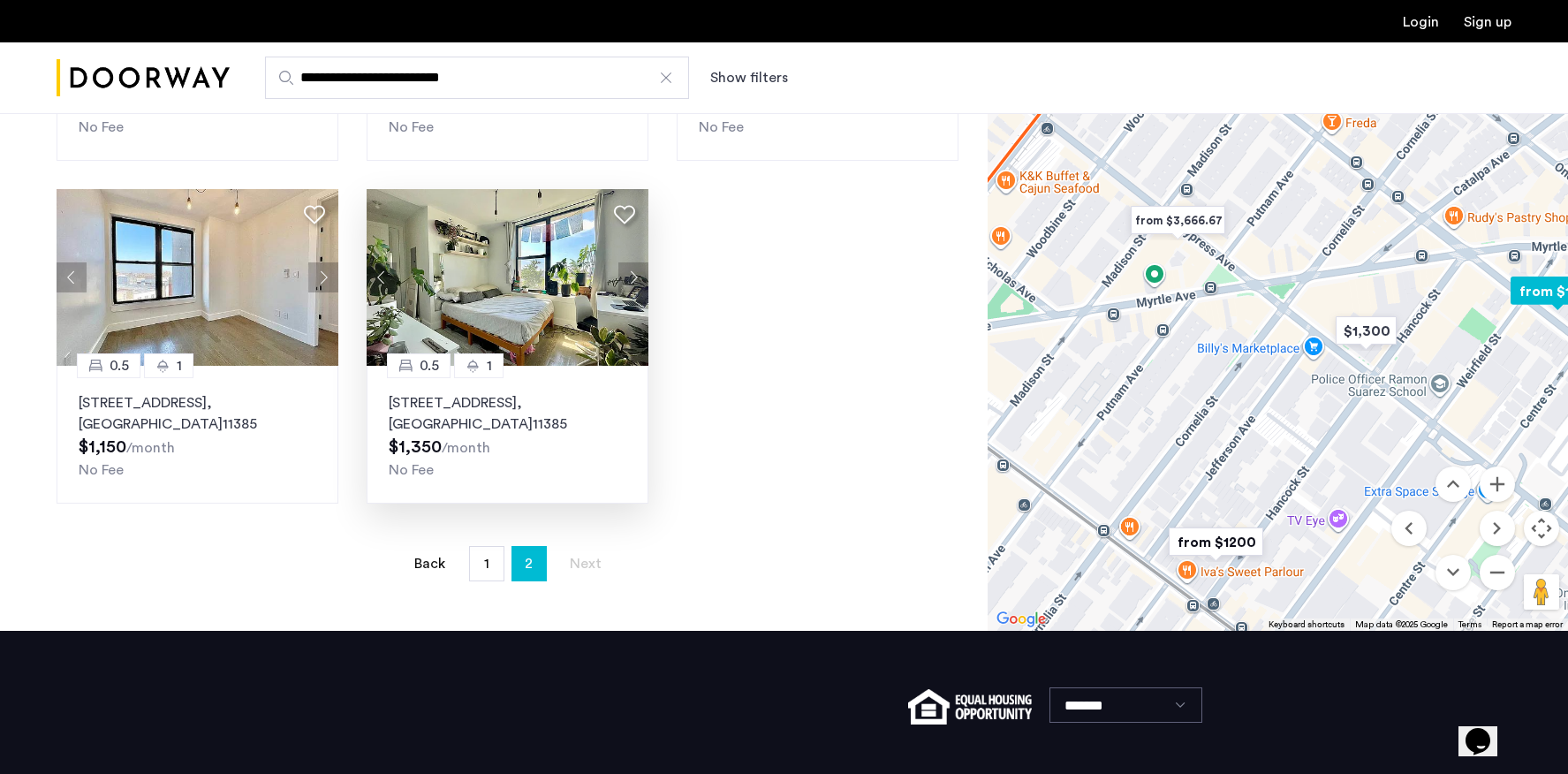
click at [536, 251] on img at bounding box center [508, 277] width 283 height 177
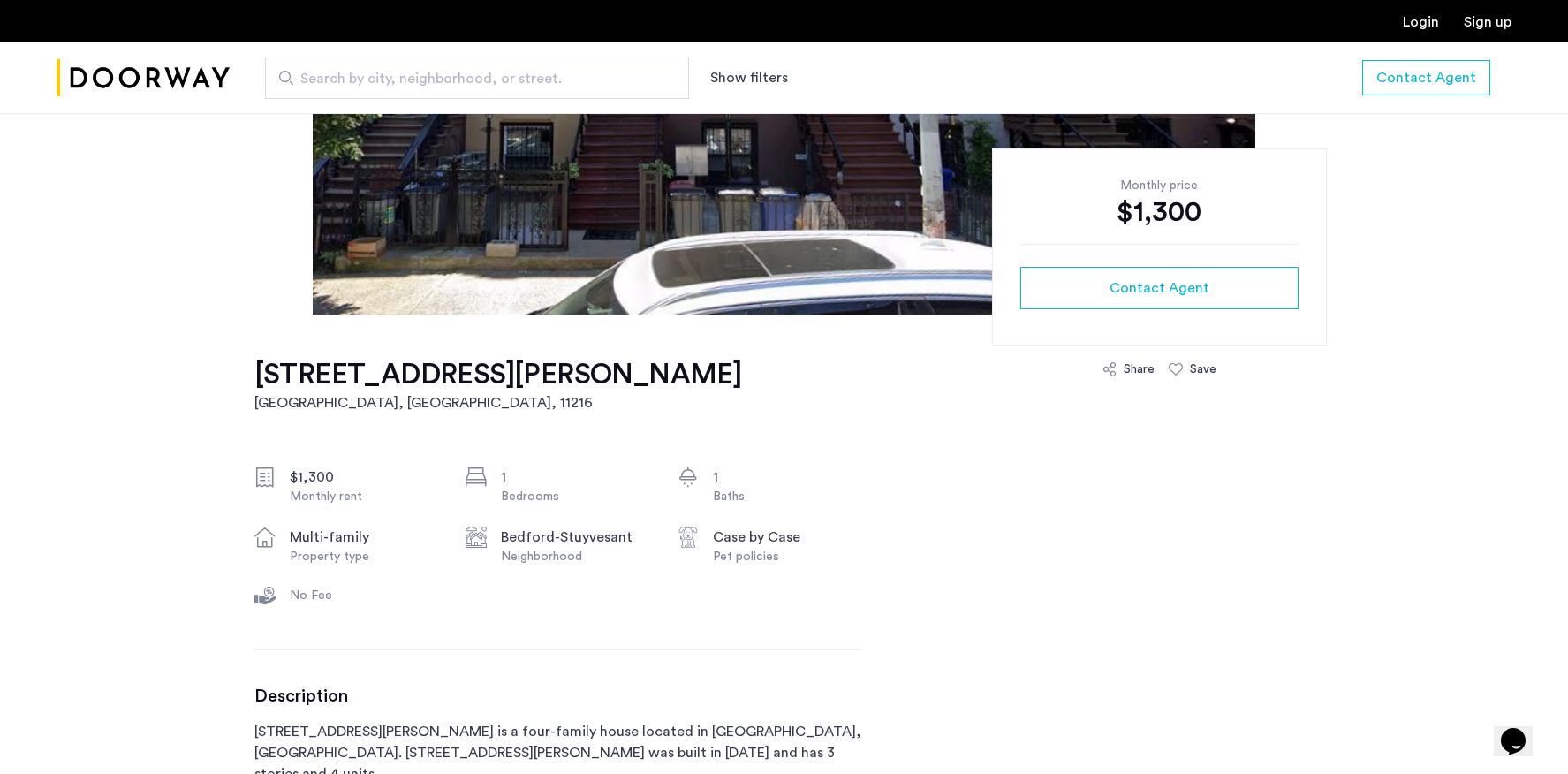
scroll to position [614, 0]
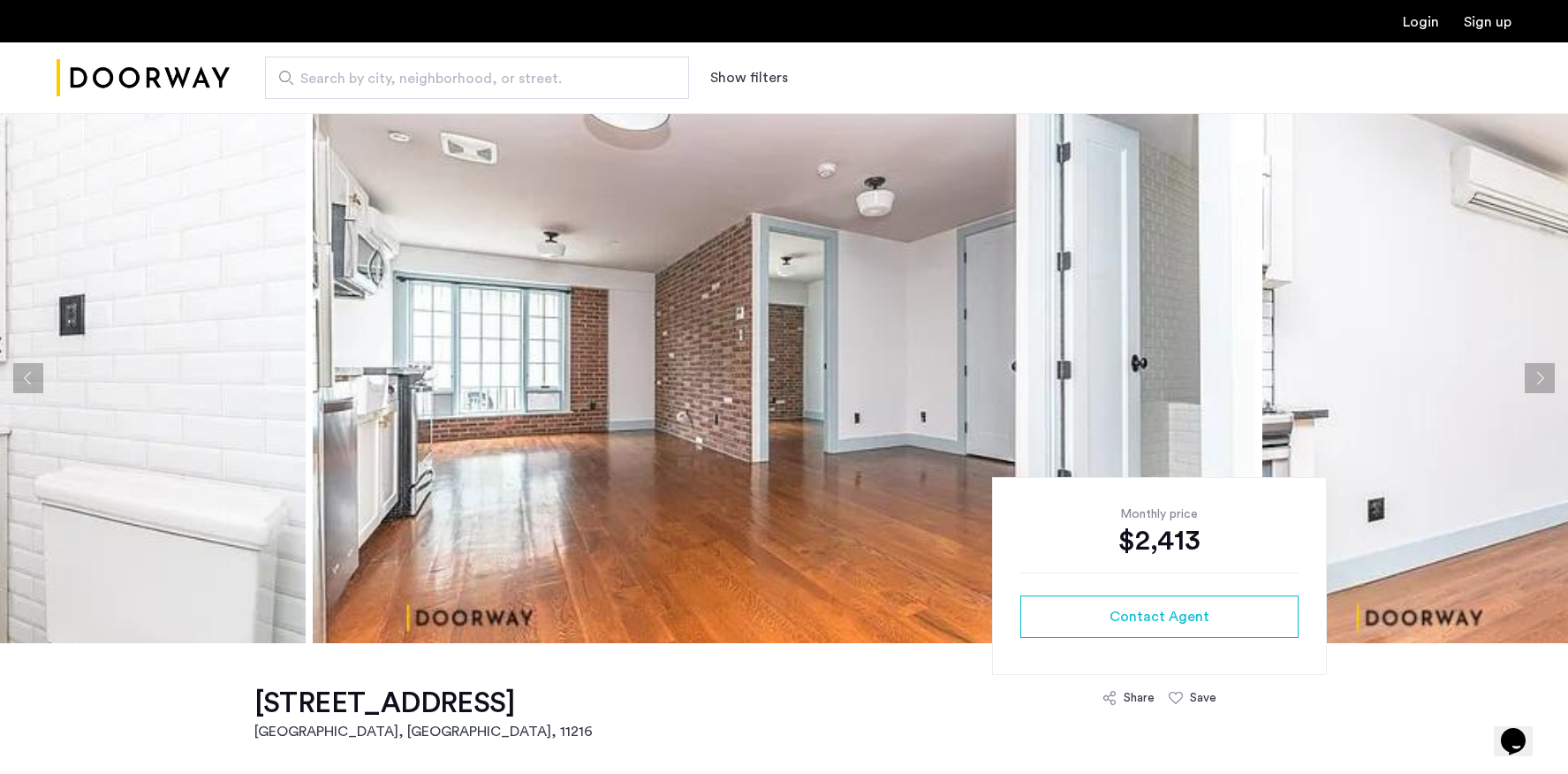
click at [650, 303] on img at bounding box center [784, 378] width 943 height 530
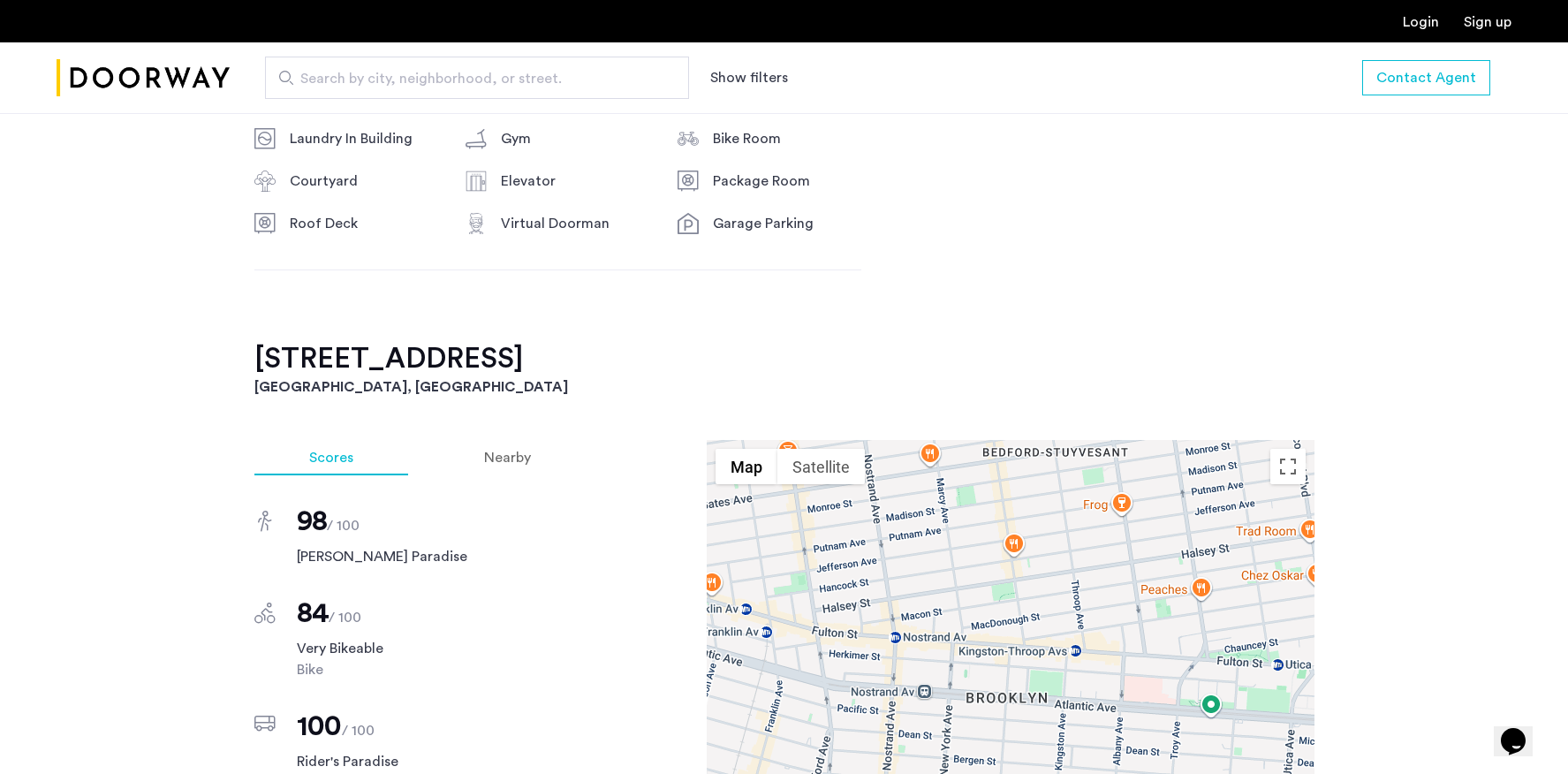
scroll to position [1299, 0]
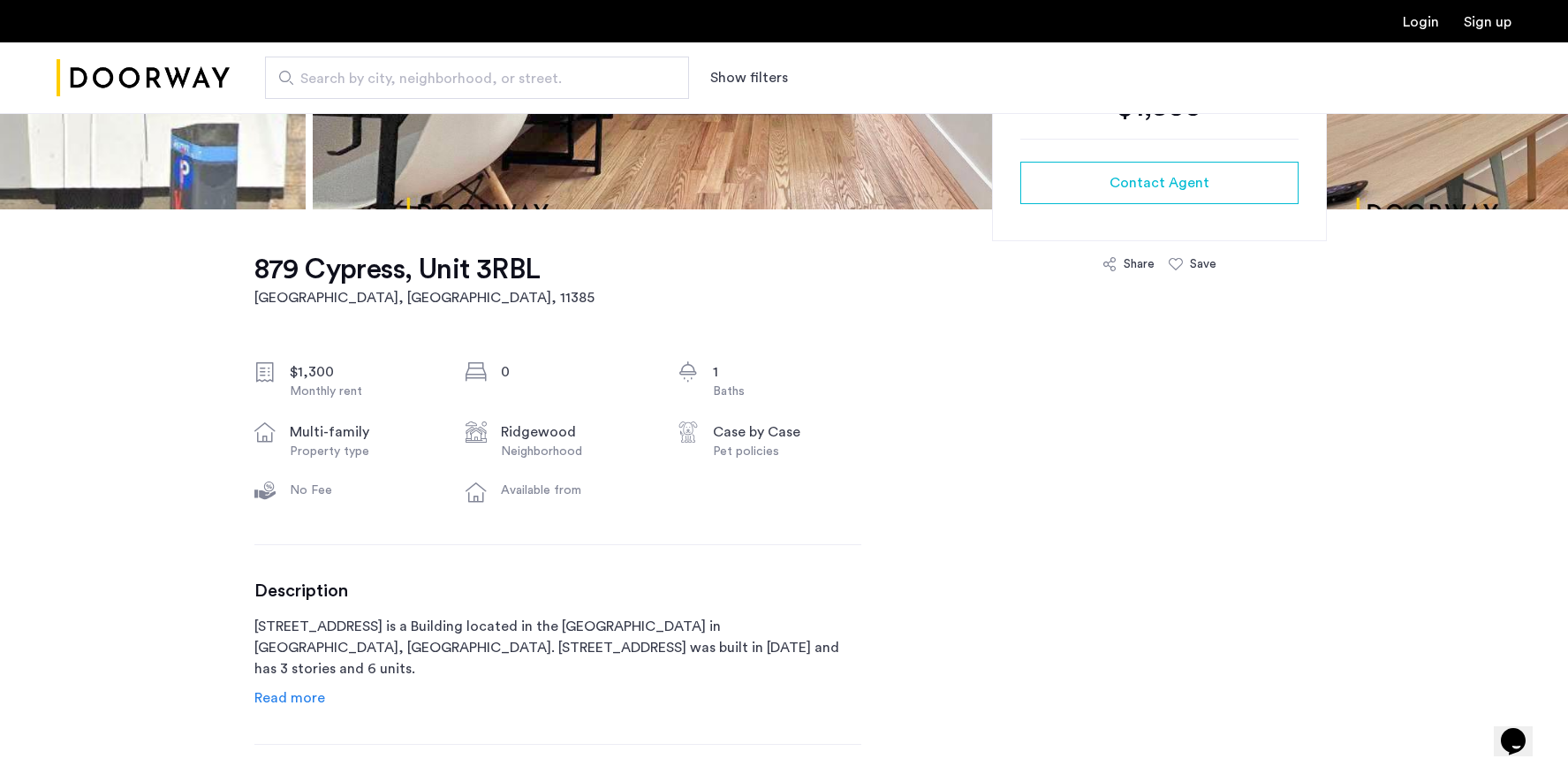
scroll to position [506, 0]
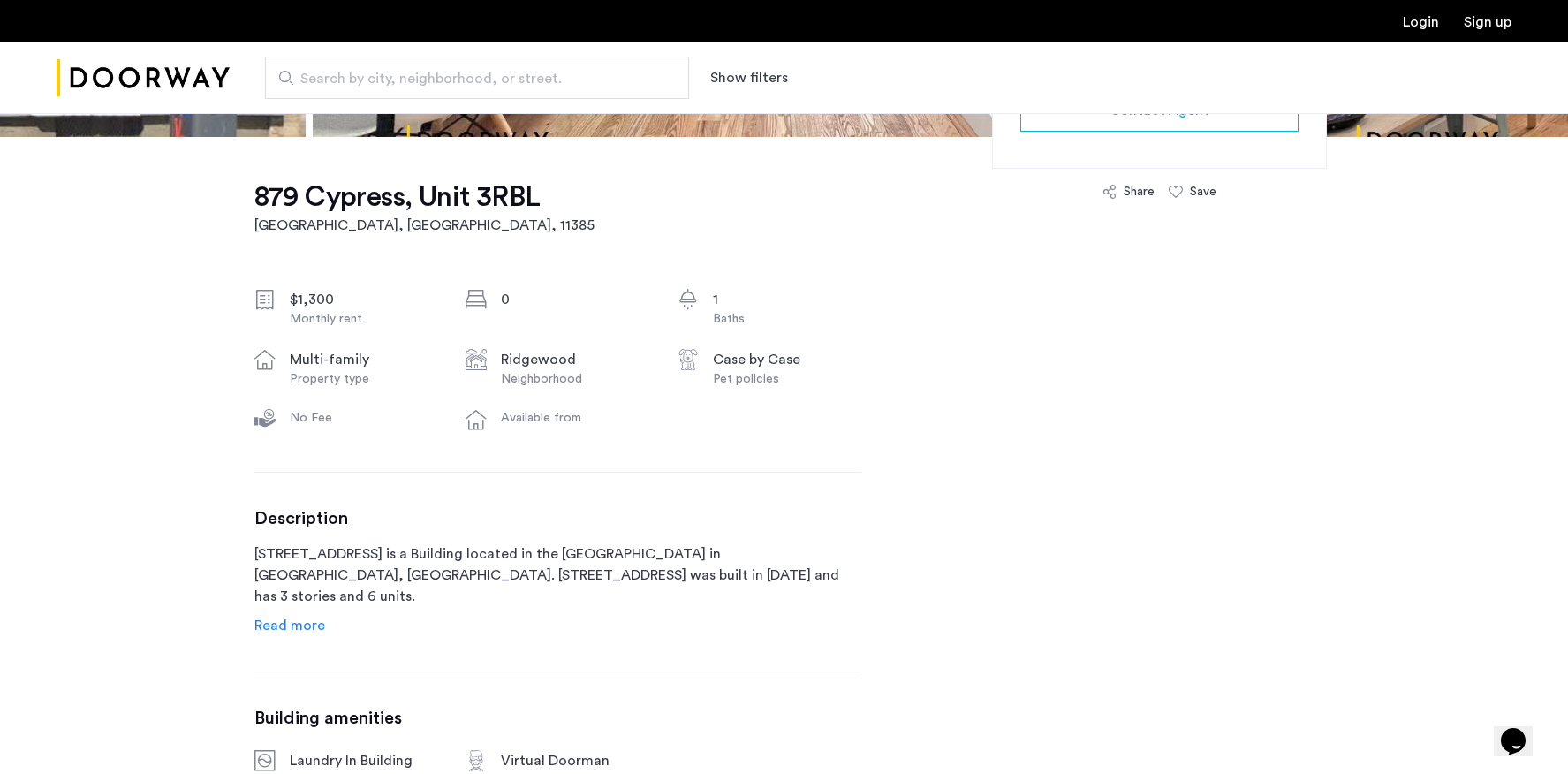
click at [295, 624] on span "Read more" at bounding box center [289, 625] width 71 height 14
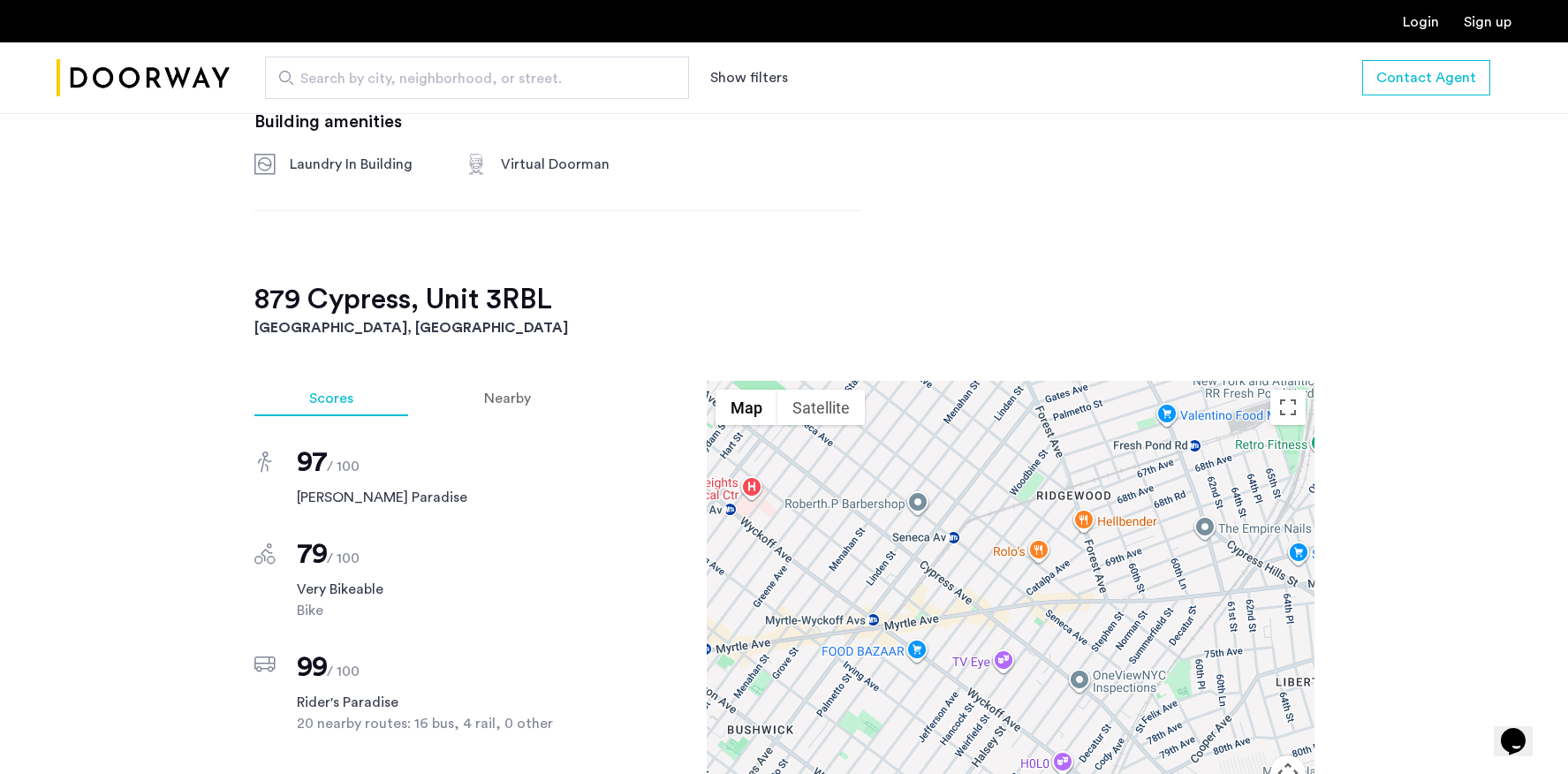
scroll to position [0, 0]
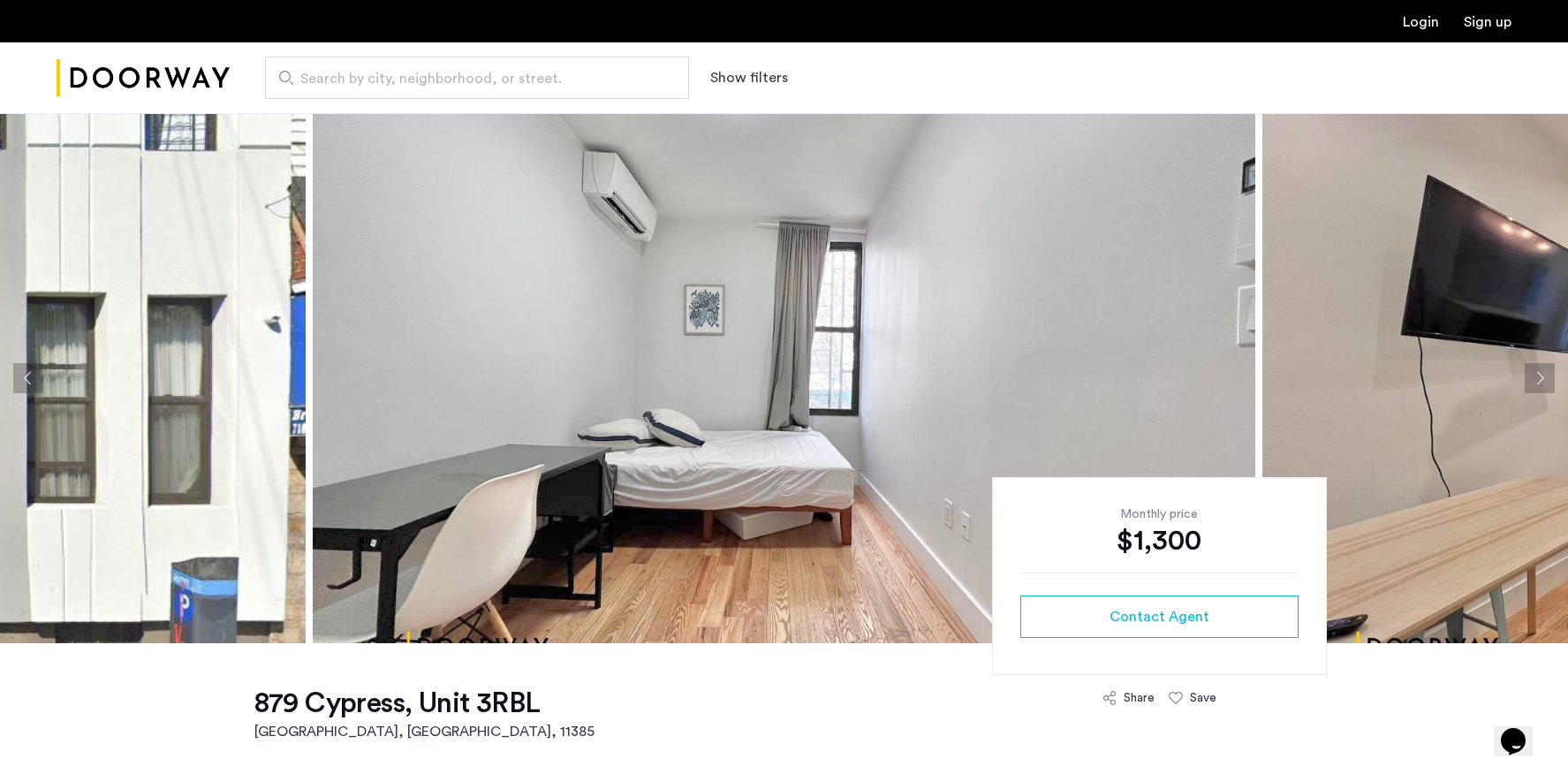
click at [1546, 378] on button "Next apartment" at bounding box center [1539, 378] width 30 height 30
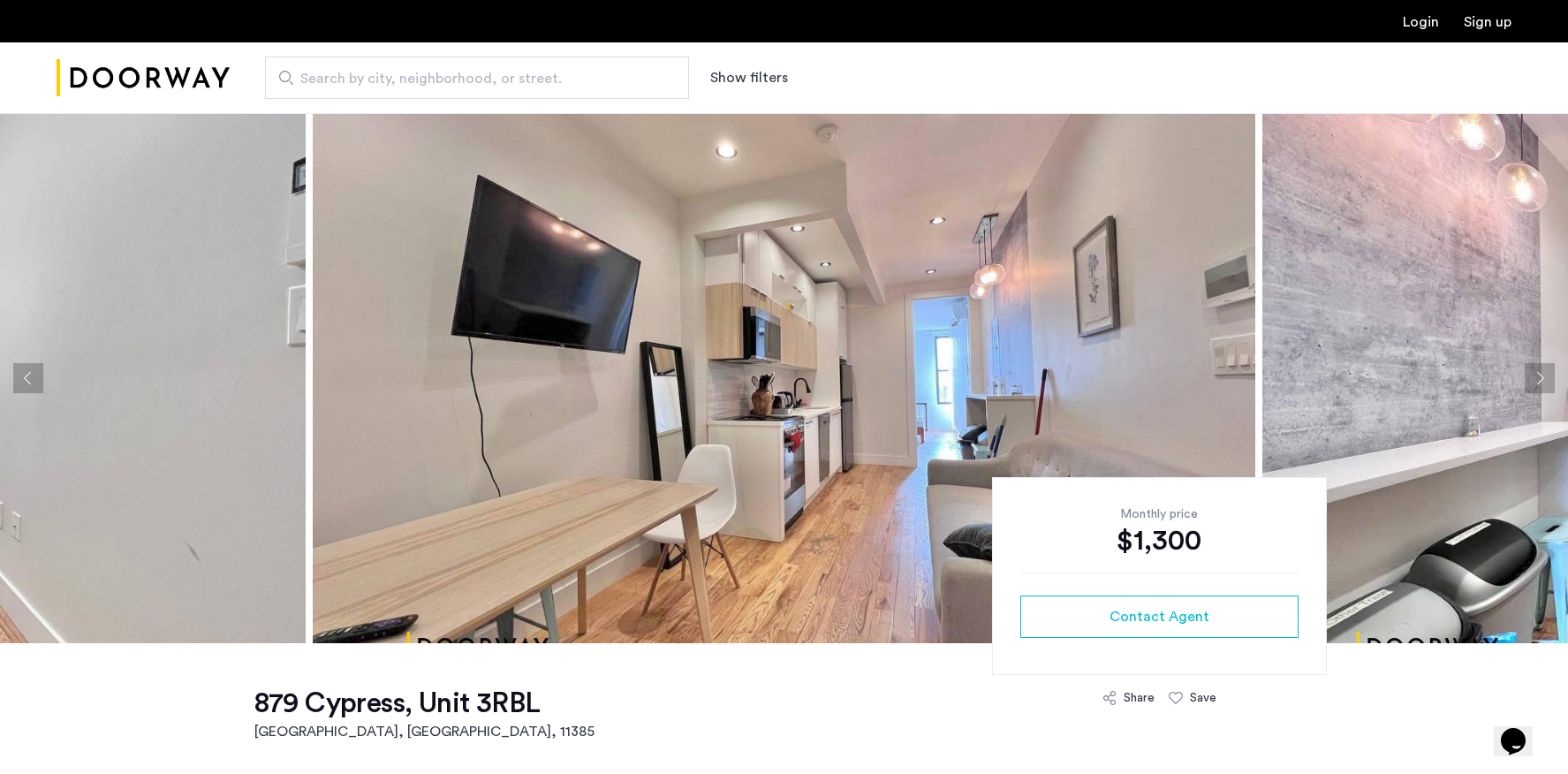
click at [1546, 378] on button "Next apartment" at bounding box center [1539, 378] width 30 height 30
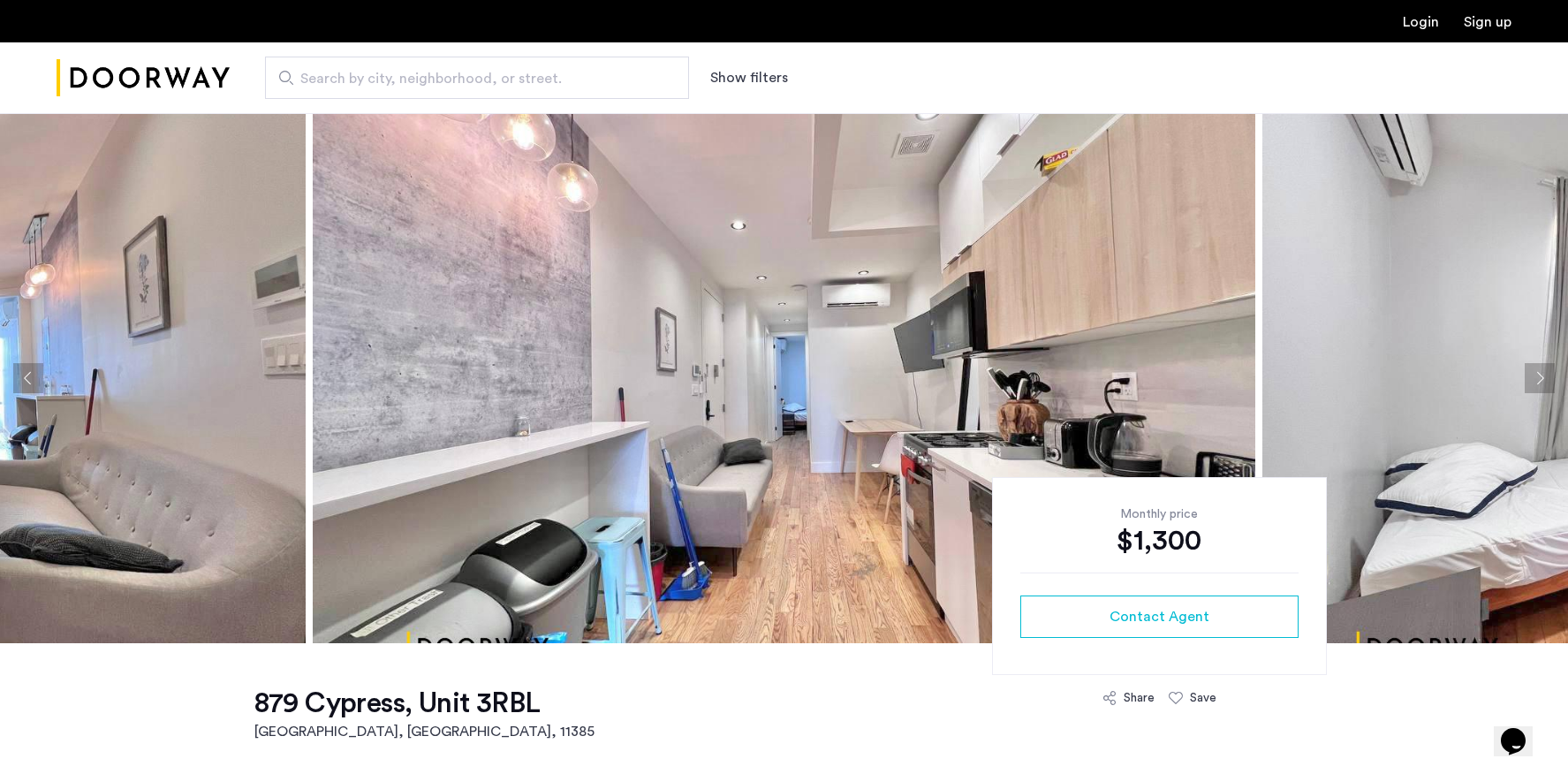
click at [1546, 378] on button "Next apartment" at bounding box center [1539, 378] width 30 height 30
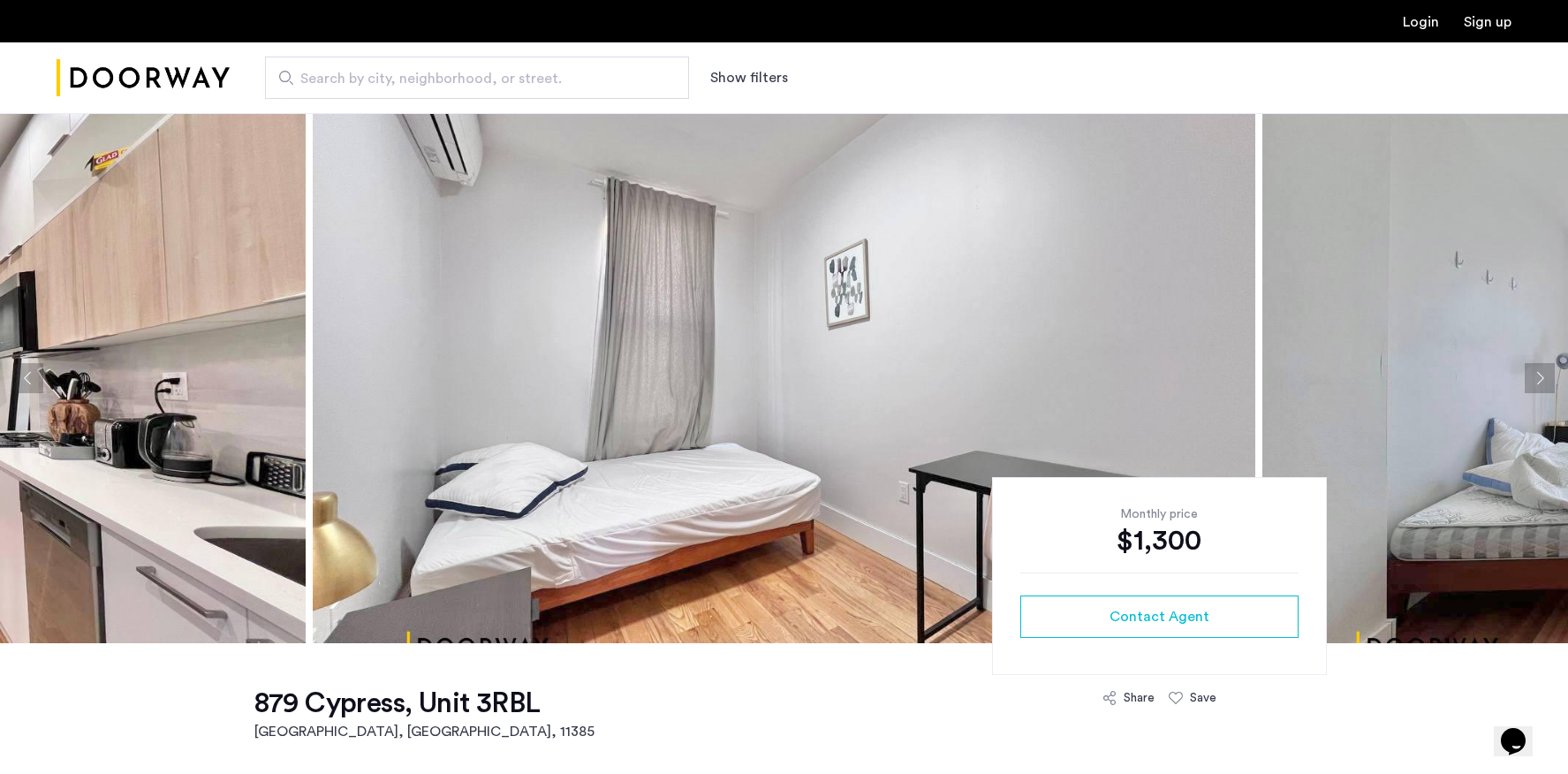
click at [1546, 378] on button "Next apartment" at bounding box center [1539, 378] width 30 height 30
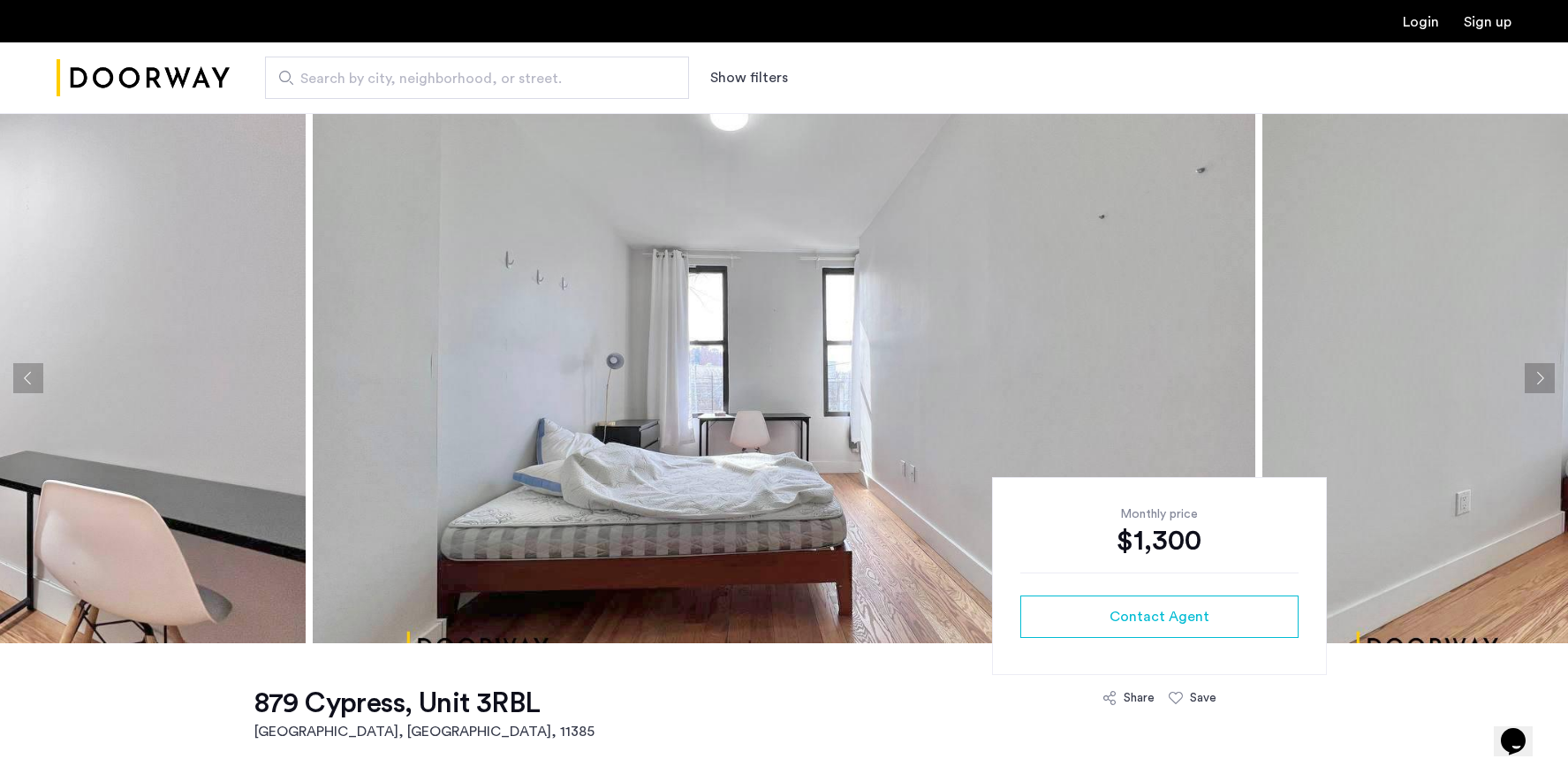
click at [1542, 374] on button "Next apartment" at bounding box center [1539, 378] width 30 height 30
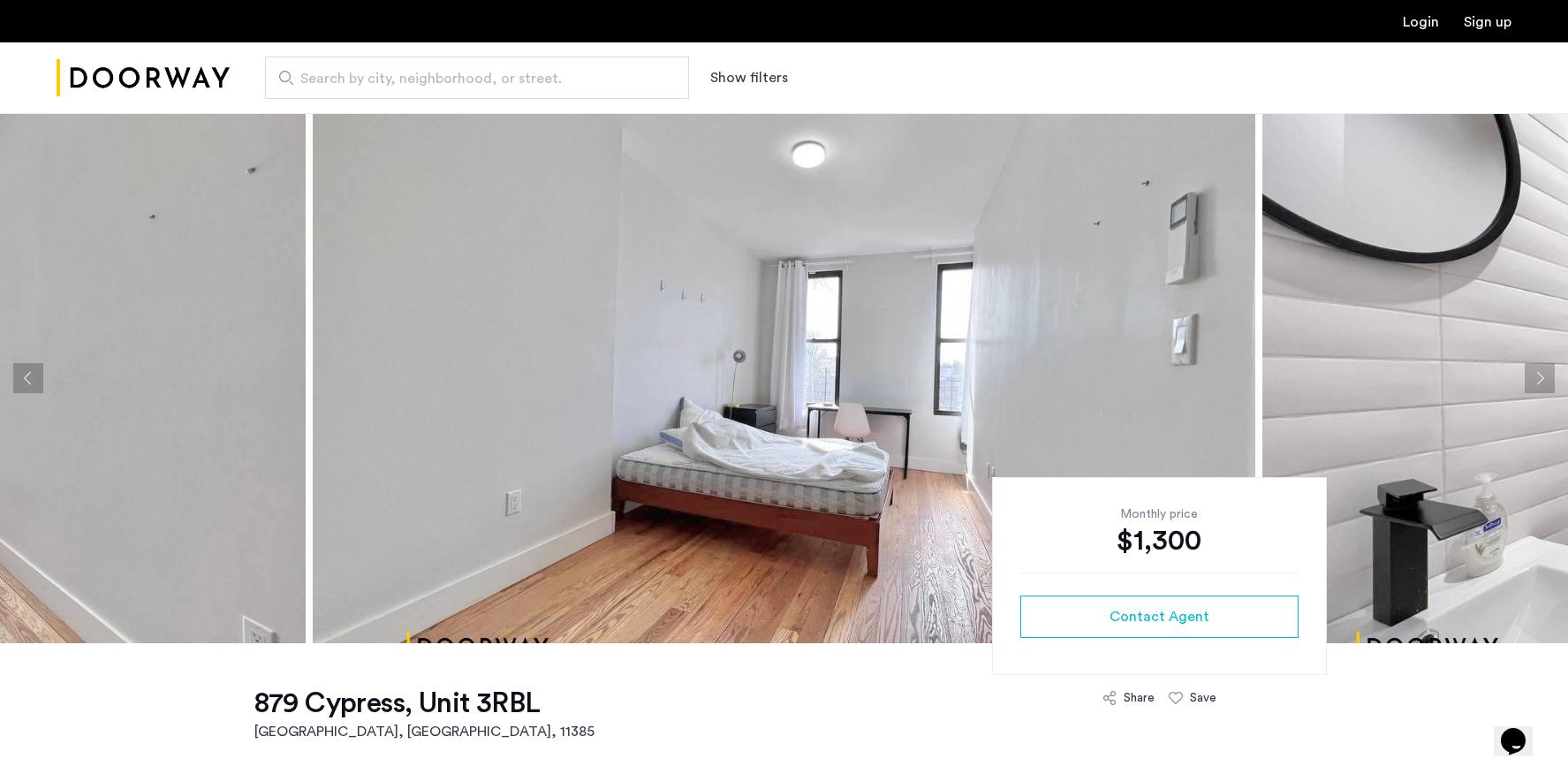
click at [1542, 374] on button "Next apartment" at bounding box center [1539, 378] width 30 height 30
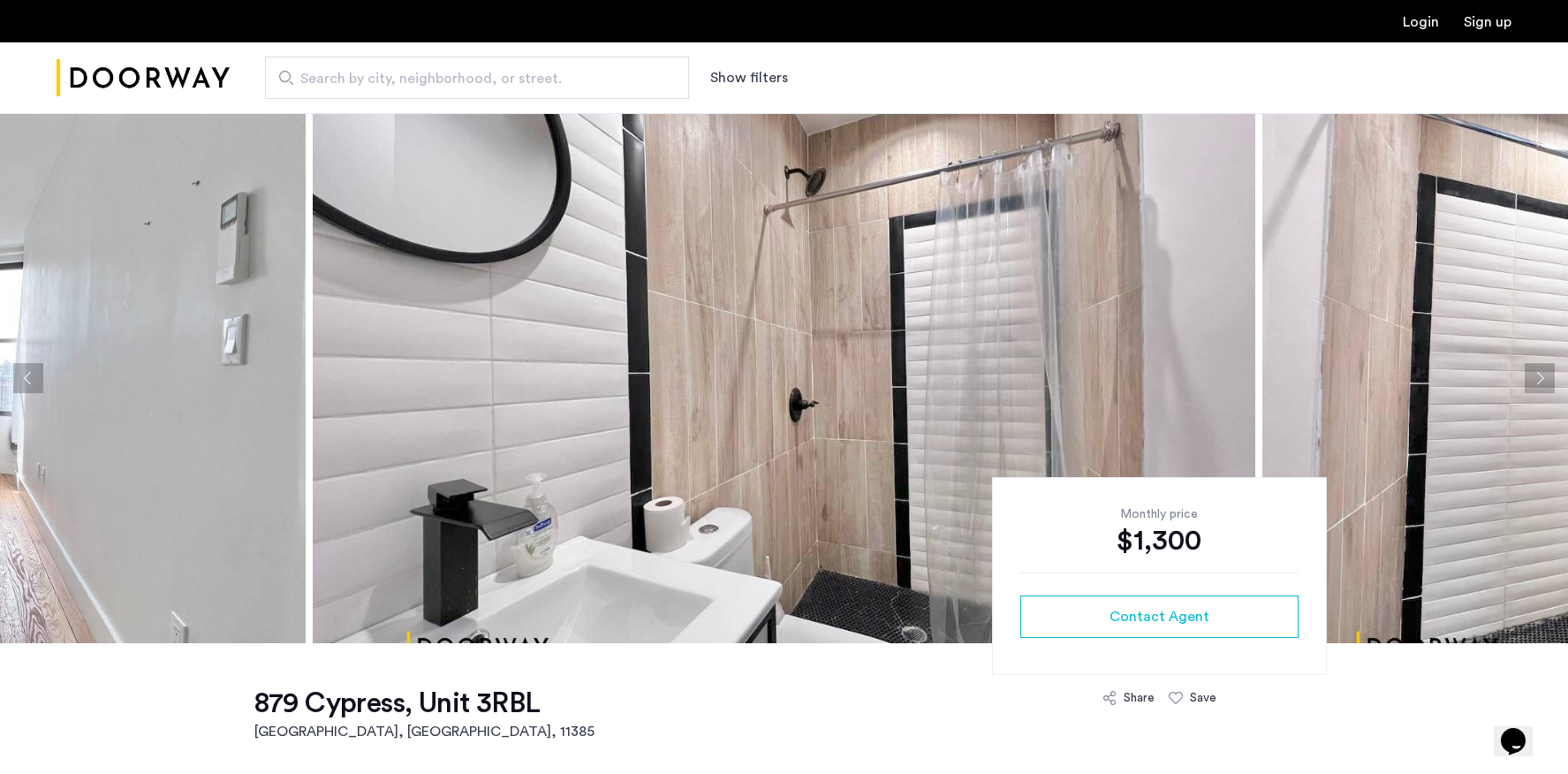
click at [1542, 374] on button "Next apartment" at bounding box center [1539, 378] width 30 height 30
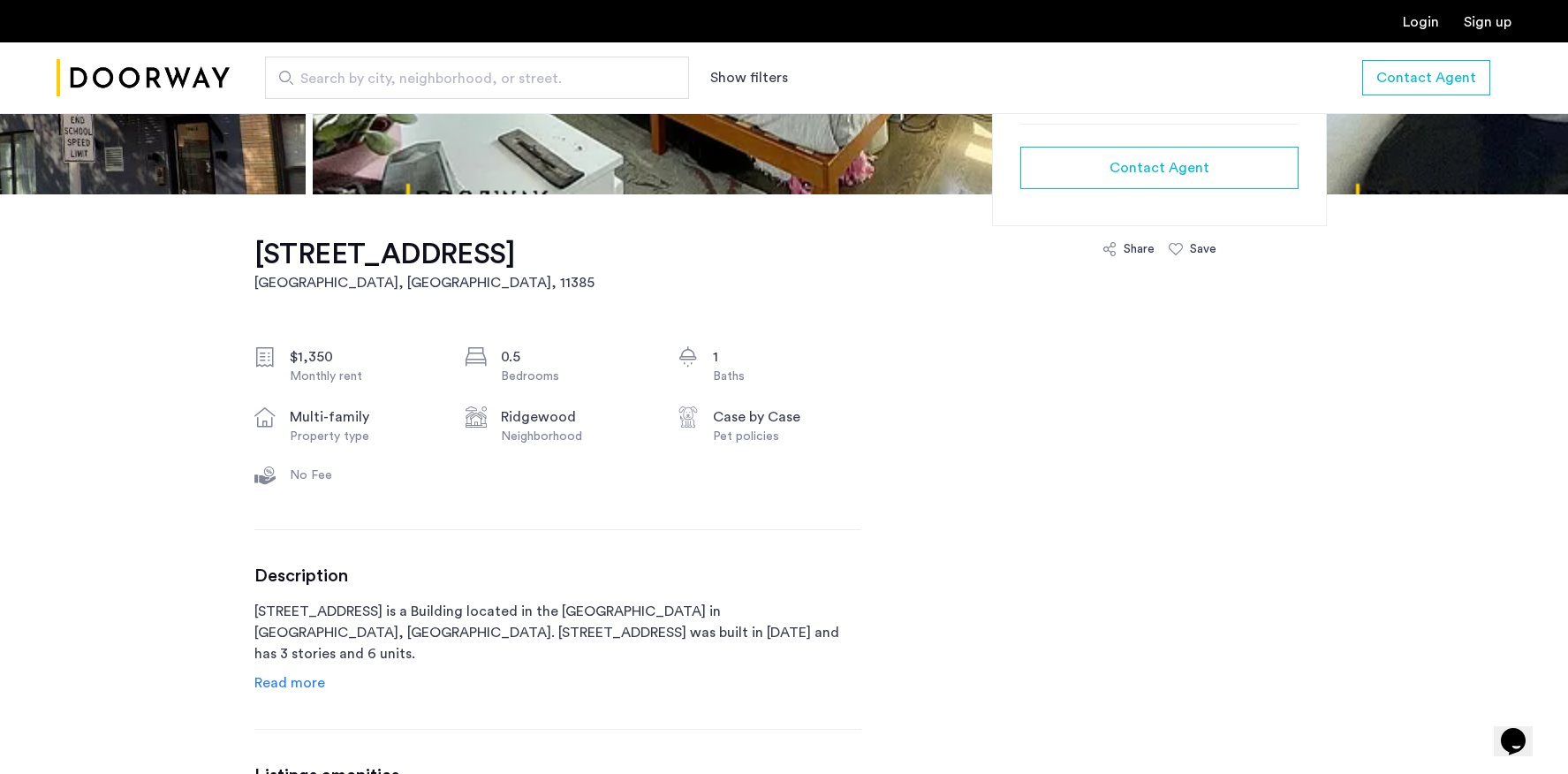
scroll to position [569, 0]
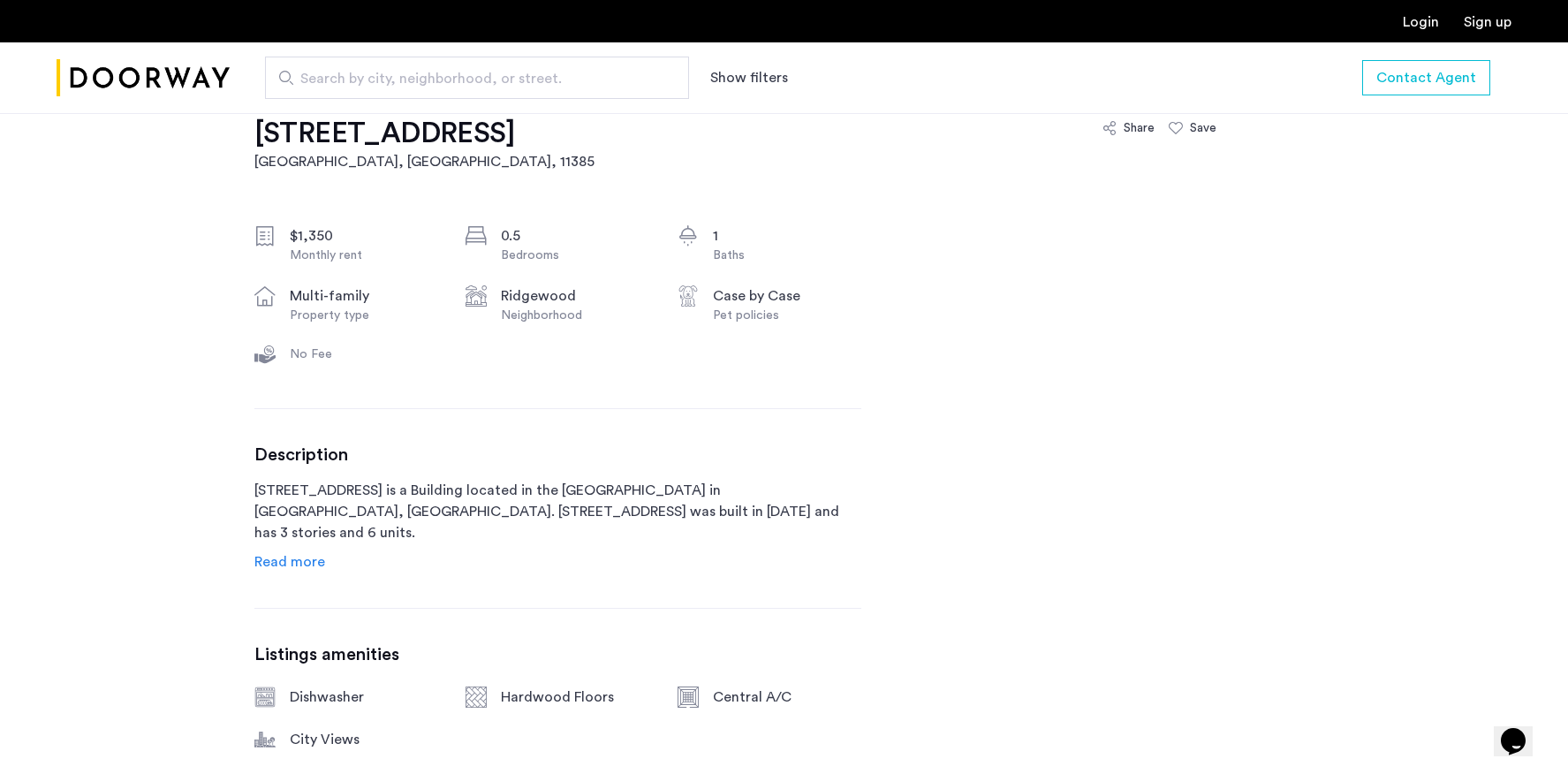
click at [301, 555] on span "Read more" at bounding box center [289, 561] width 71 height 14
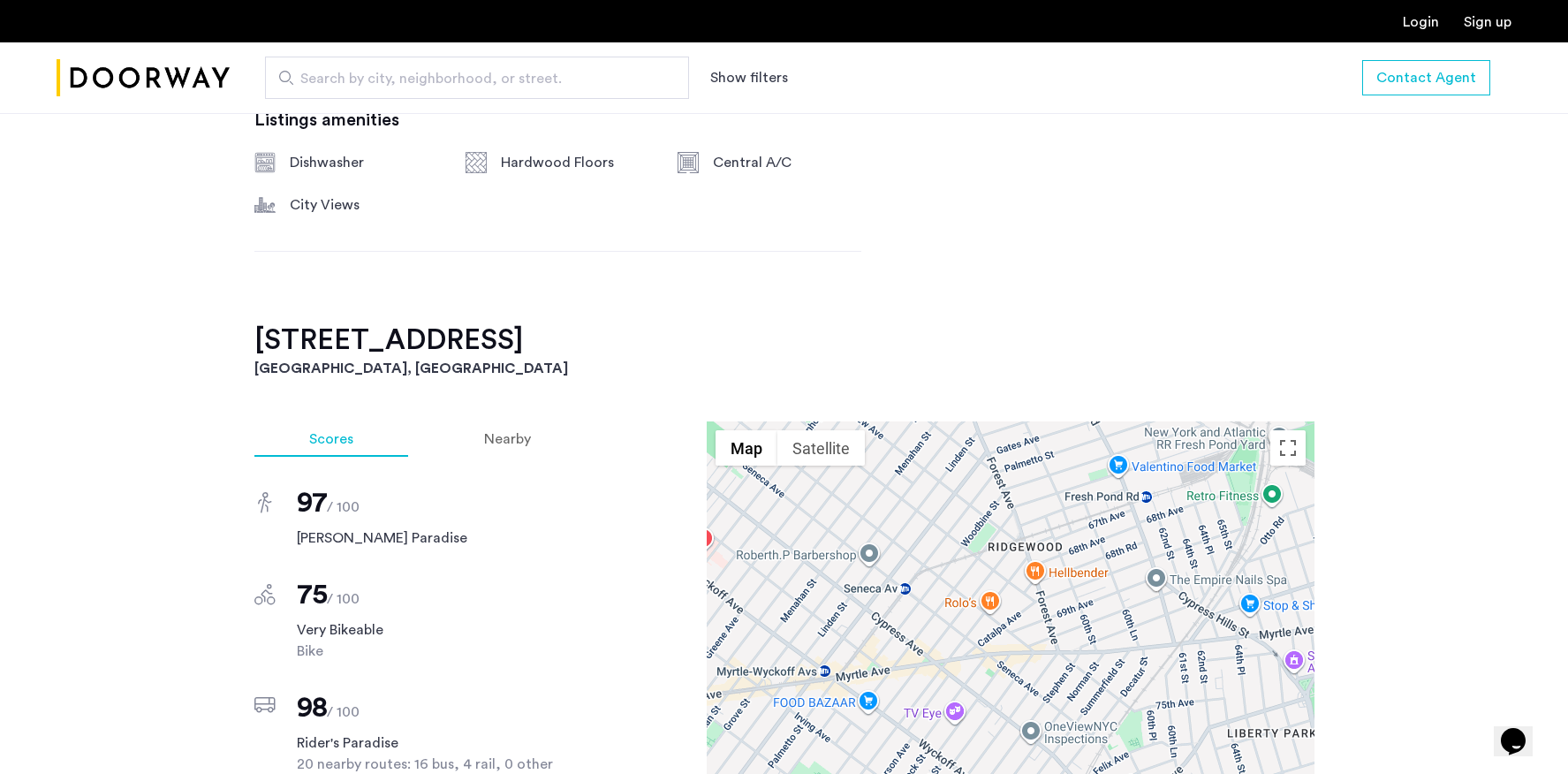
scroll to position [0, 0]
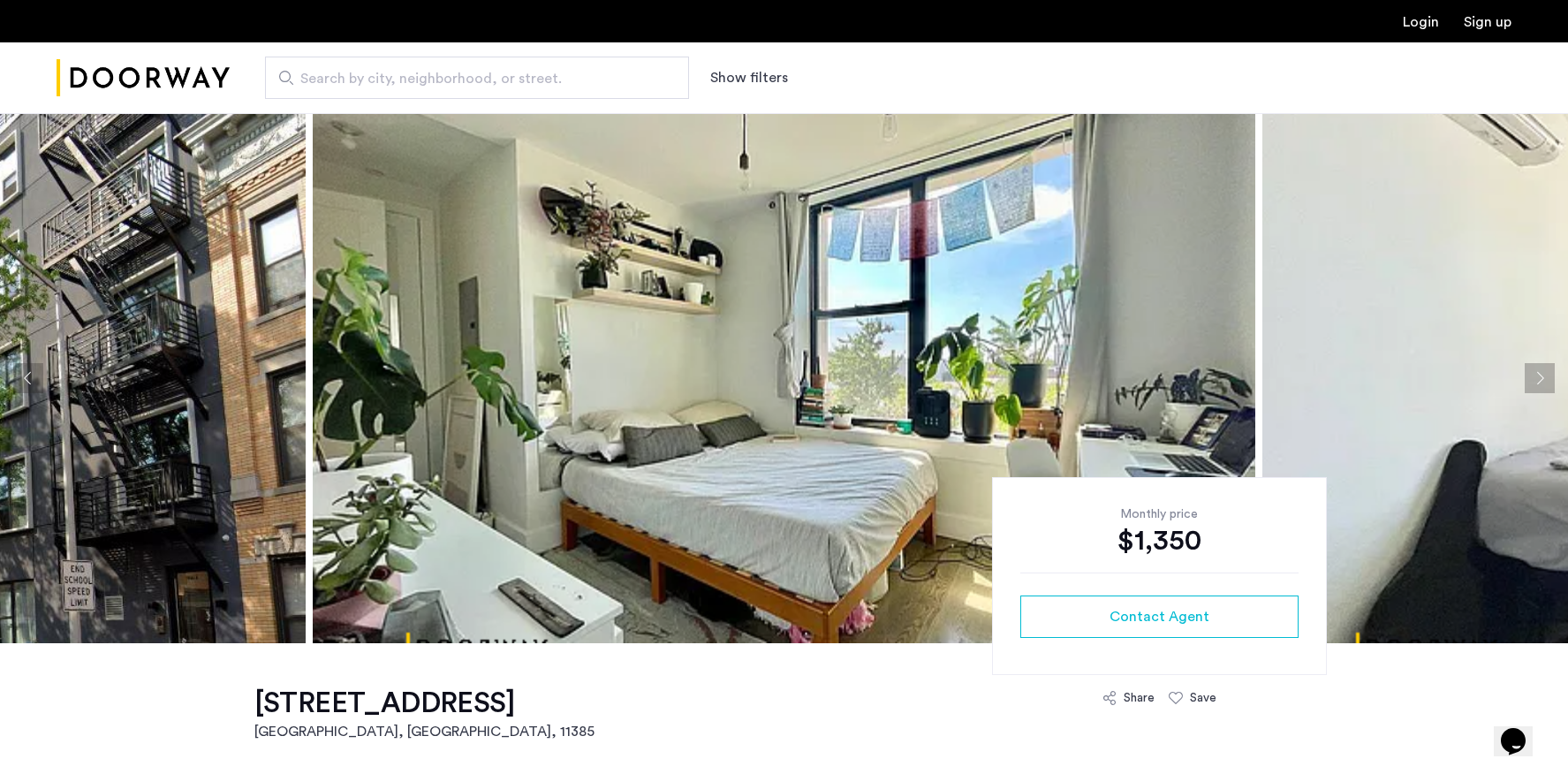
click at [784, 365] on img at bounding box center [784, 378] width 943 height 530
